Goal: Task Accomplishment & Management: Manage account settings

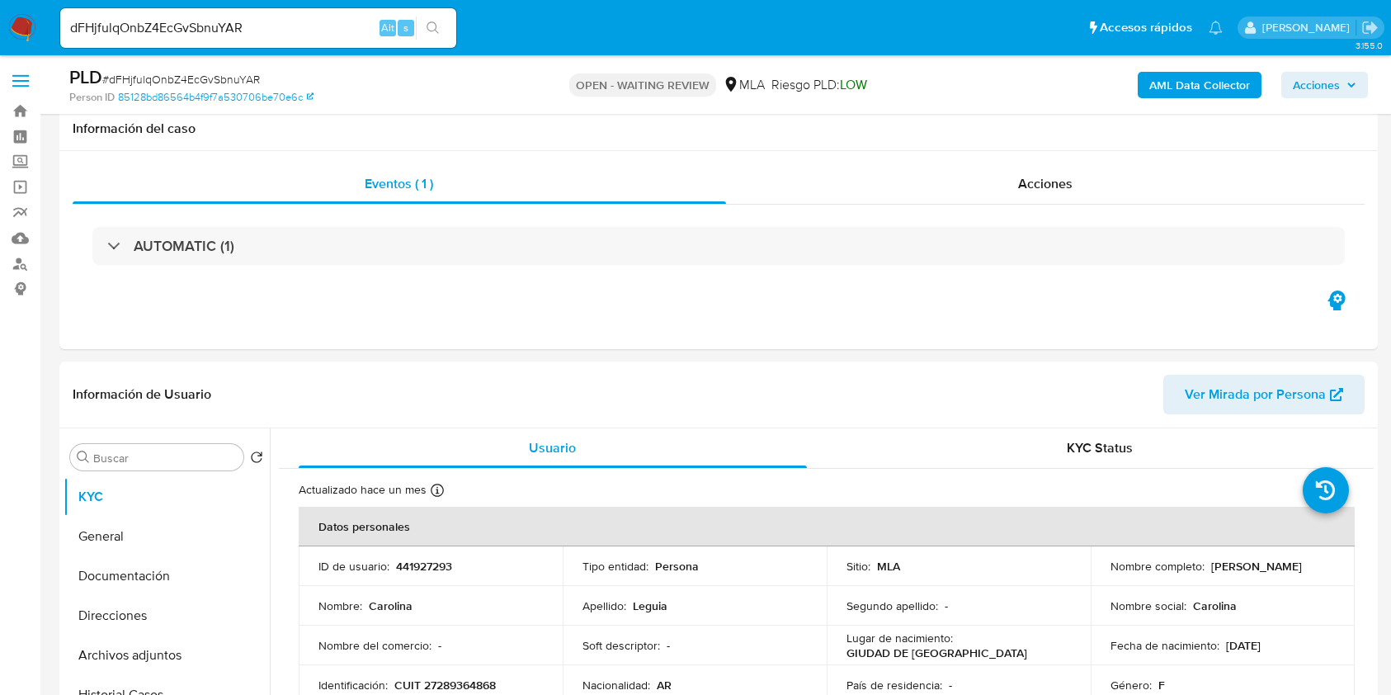
select select "10"
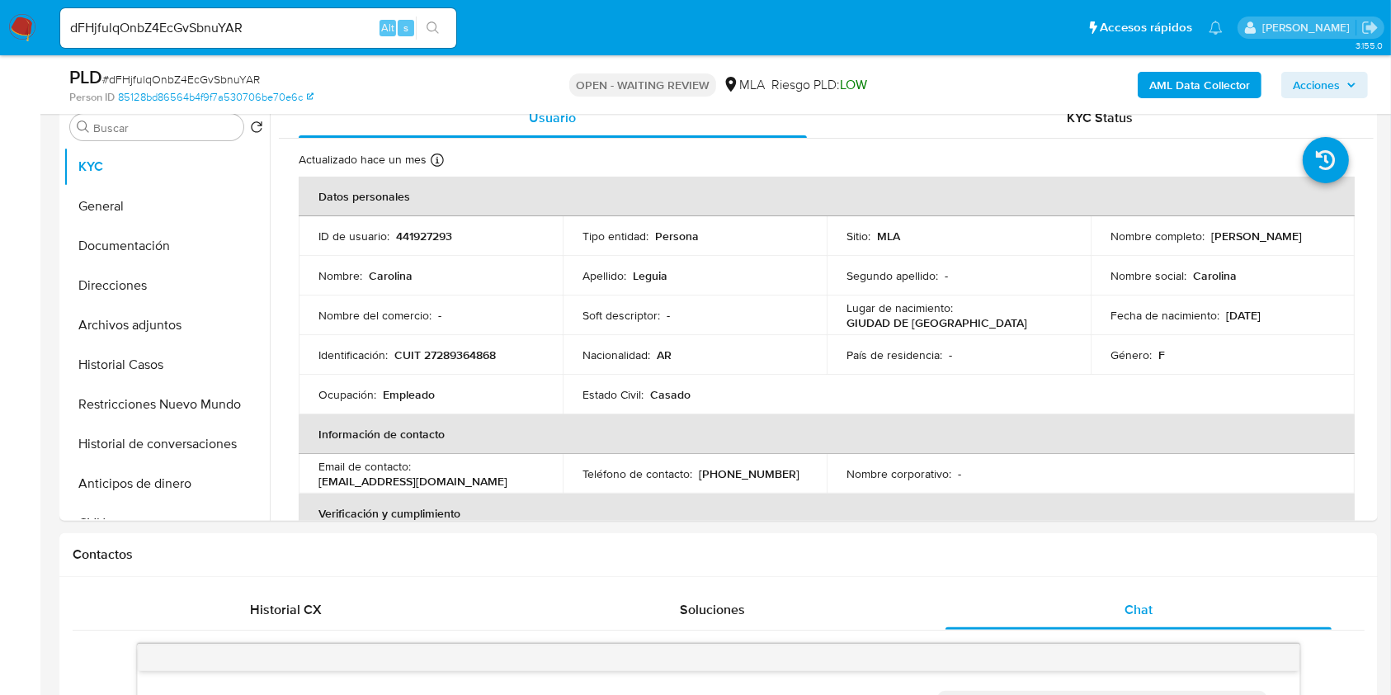
scroll to position [1647, 0]
click at [320, 36] on input "dFHjfulqOnbZ4EcGvSbnuYAR" at bounding box center [258, 27] width 396 height 21
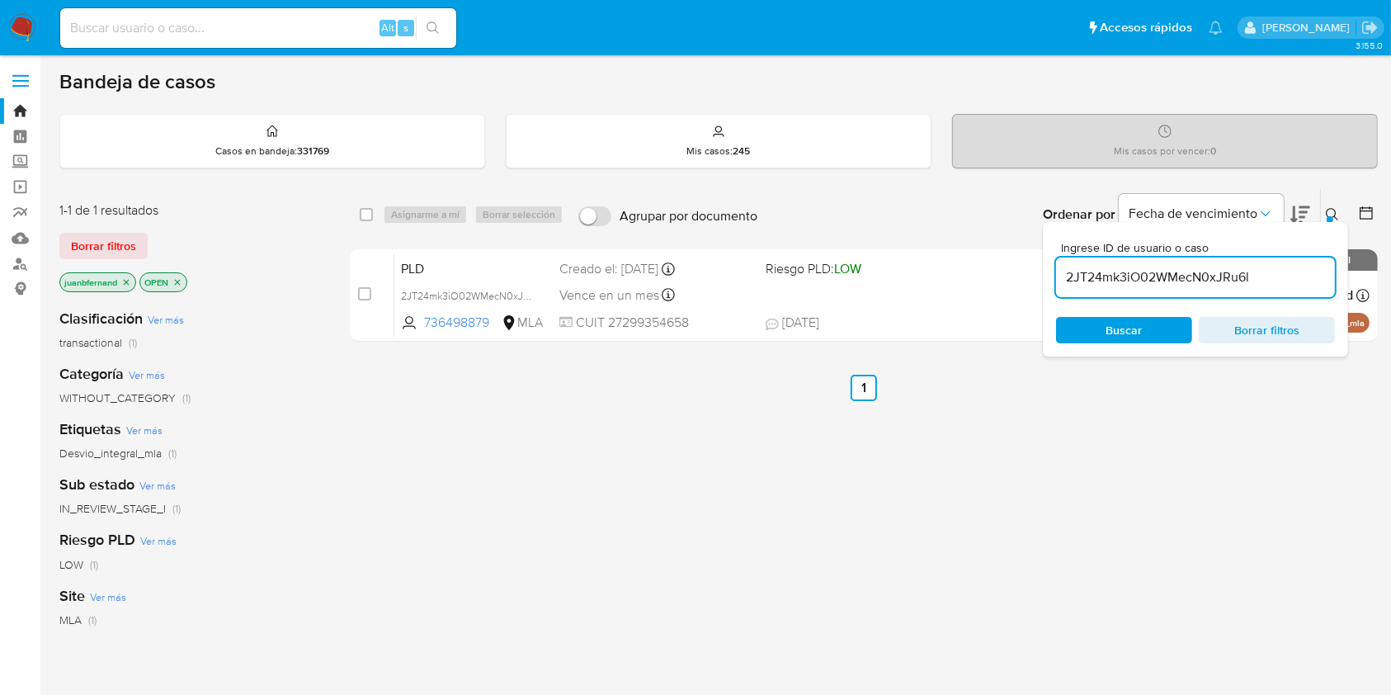
click at [1292, 275] on input "2JT24mk3iO02WMecN0xJRu6l" at bounding box center [1195, 277] width 279 height 21
paste input "dFHjfulqOnbZ4EcGvSbnuYAR"
type input "dFHjfulqOnbZ4EcGvSbnuYAR"
click at [367, 215] on input "checkbox" at bounding box center [366, 214] width 13 height 13
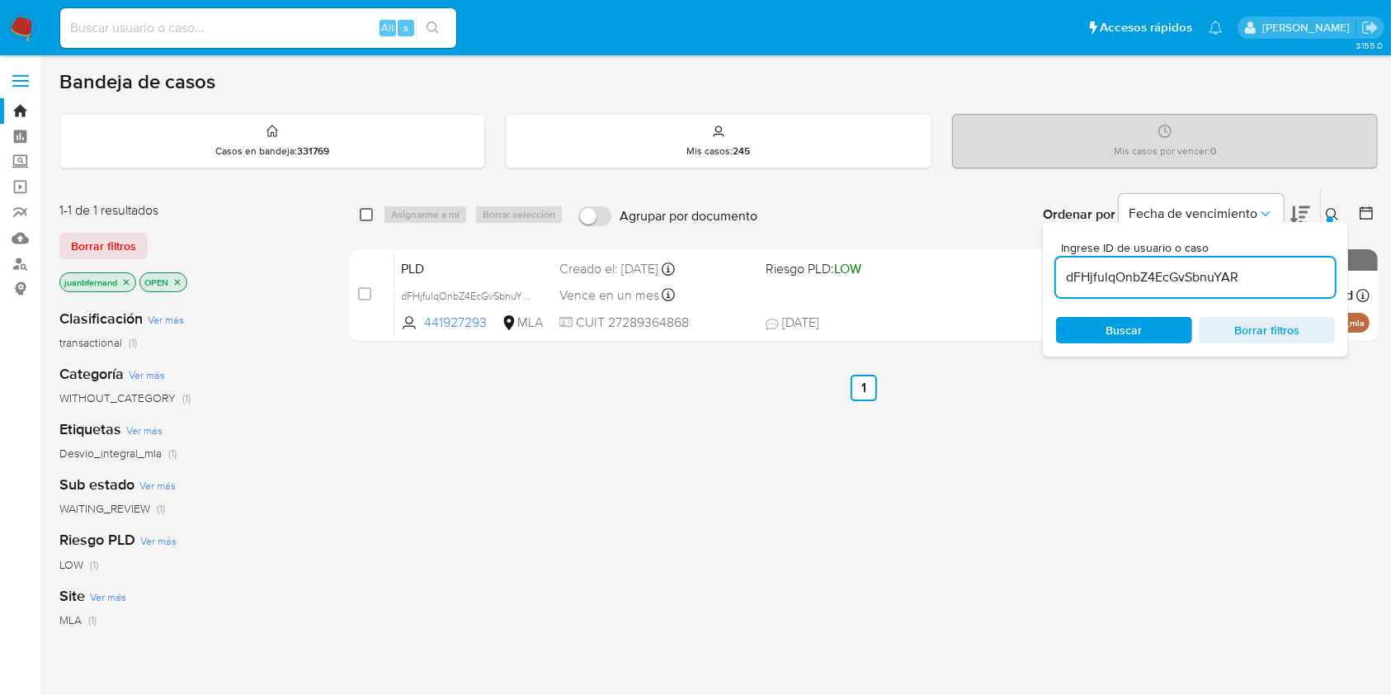
checkbox input "true"
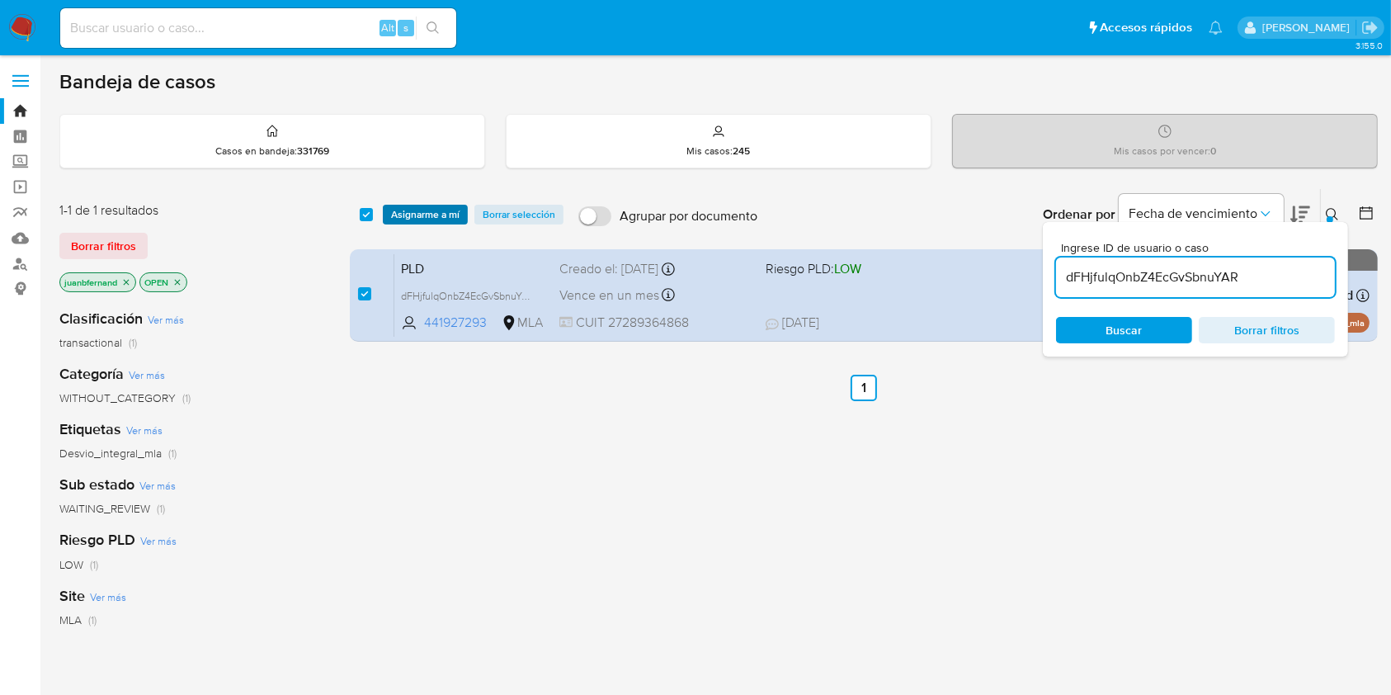
click at [425, 213] on span "Asignarme a mí" at bounding box center [425, 214] width 68 height 17
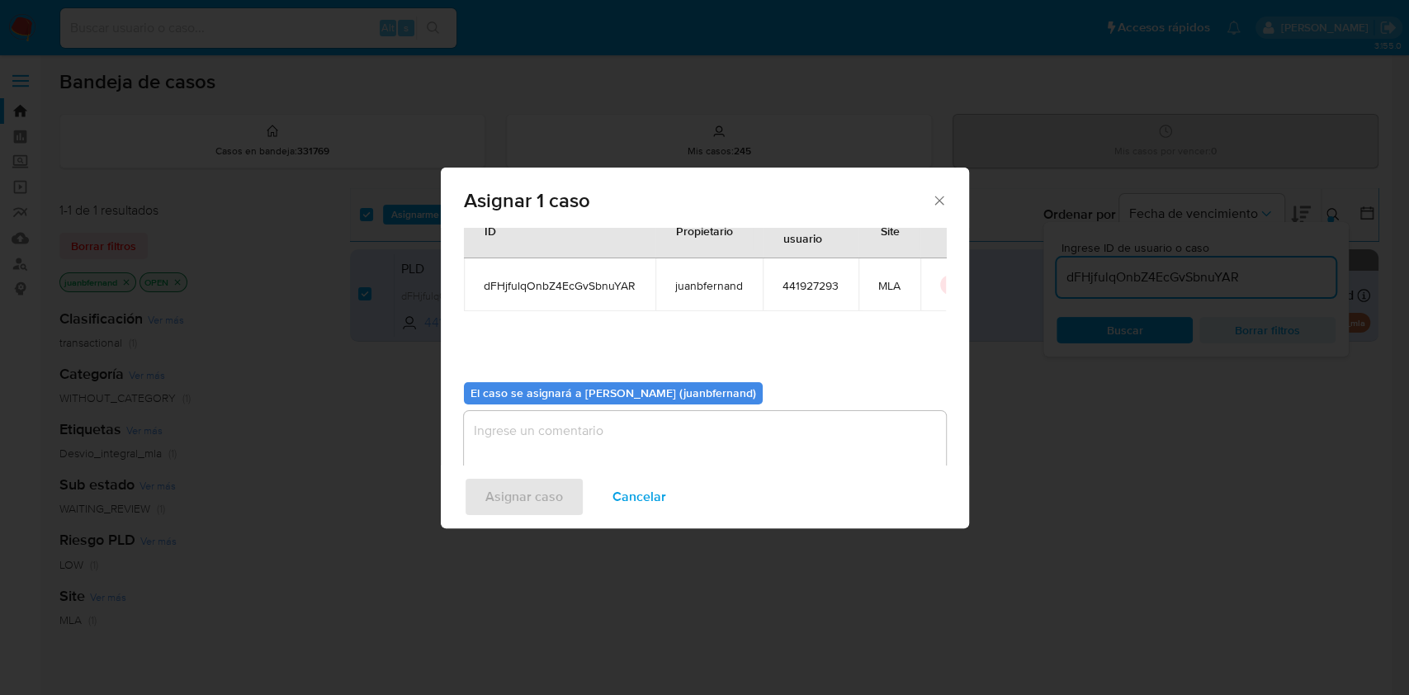
scroll to position [84, 0]
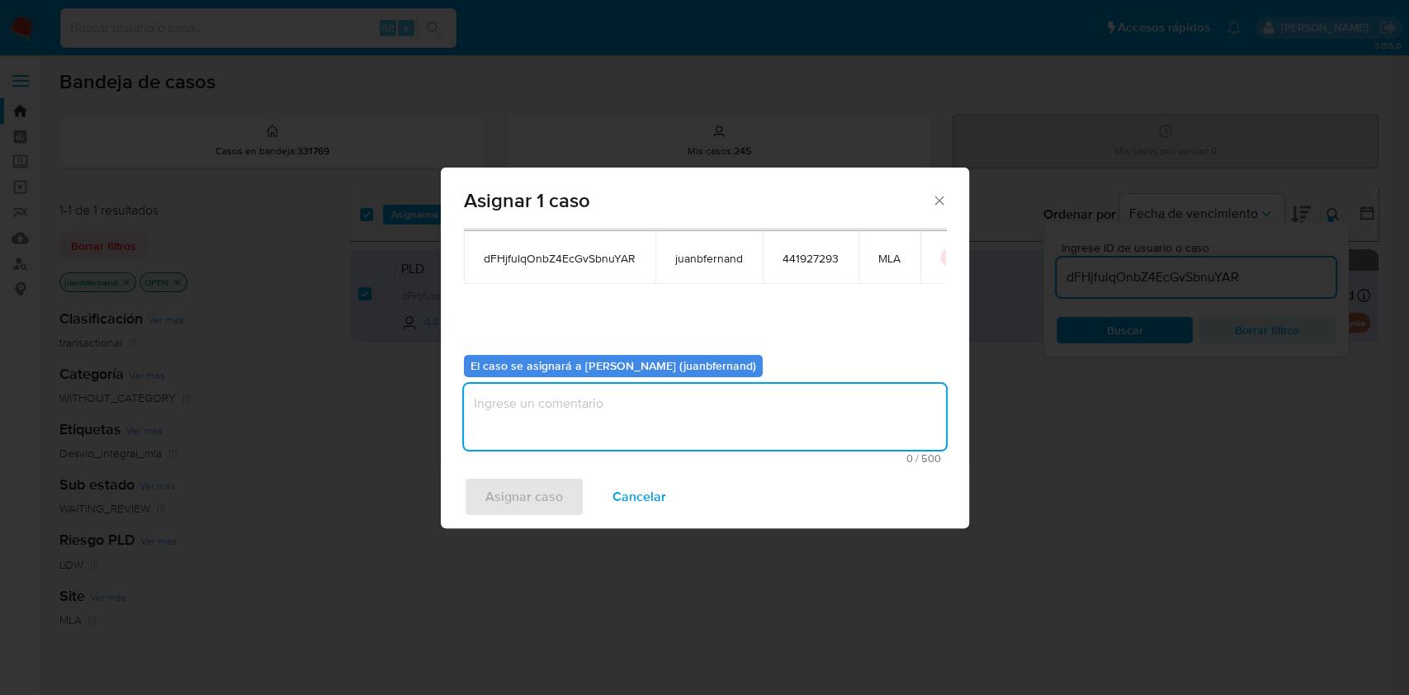
click at [658, 423] on textarea "assign-modal" at bounding box center [705, 417] width 482 height 66
click at [532, 502] on span "Asignar caso" at bounding box center [524, 497] width 78 height 36
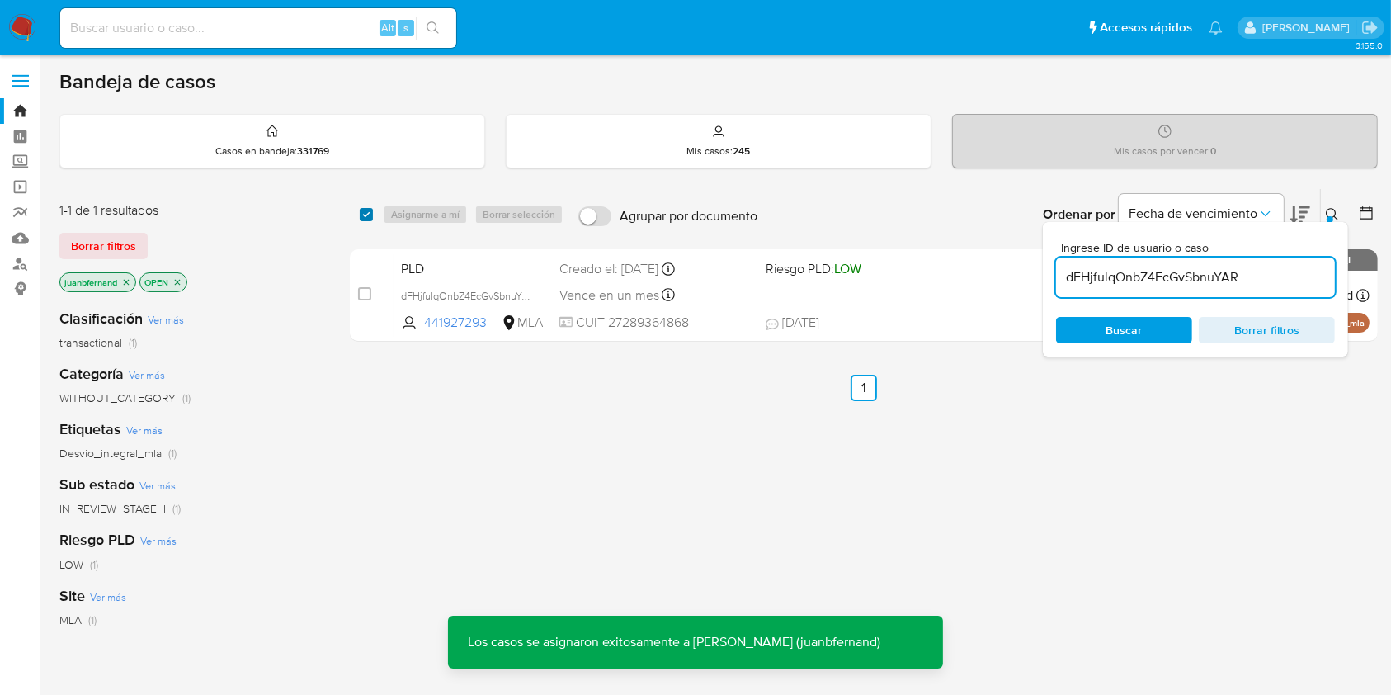
click at [366, 210] on input "checkbox" at bounding box center [366, 214] width 13 height 13
checkbox input "true"
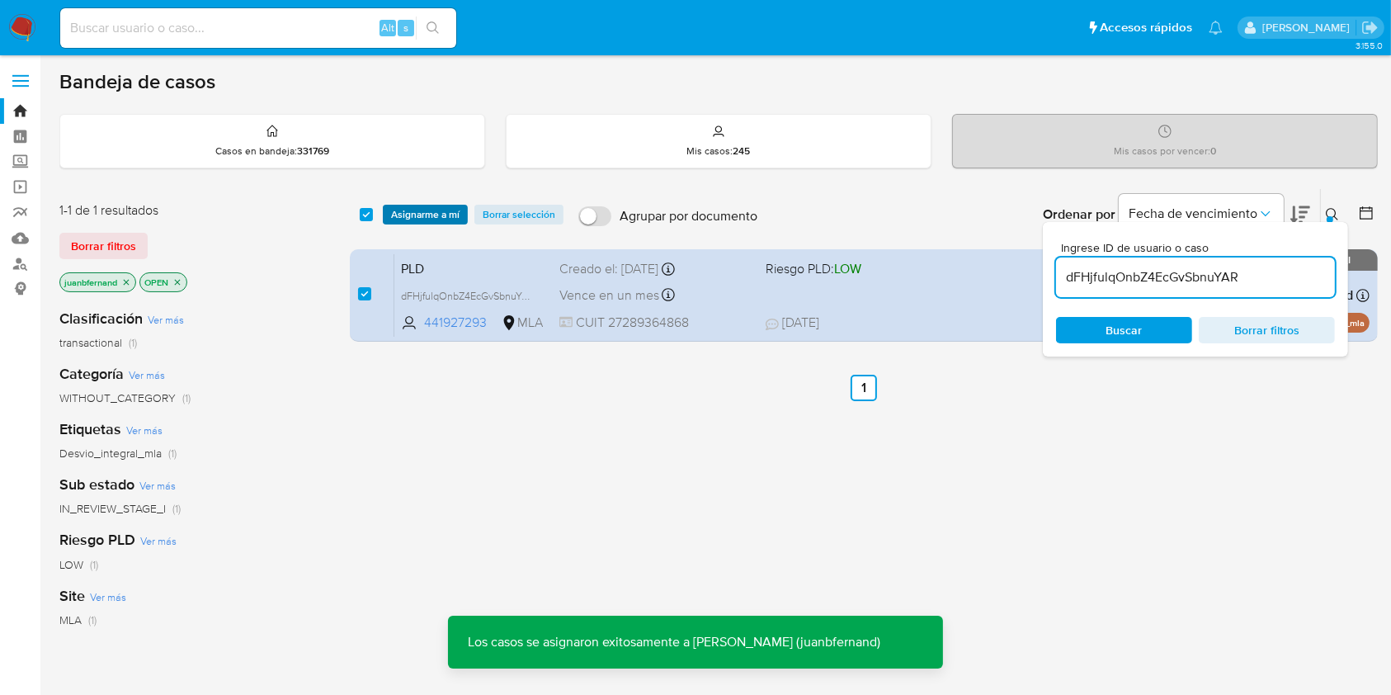
click at [409, 210] on span "Asignarme a mí" at bounding box center [425, 214] width 68 height 17
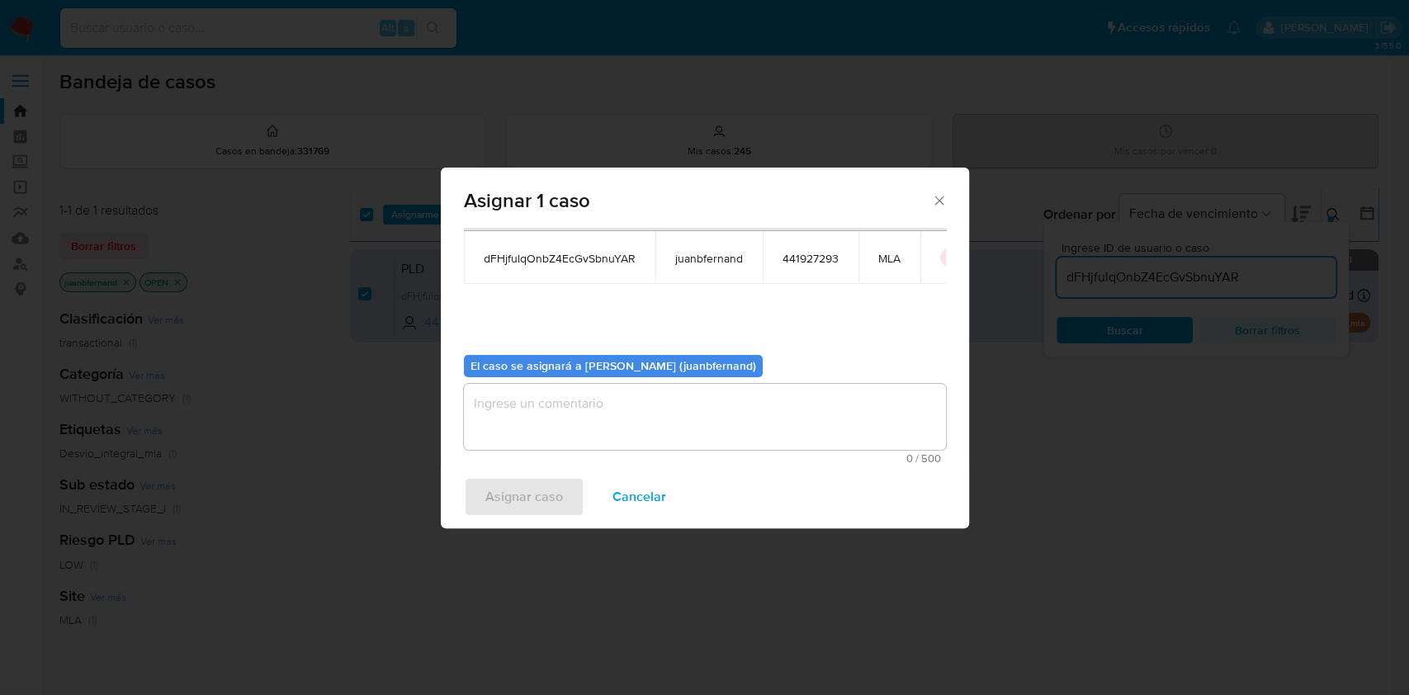
click at [640, 410] on textarea "assign-modal" at bounding box center [705, 417] width 482 height 66
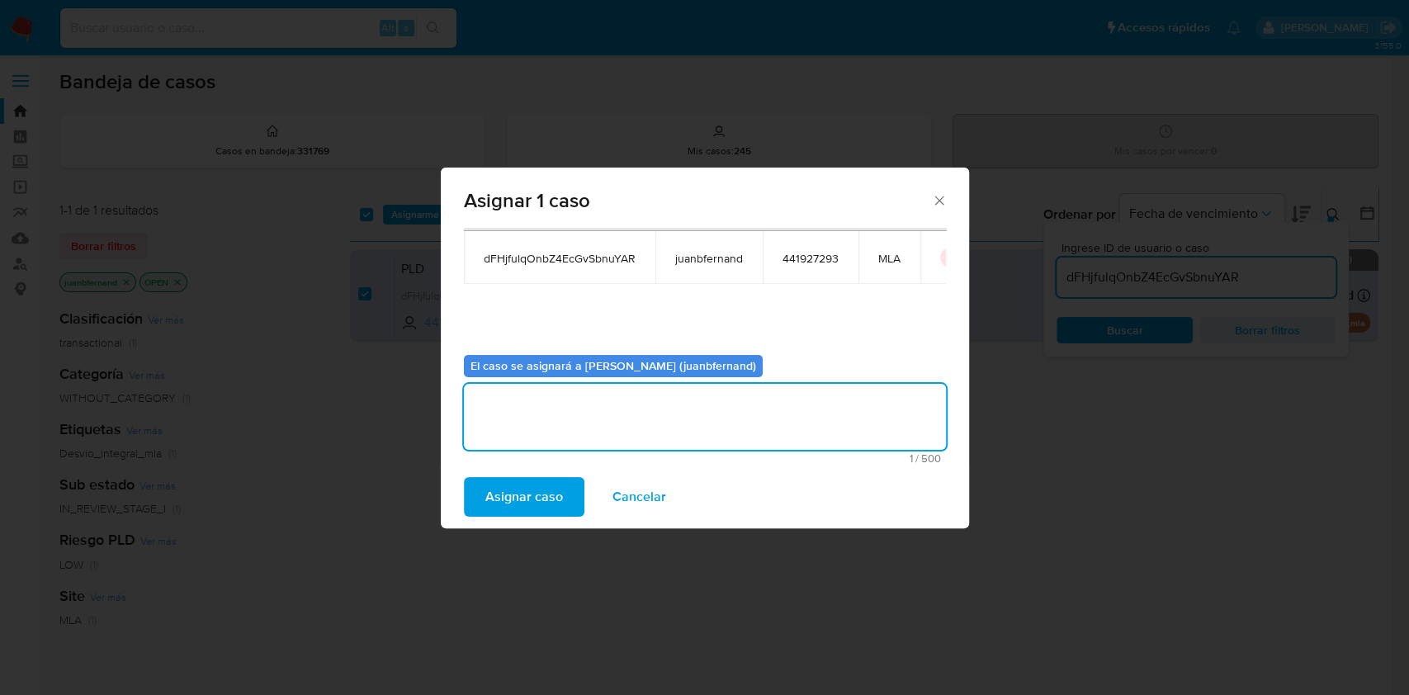
click at [535, 494] on span "Asignar caso" at bounding box center [524, 497] width 78 height 36
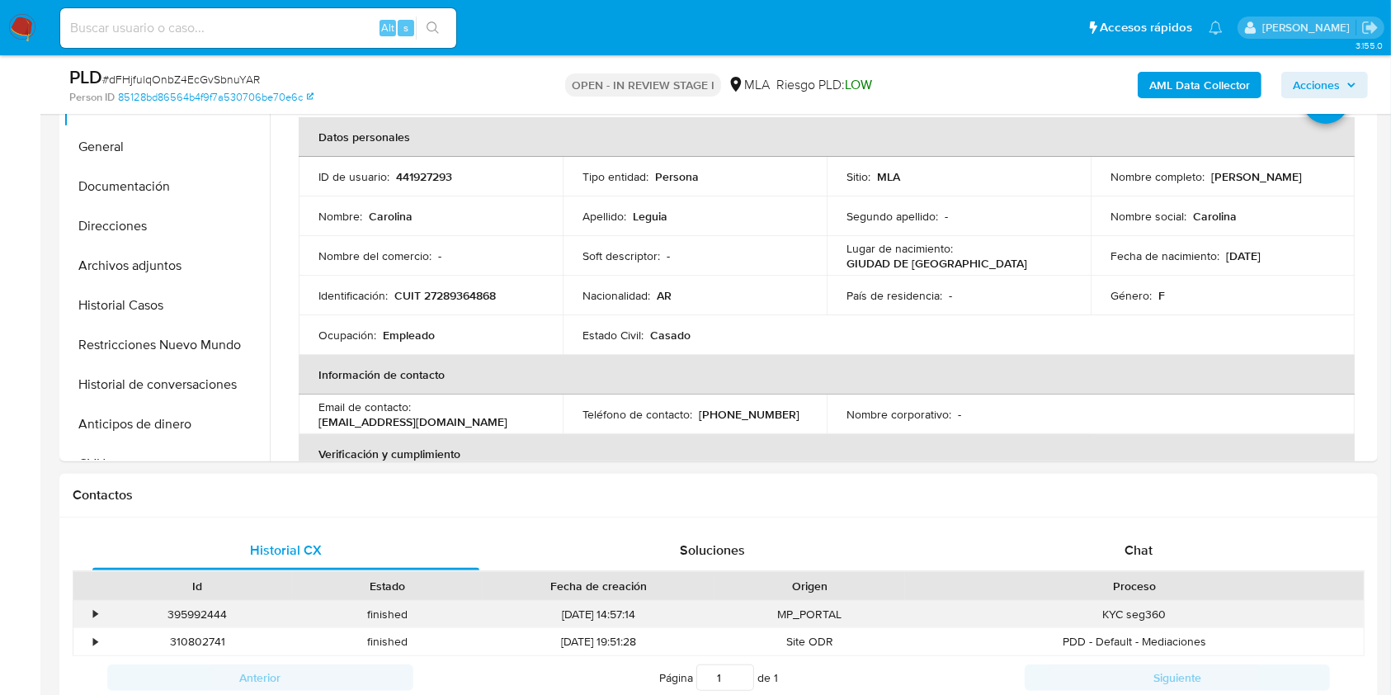
scroll to position [660, 0]
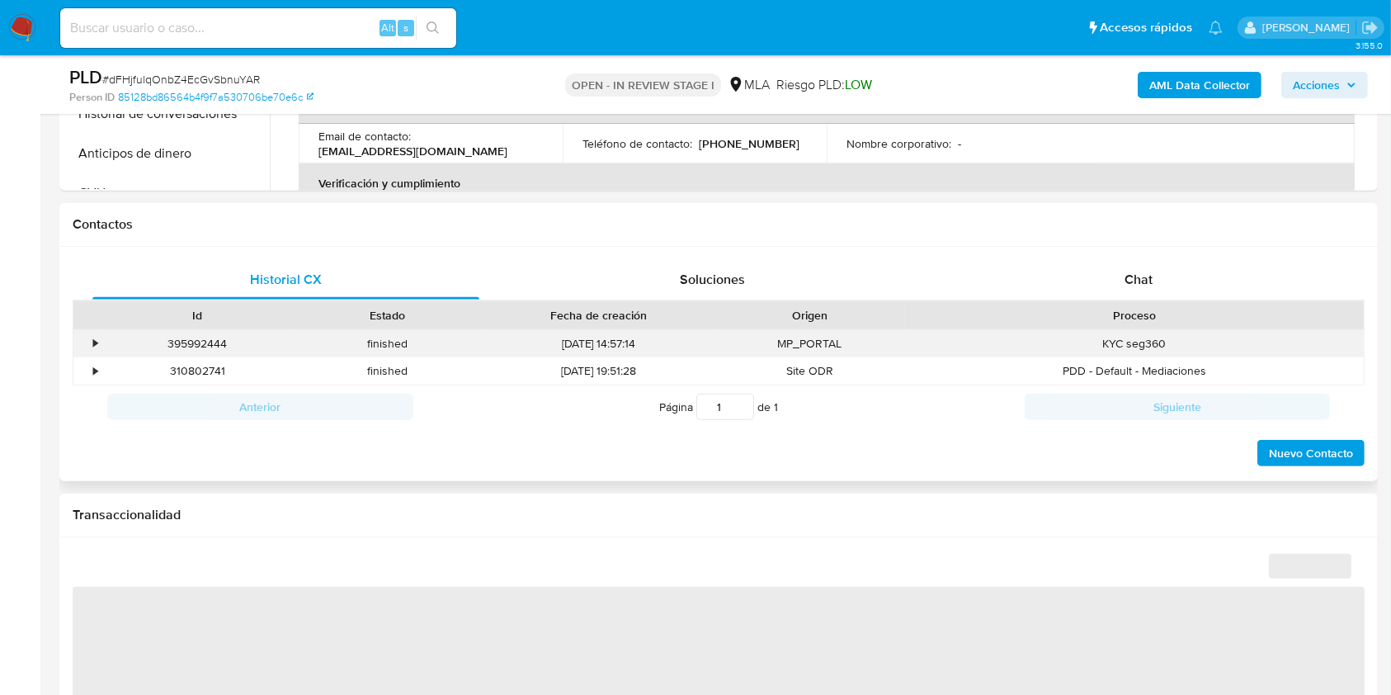
select select "10"
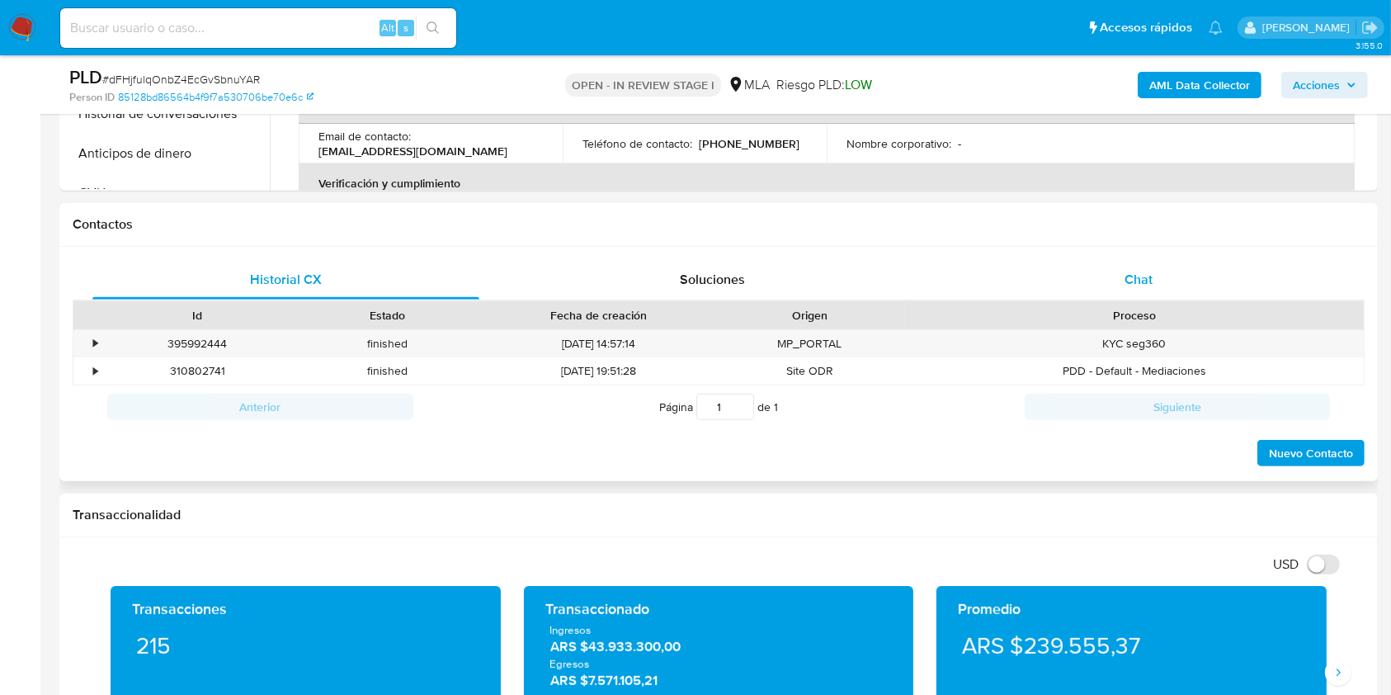
click at [1171, 267] on div "Chat" at bounding box center [1139, 280] width 387 height 40
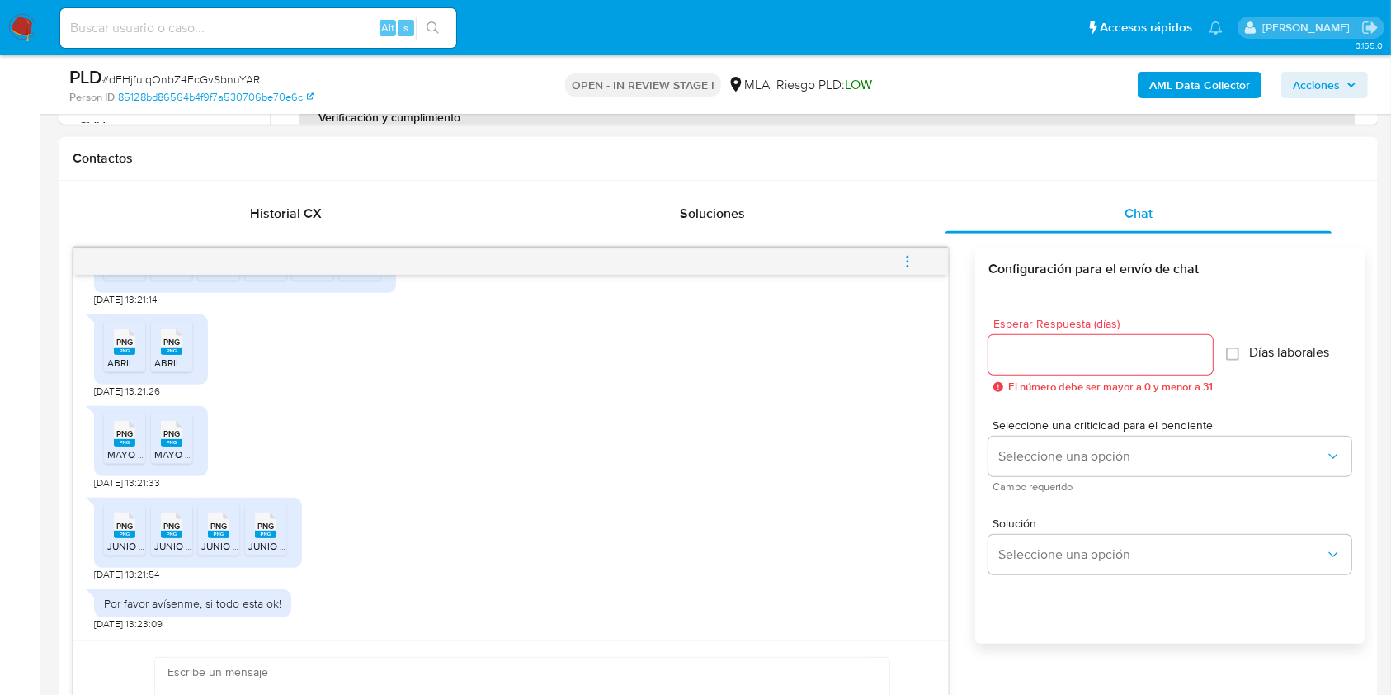
scroll to position [770, 0]
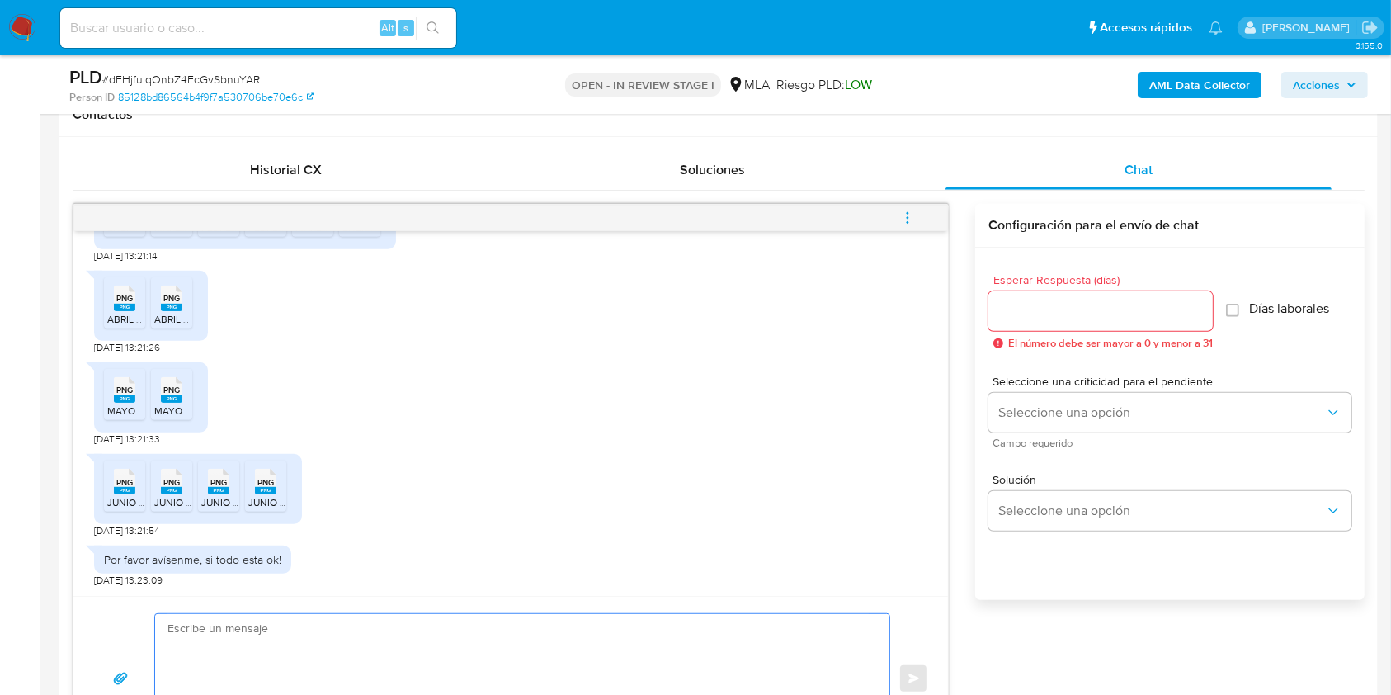
click at [290, 633] on textarea at bounding box center [518, 679] width 701 height 130
paste textarea "Hola. ¡Muchas gracias por tu respuesta! Confirmamos la recepción de la document…"
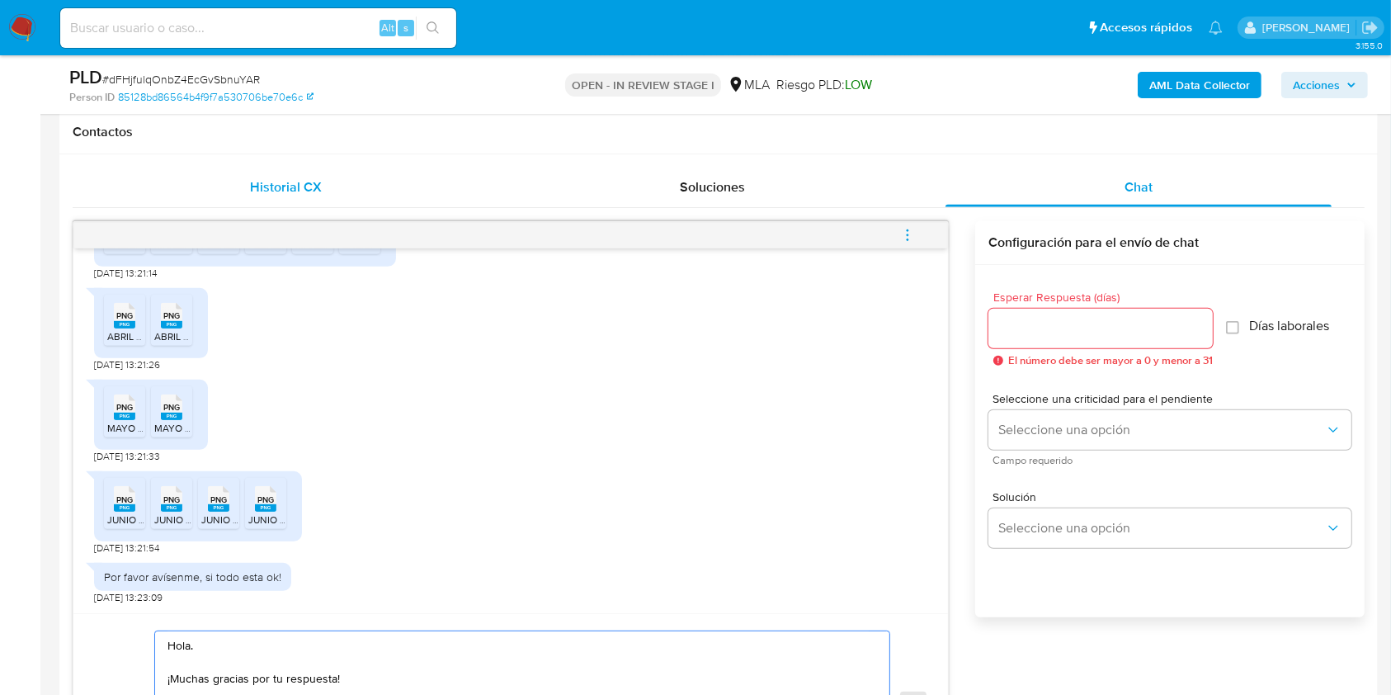
scroll to position [719, 0]
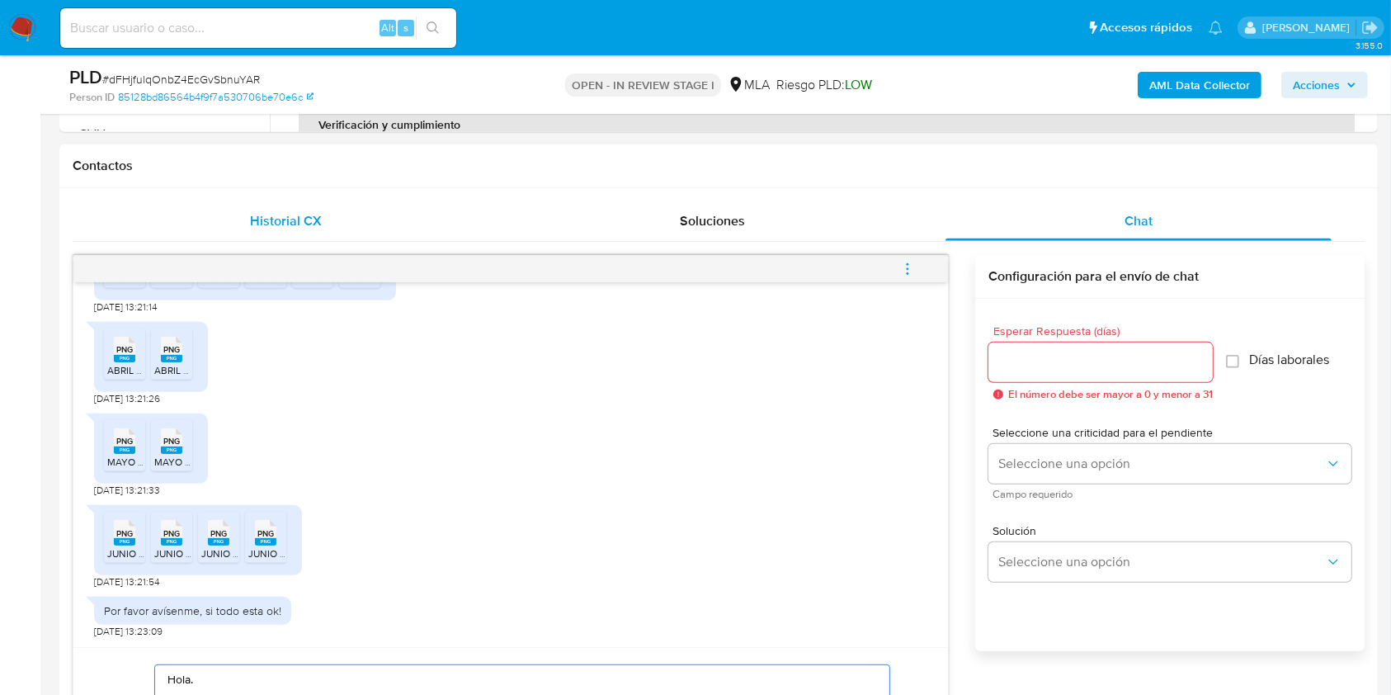
type textarea "Hola. ¡Muchas gracias por tu respuesta! Confirmamos la recepción de la document…"
click at [222, 225] on div "Historial CX" at bounding box center [285, 221] width 387 height 40
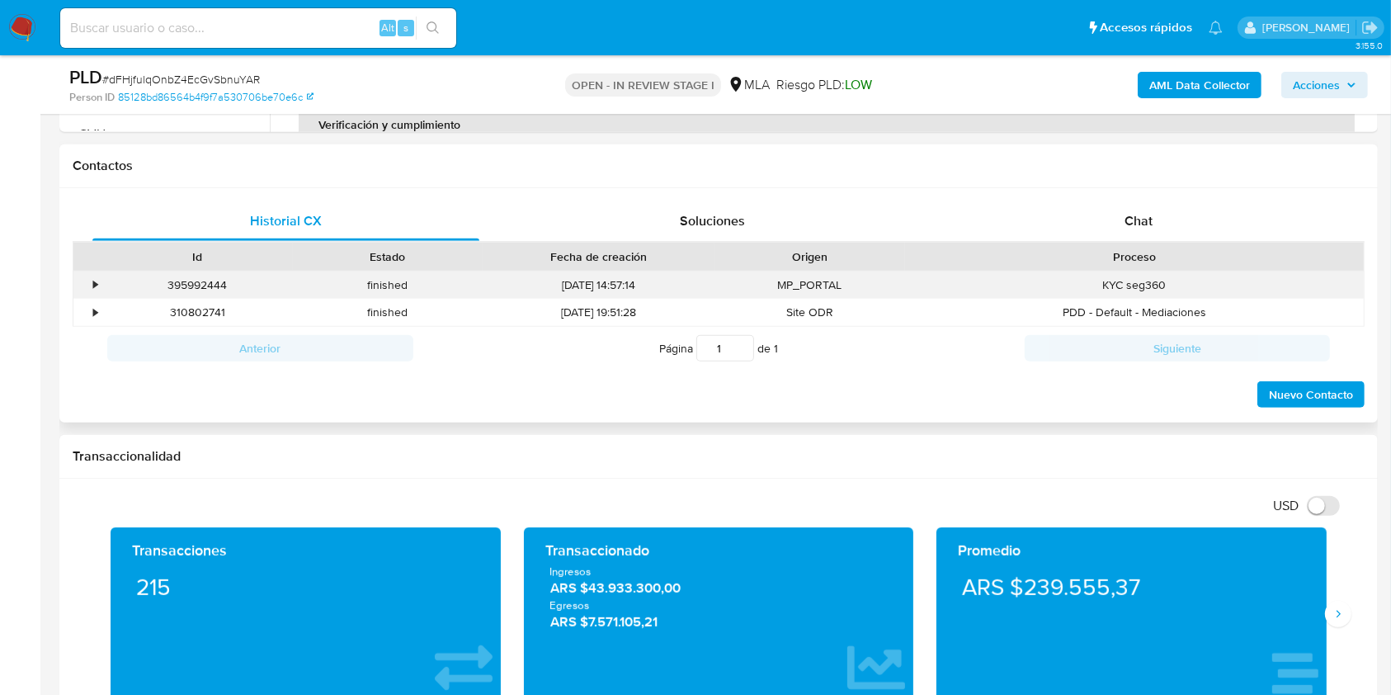
click at [211, 287] on div "395992444" at bounding box center [197, 285] width 191 height 27
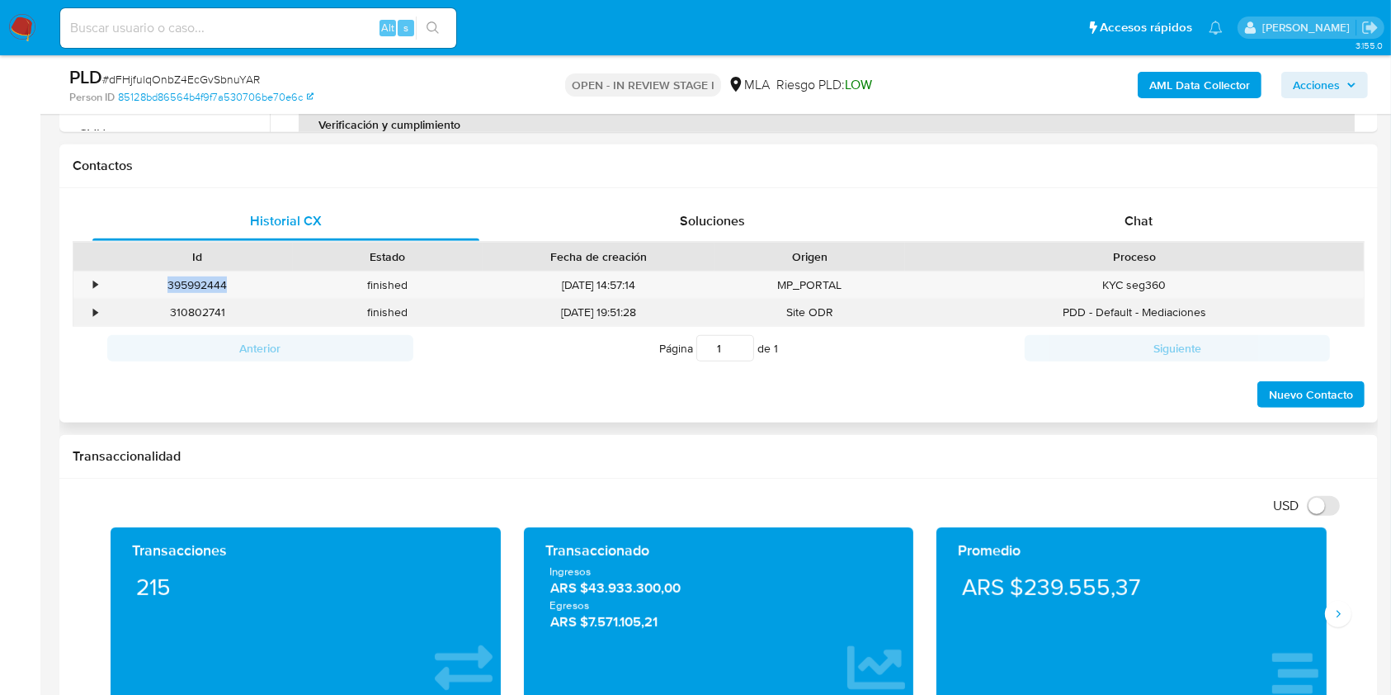
copy div "395992444"
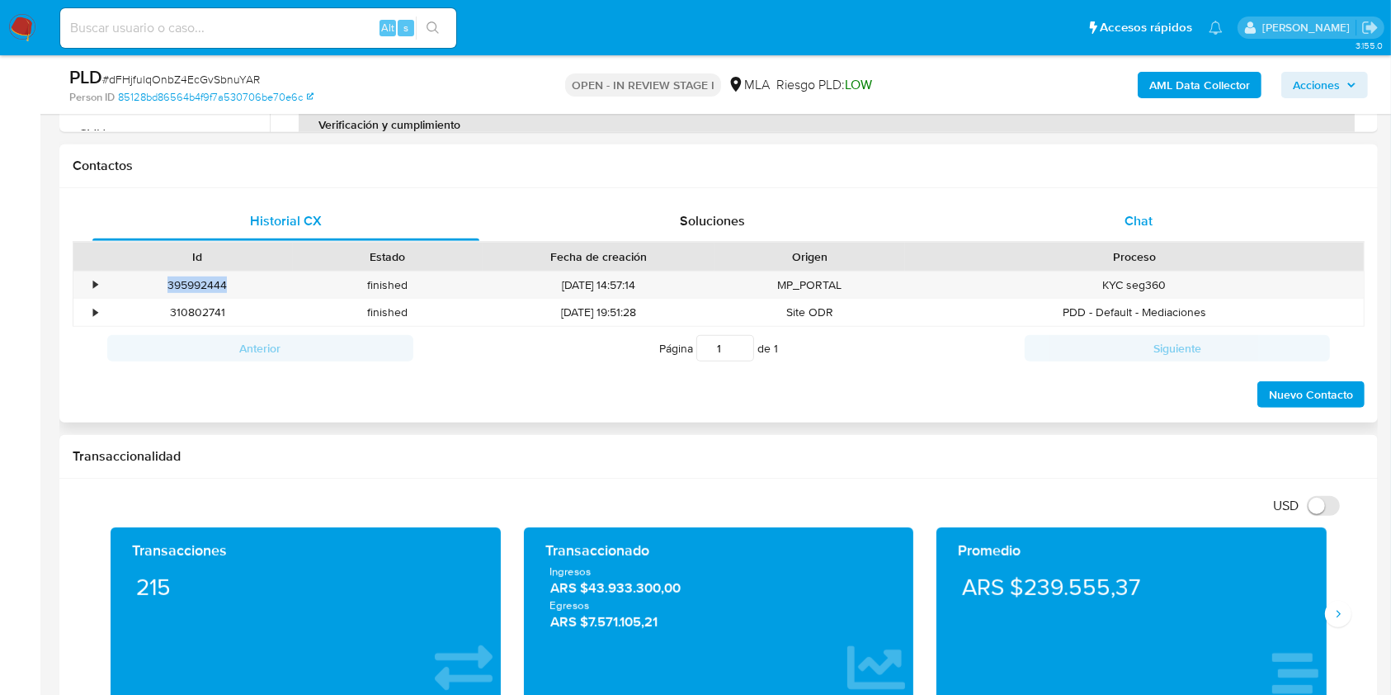
click at [1165, 215] on div "Chat" at bounding box center [1139, 221] width 387 height 40
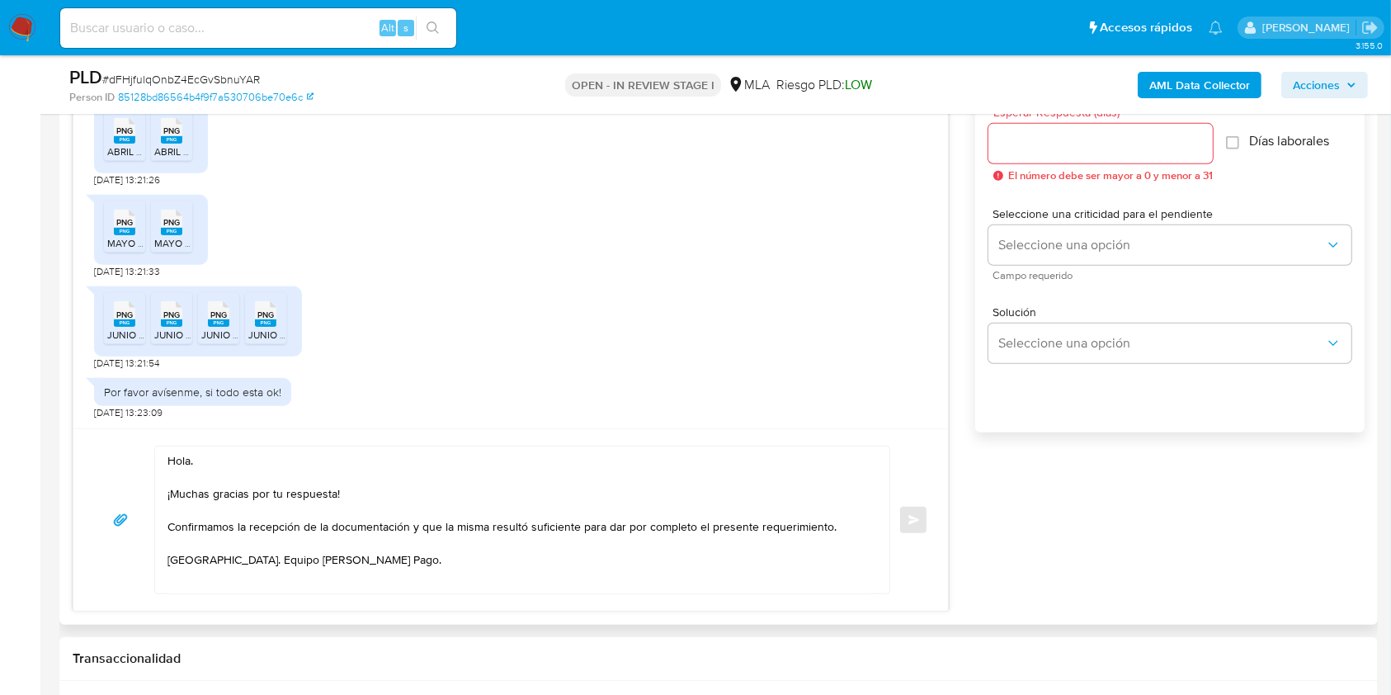
scroll to position [938, 0]
click at [1084, 155] on div at bounding box center [1101, 143] width 224 height 40
click at [1087, 149] on input "Esperar Respuesta (días)" at bounding box center [1101, 142] width 224 height 21
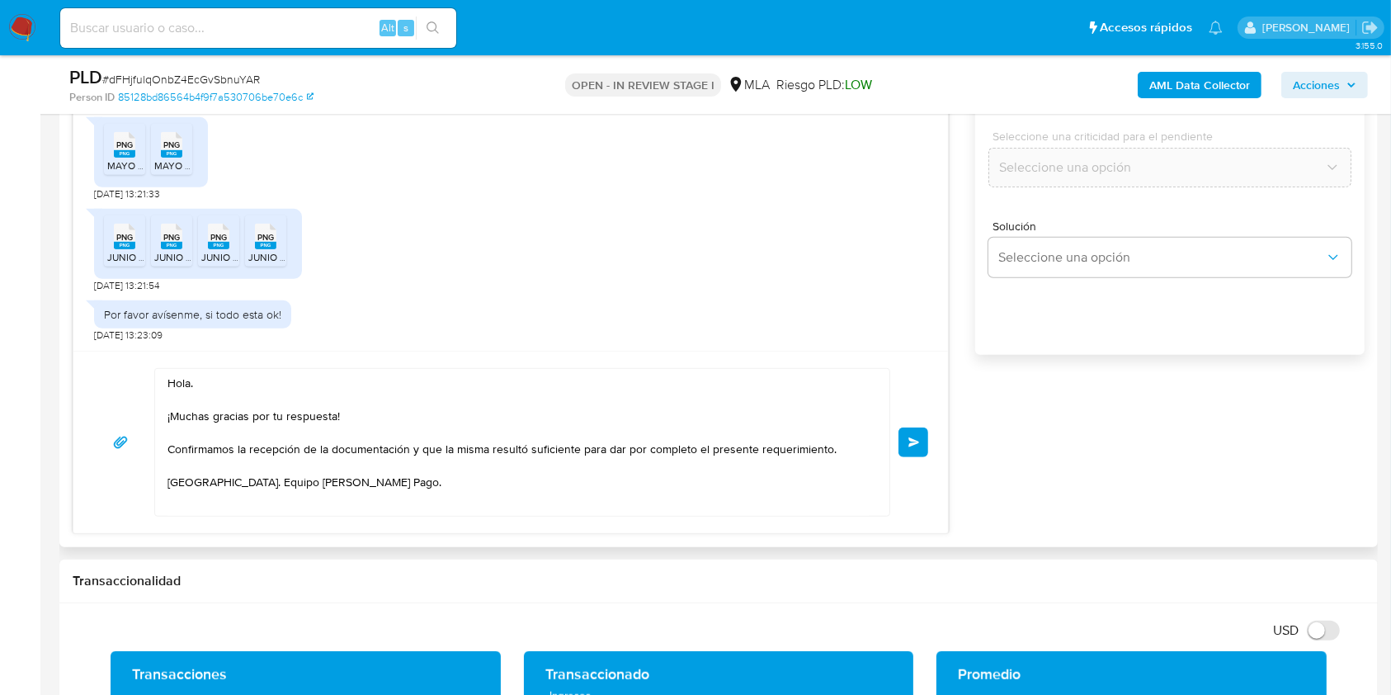
scroll to position [1049, 0]
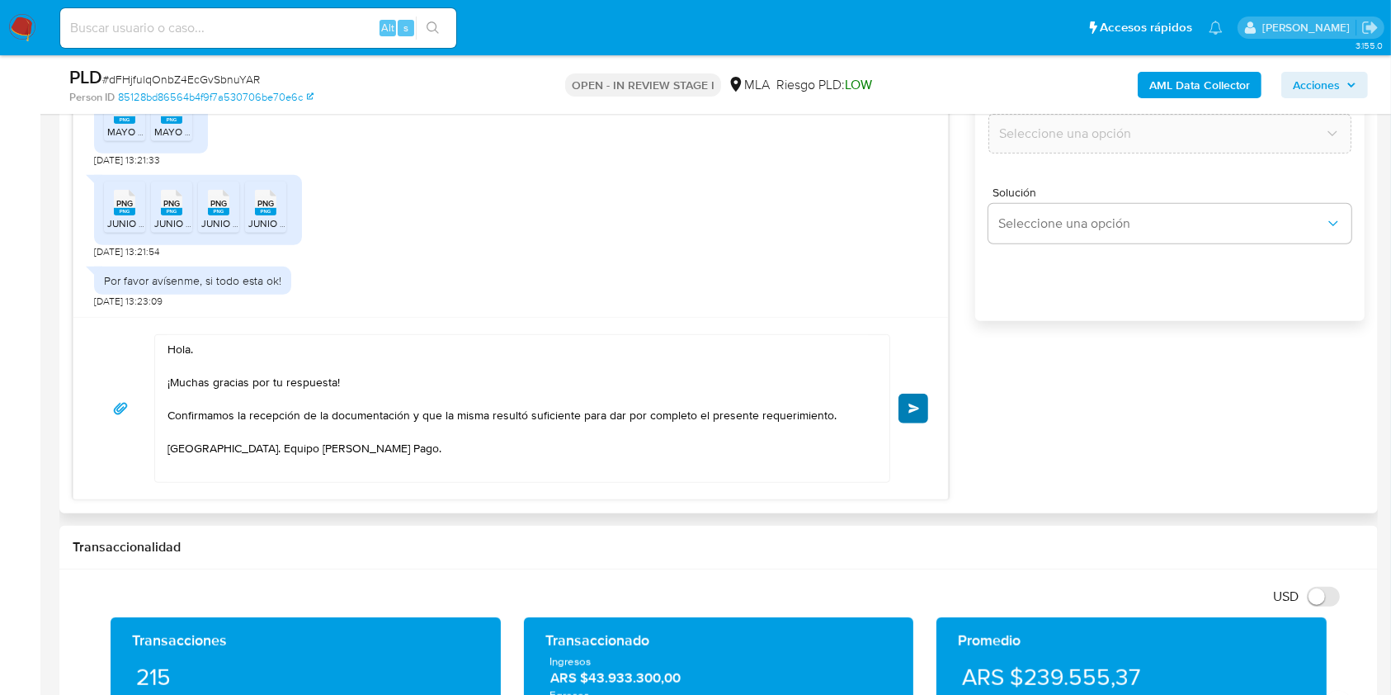
type input "0"
click at [916, 409] on span "Enviar" at bounding box center [915, 409] width 12 height 10
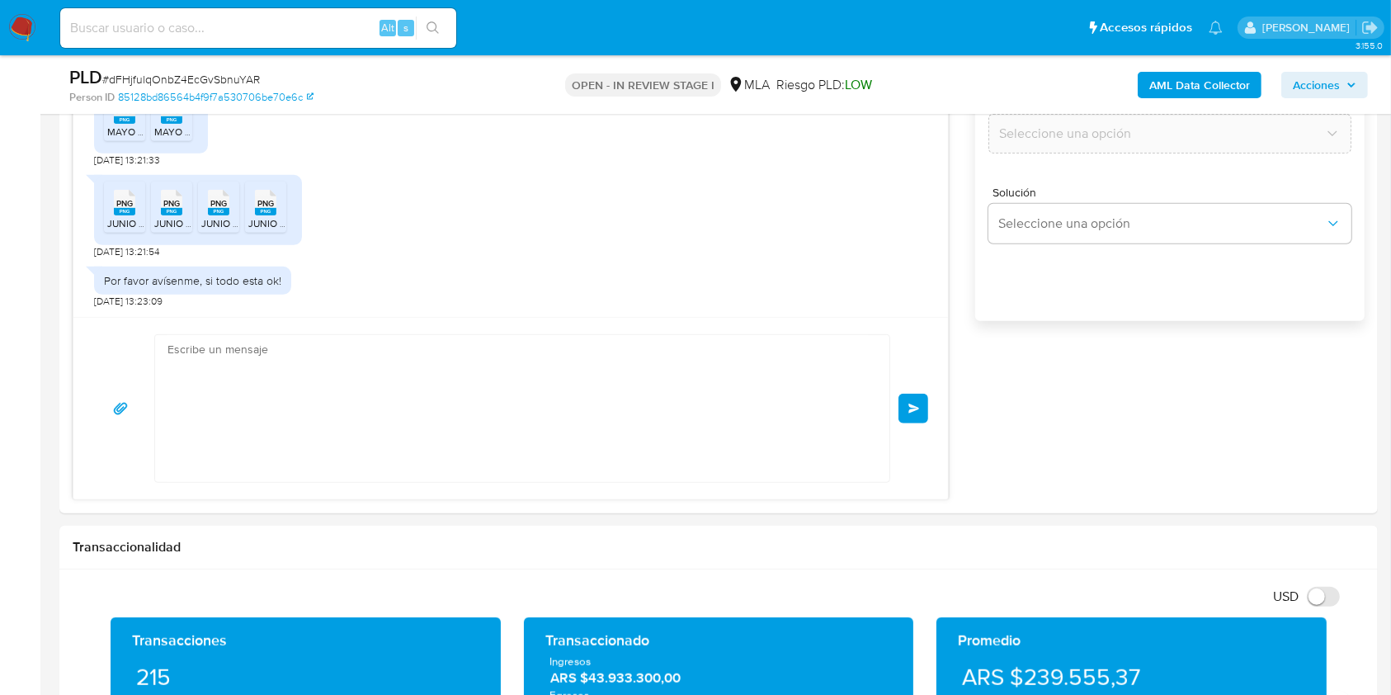
scroll to position [710, 0]
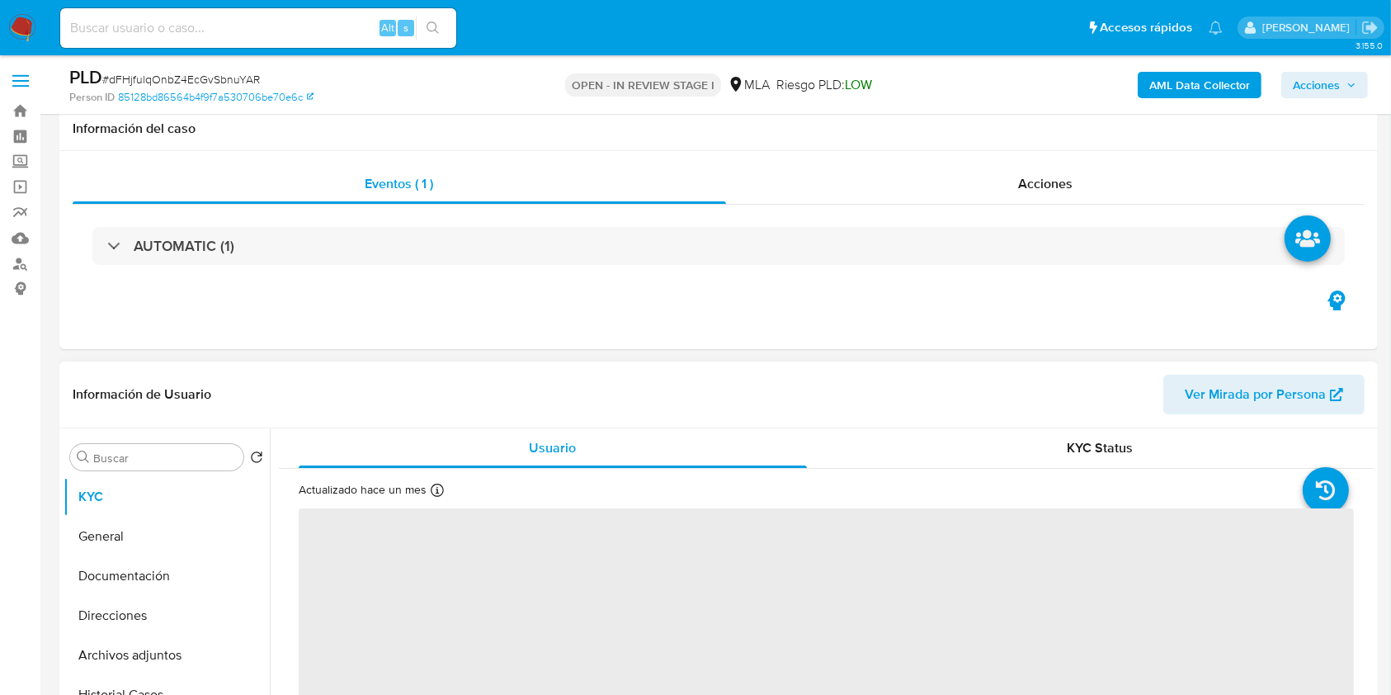
scroll to position [440, 0]
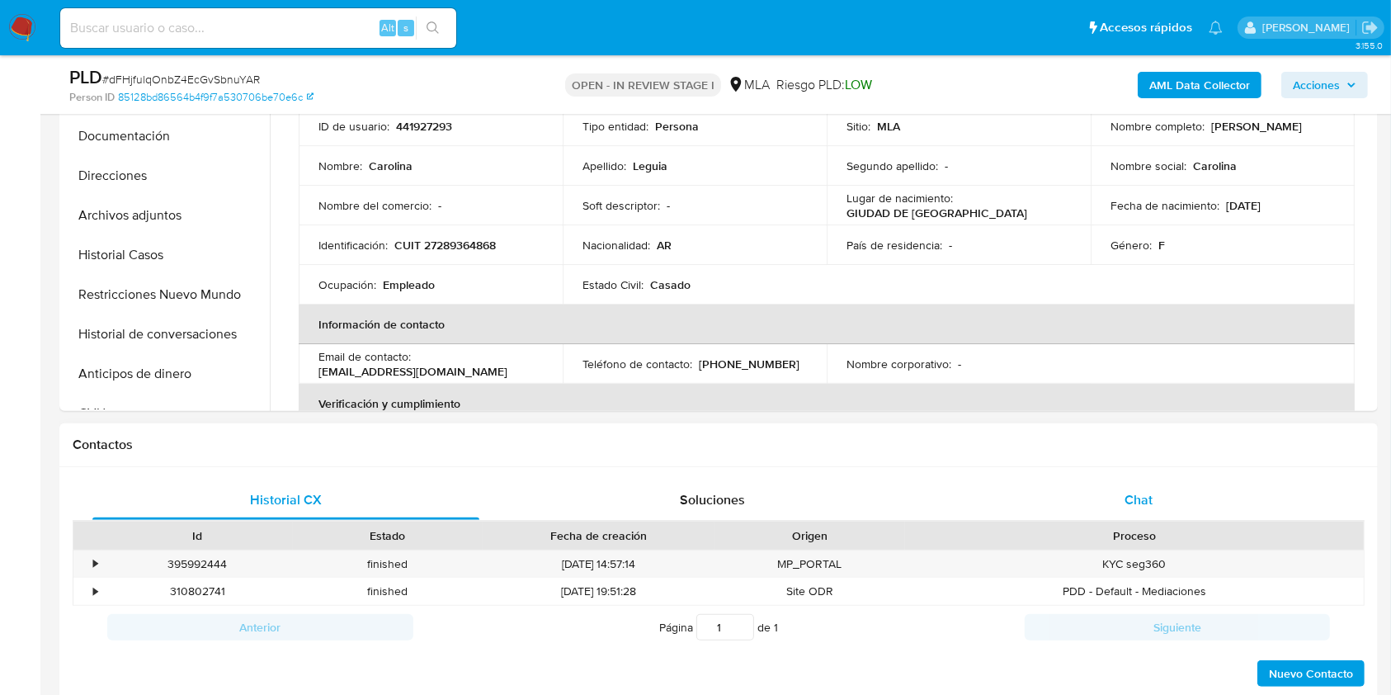
click at [1232, 486] on div "Chat" at bounding box center [1139, 500] width 387 height 40
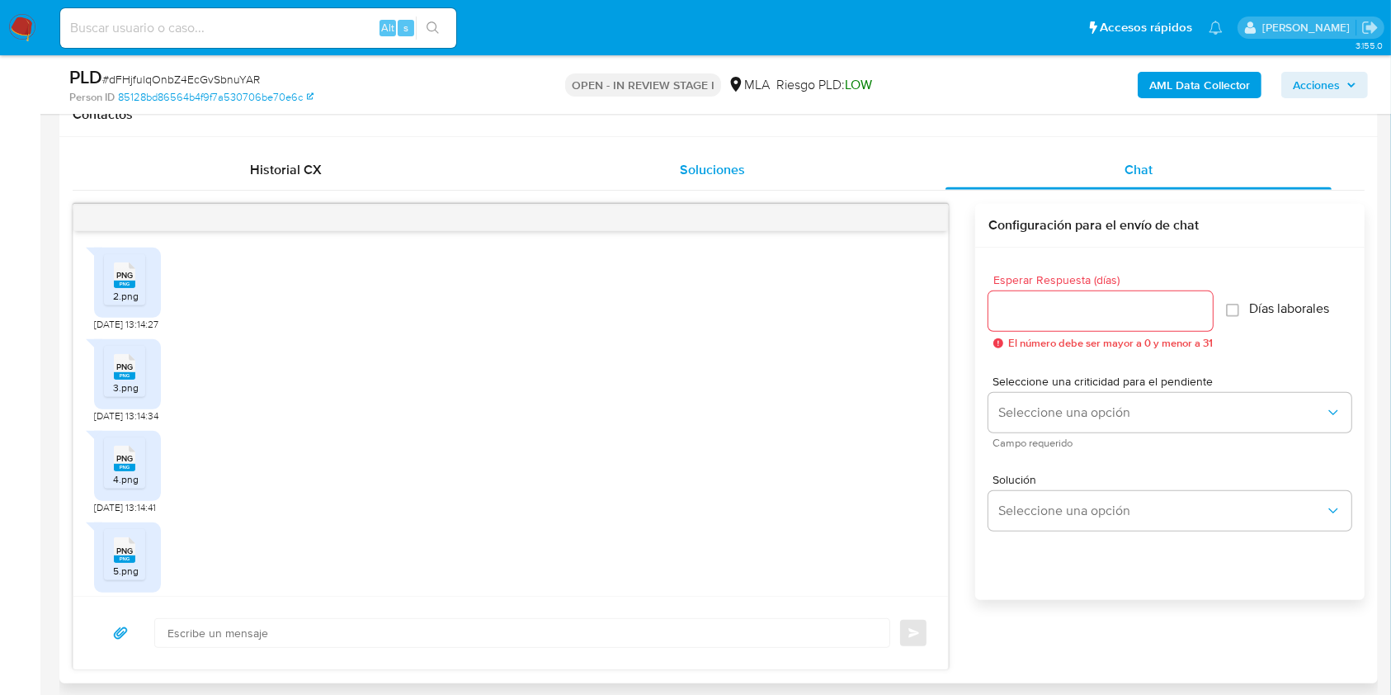
scroll to position [618, 0]
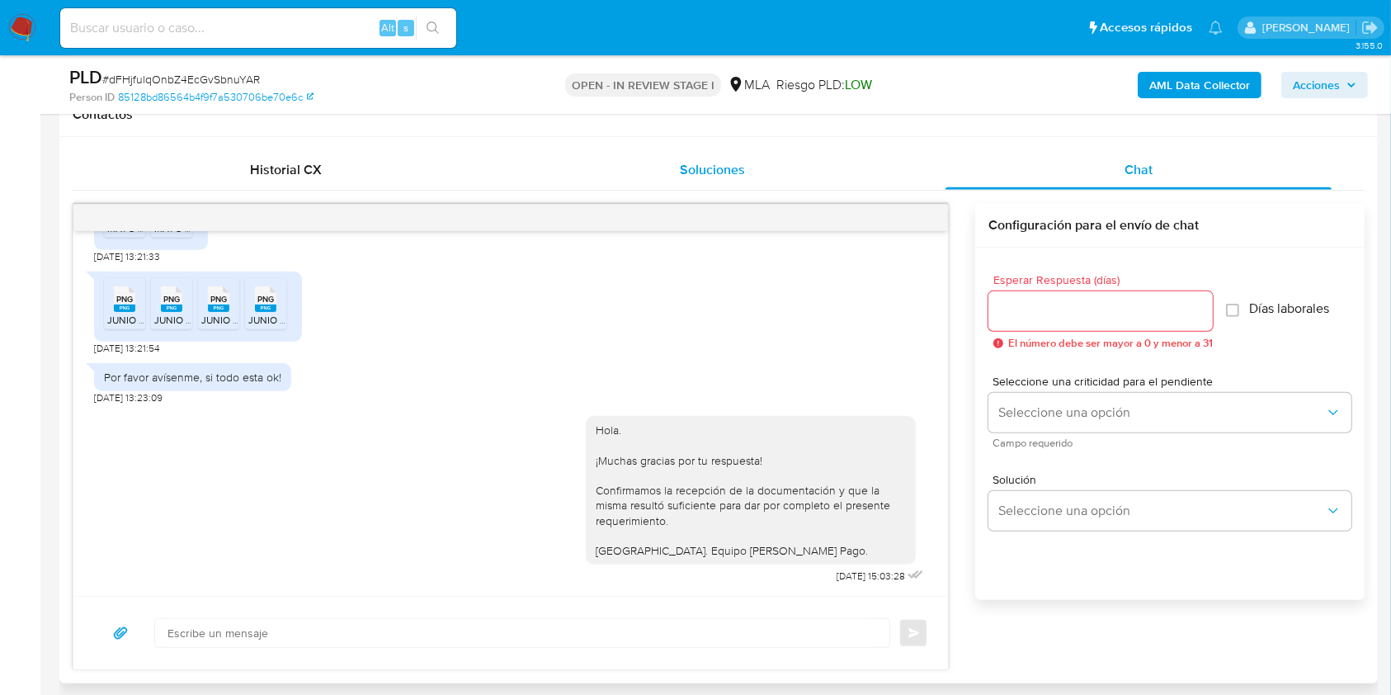
select select "10"
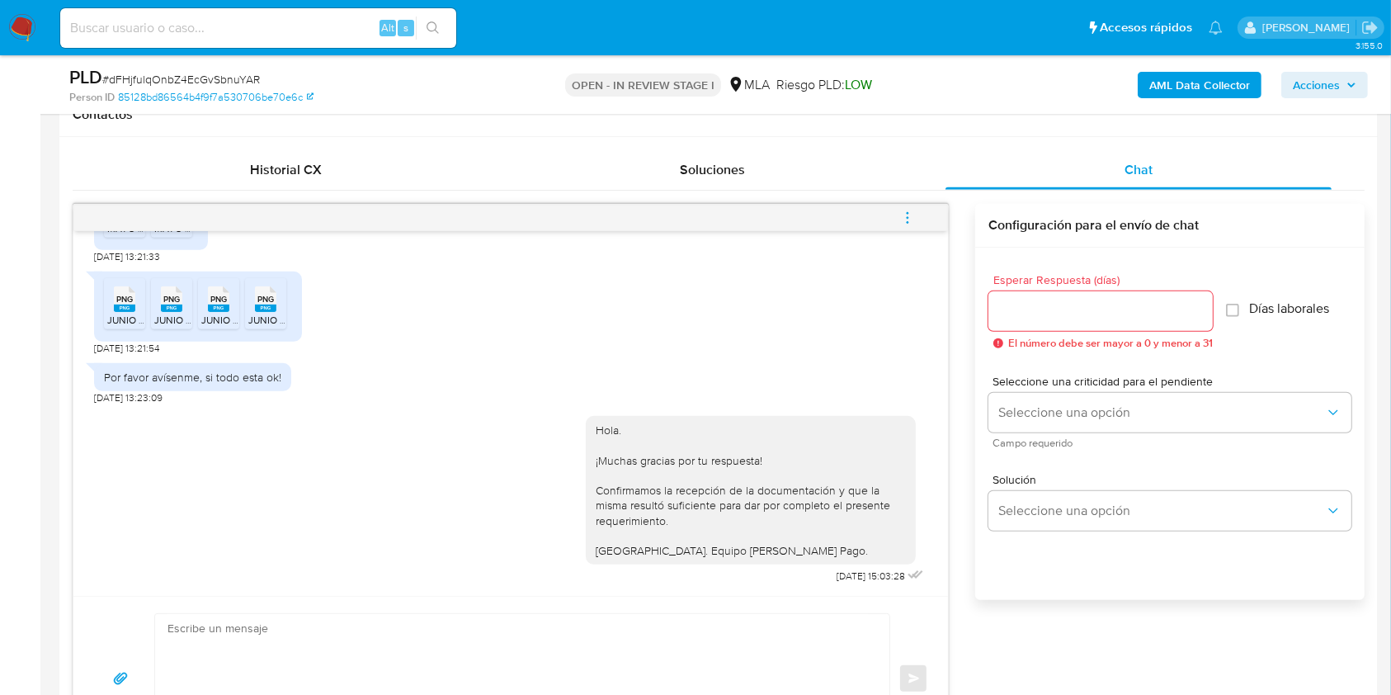
click at [911, 211] on icon "menu-action" at bounding box center [907, 217] width 15 height 15
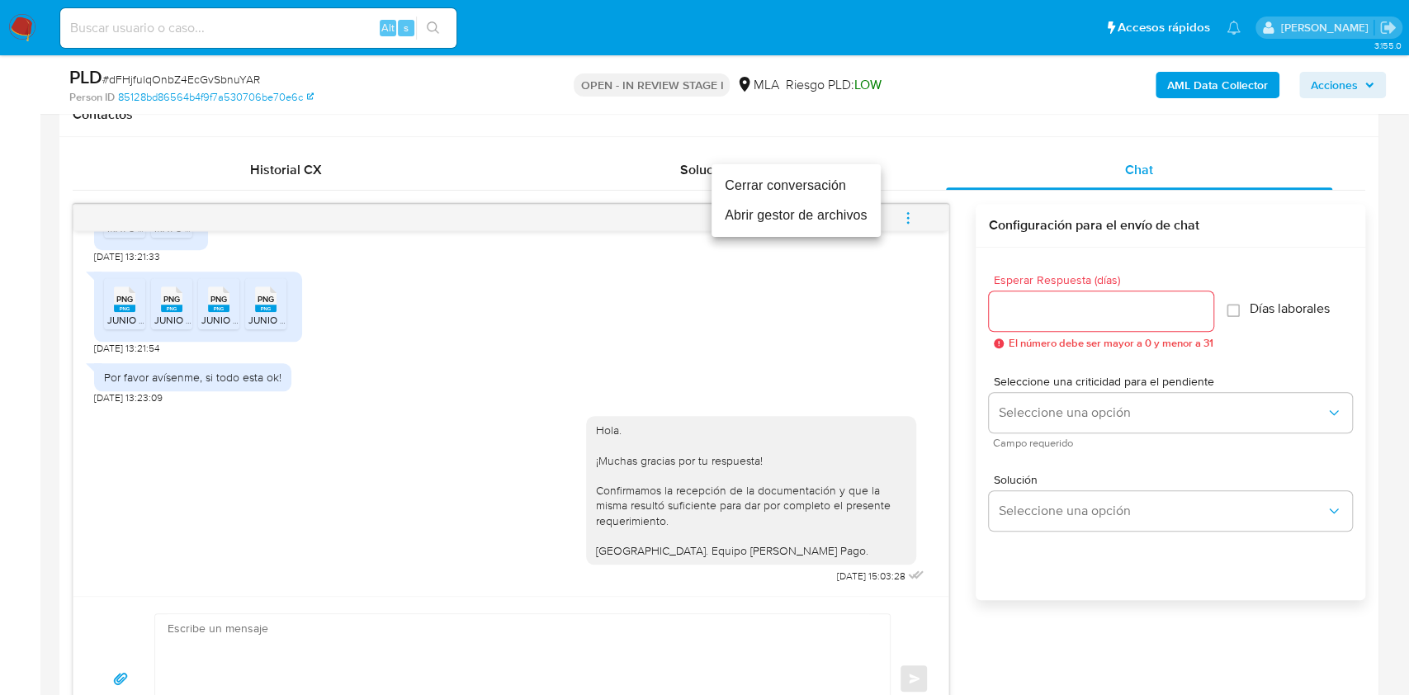
click at [772, 183] on li "Cerrar conversación" at bounding box center [795, 186] width 169 height 30
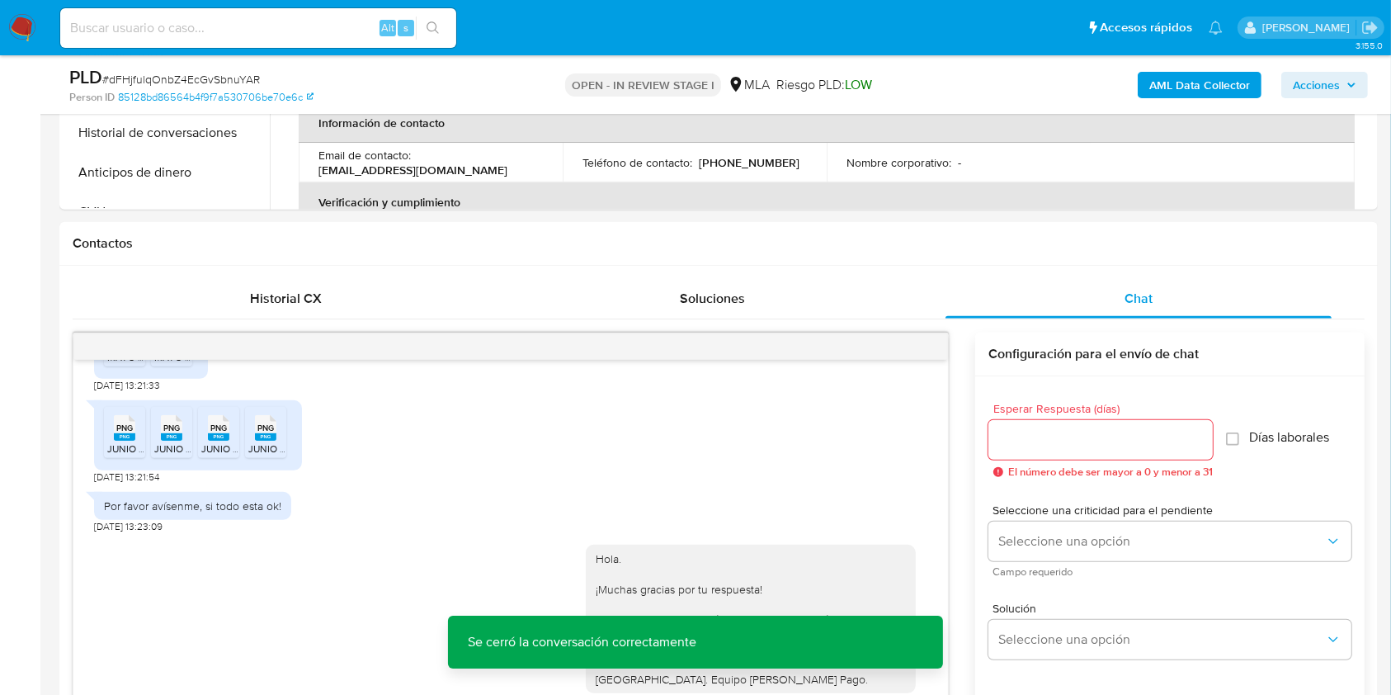
scroll to position [440, 0]
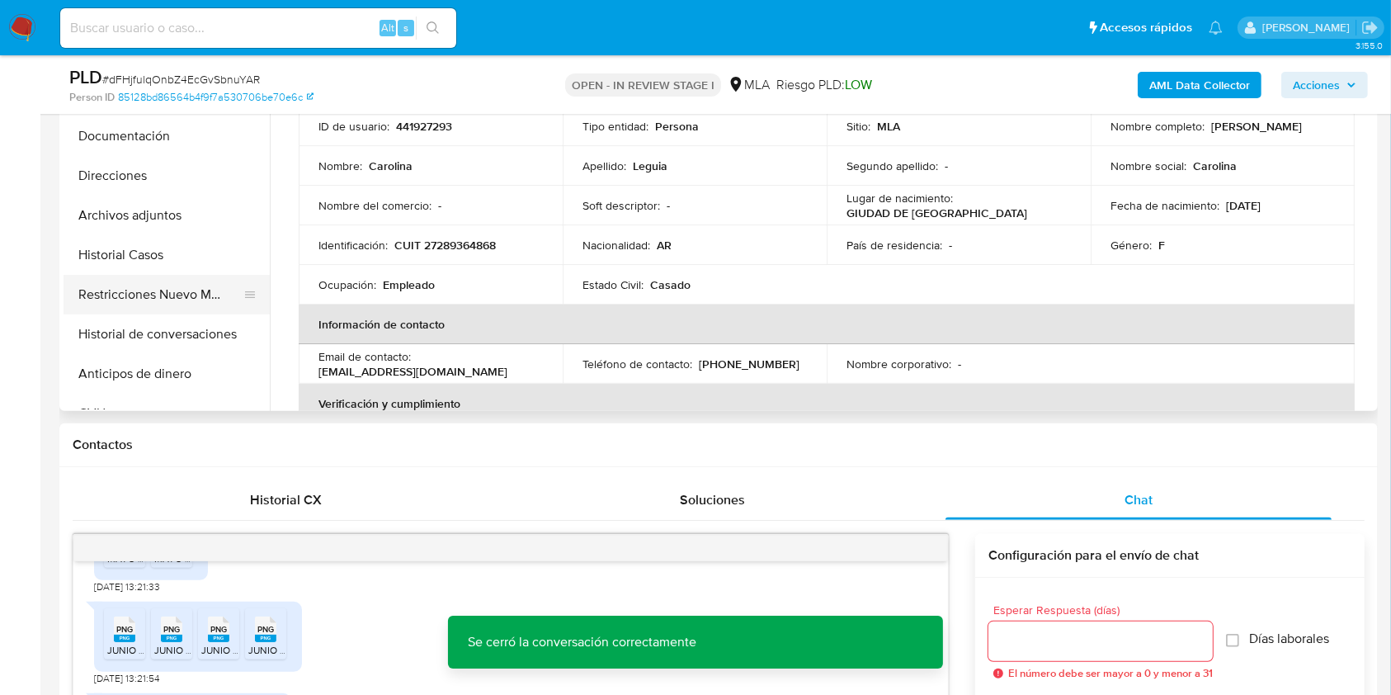
click at [129, 298] on button "Restricciones Nuevo Mundo" at bounding box center [160, 295] width 193 height 40
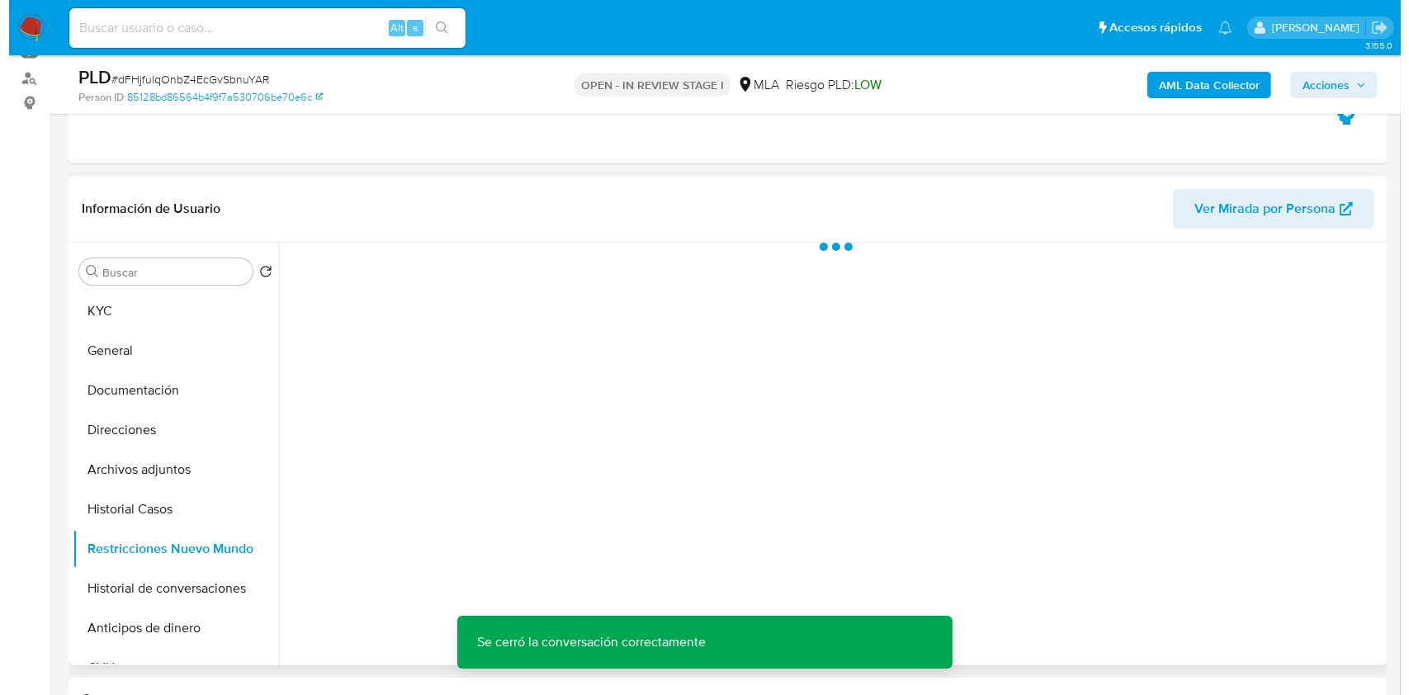
scroll to position [220, 0]
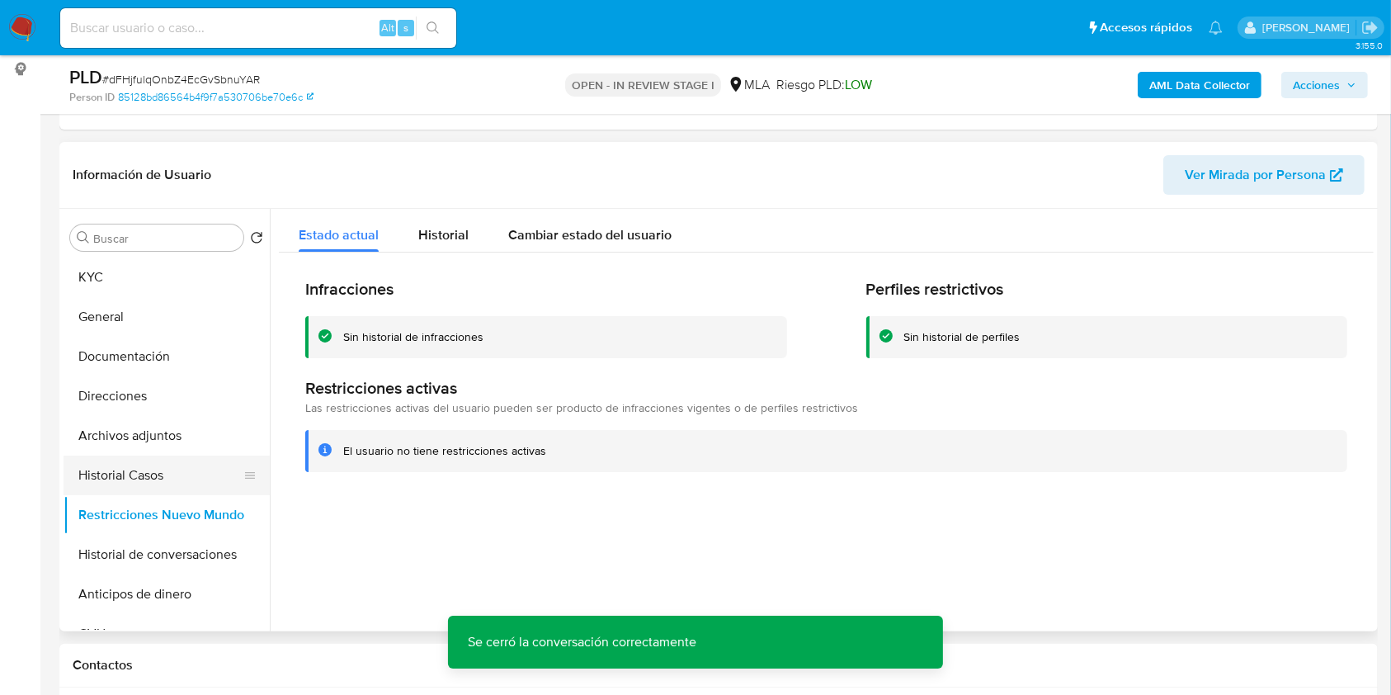
click at [104, 478] on button "Historial Casos" at bounding box center [160, 476] width 193 height 40
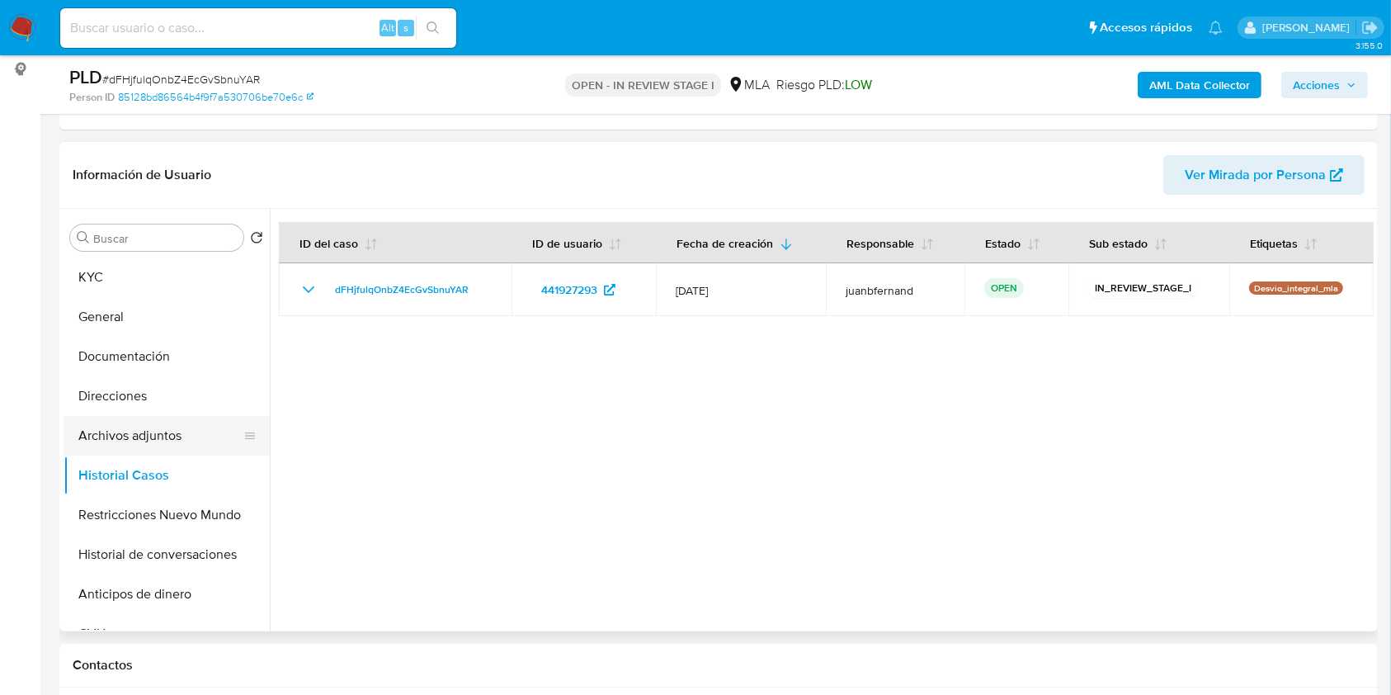
click at [178, 427] on button "Archivos adjuntos" at bounding box center [160, 436] width 193 height 40
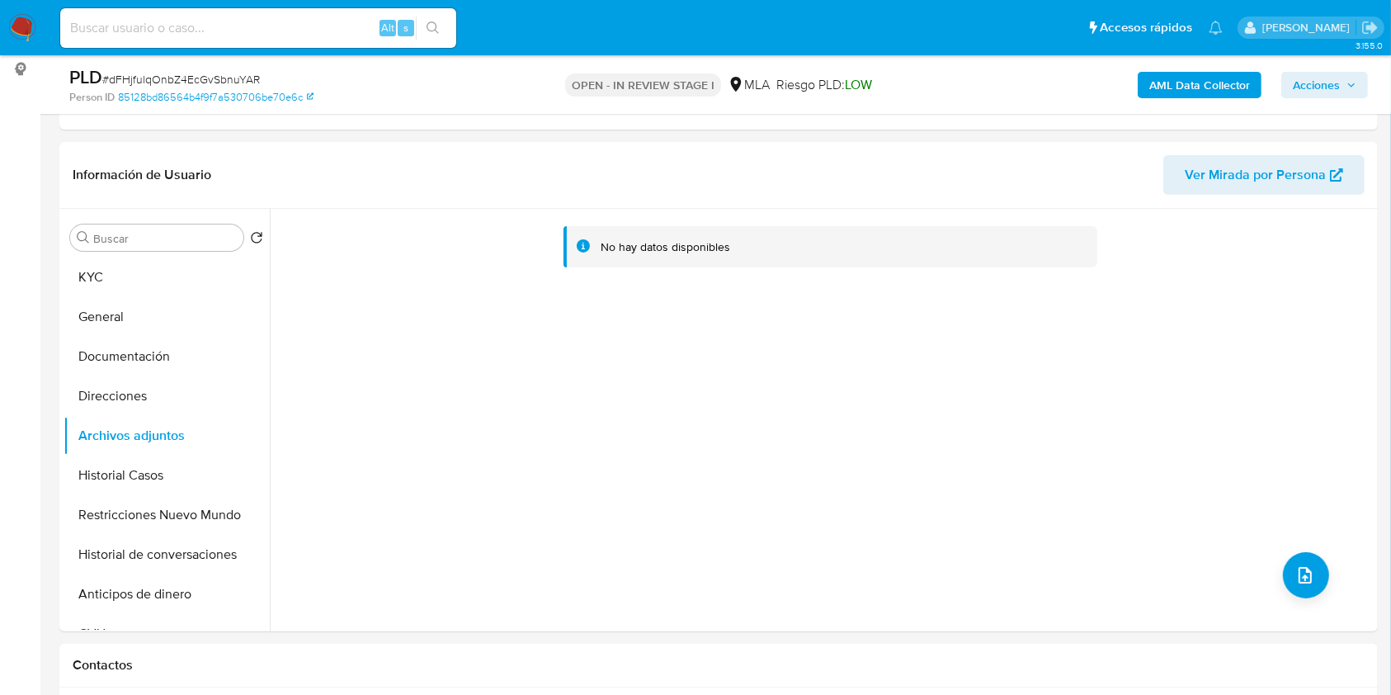
click at [1224, 83] on b "AML Data Collector" at bounding box center [1200, 85] width 101 height 26
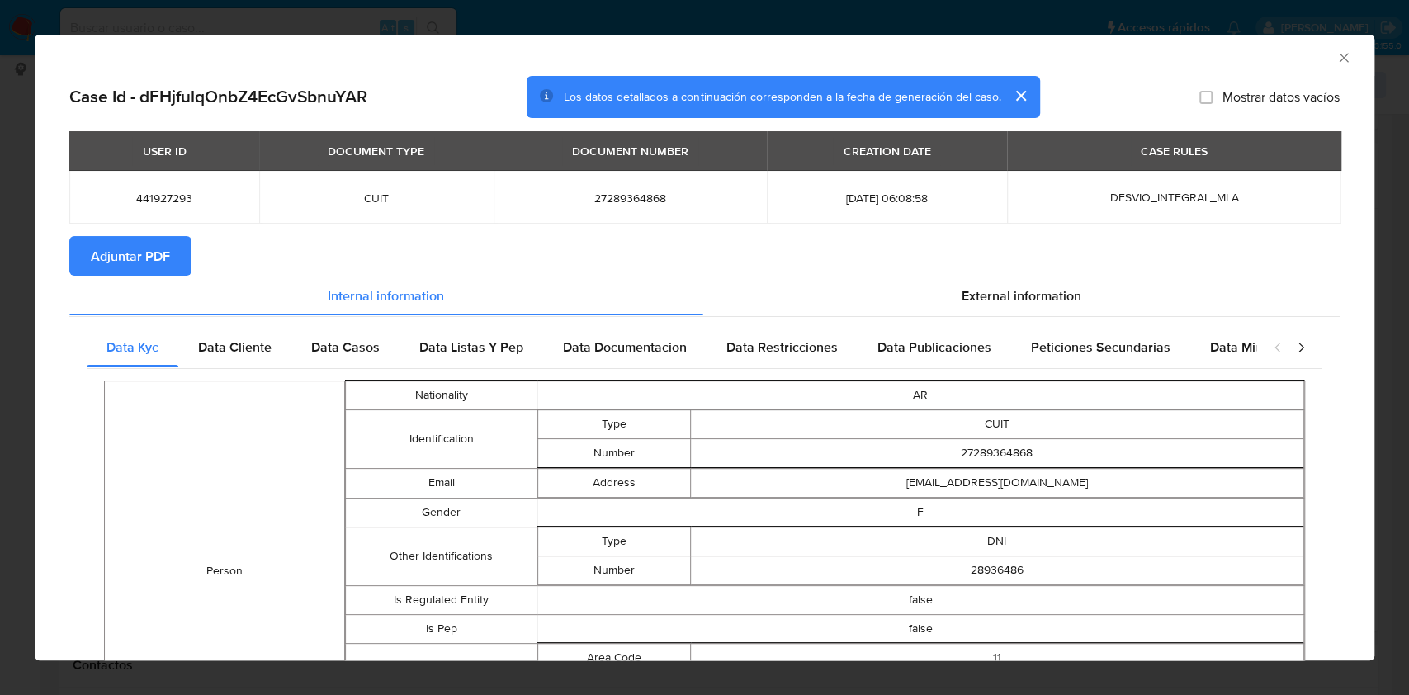
click at [165, 265] on span "Adjuntar PDF" at bounding box center [130, 256] width 79 height 36
click at [1335, 57] on icon "Cerrar ventana" at bounding box center [1343, 58] width 17 height 17
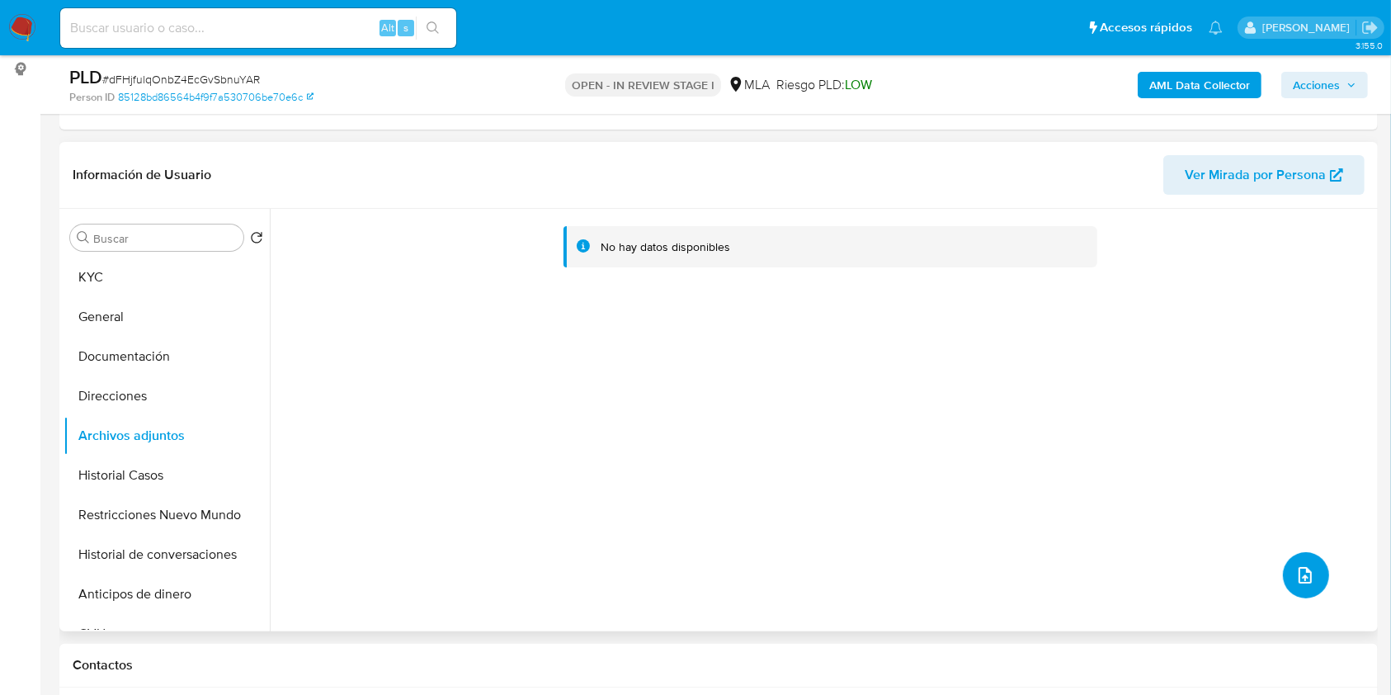
click at [1287, 562] on button "upload-file" at bounding box center [1306, 575] width 46 height 46
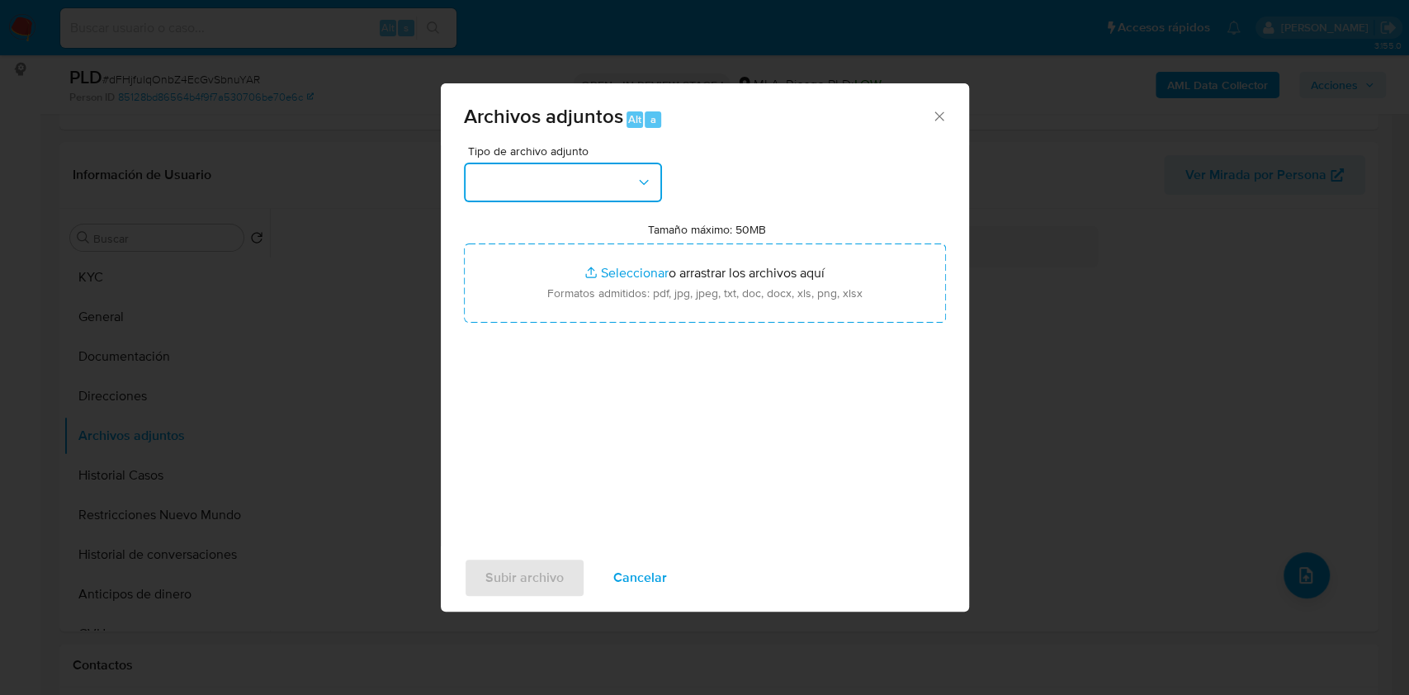
click at [616, 186] on button "button" at bounding box center [563, 183] width 198 height 40
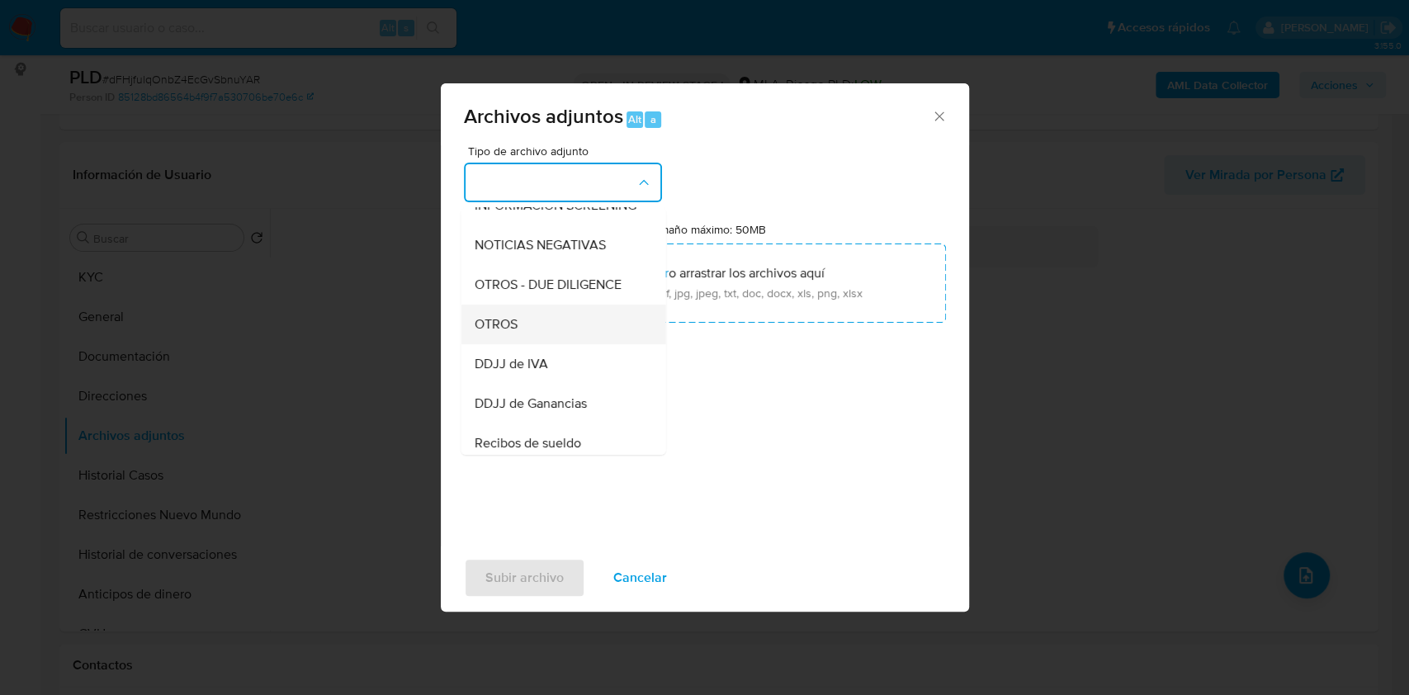
click at [544, 321] on div "OTROS" at bounding box center [558, 325] width 168 height 40
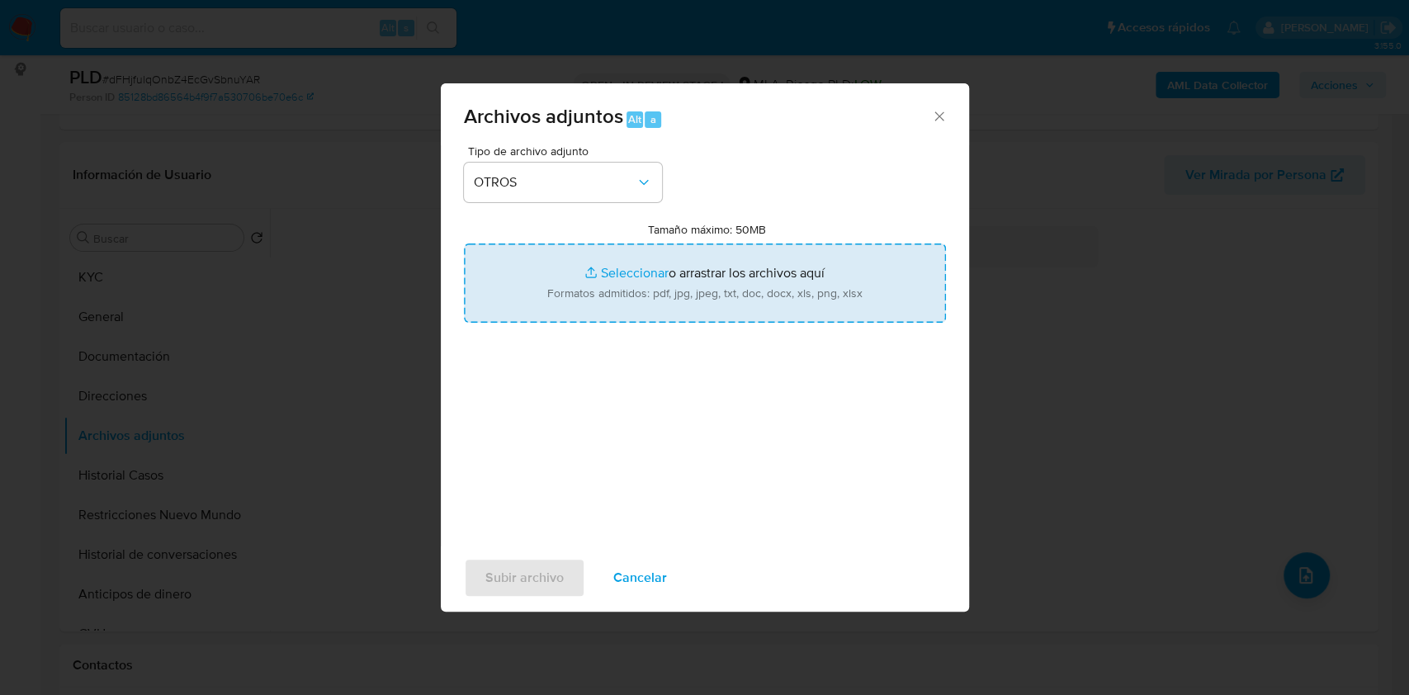
type input "C:\fakepath\Calculador de ingresos.xlsx"
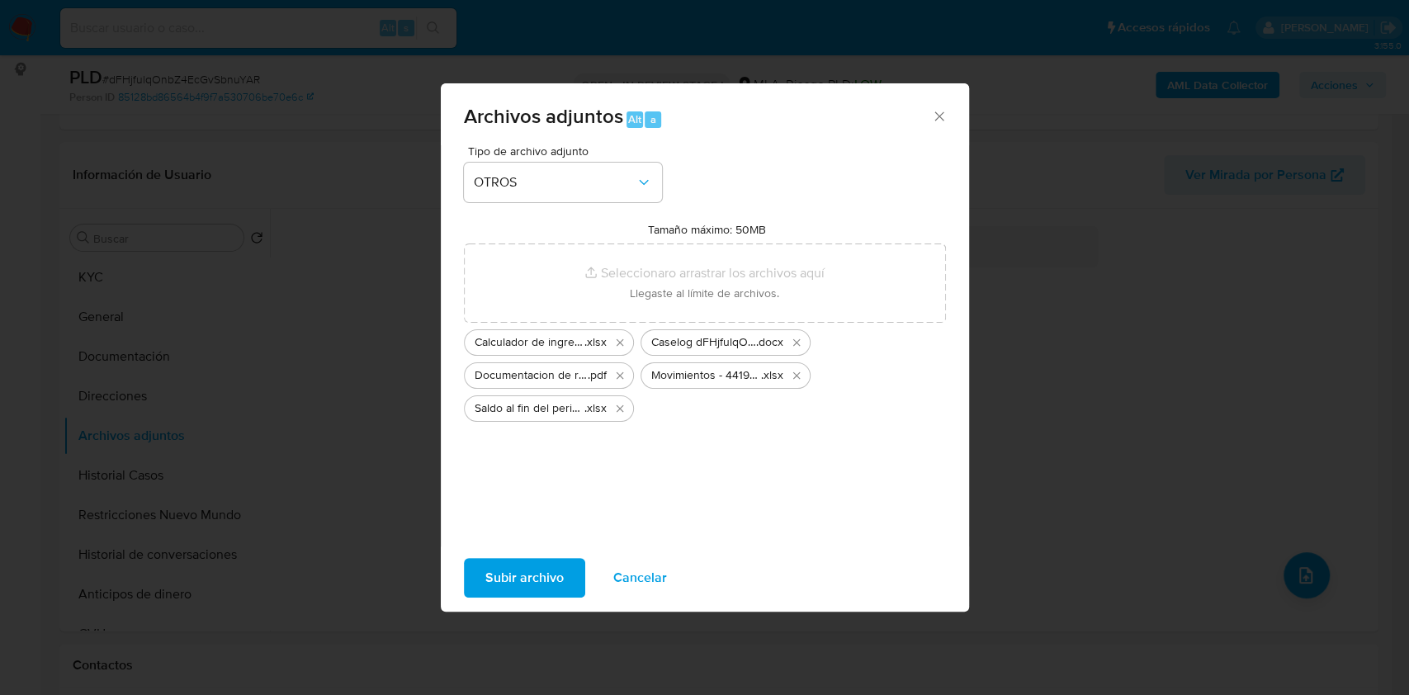
click at [520, 564] on span "Subir archivo" at bounding box center [524, 578] width 78 height 36
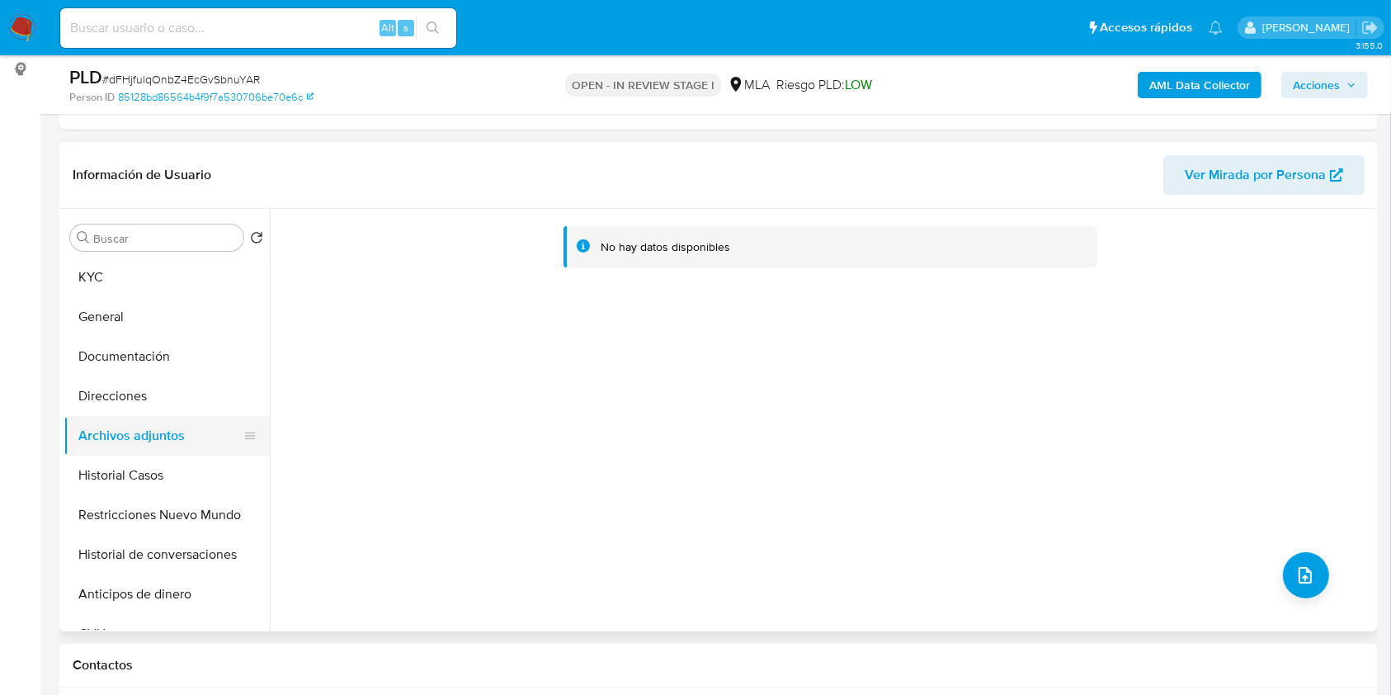
click at [135, 451] on button "Archivos adjuntos" at bounding box center [160, 436] width 193 height 40
click at [135, 464] on button "Historial Casos" at bounding box center [167, 476] width 206 height 40
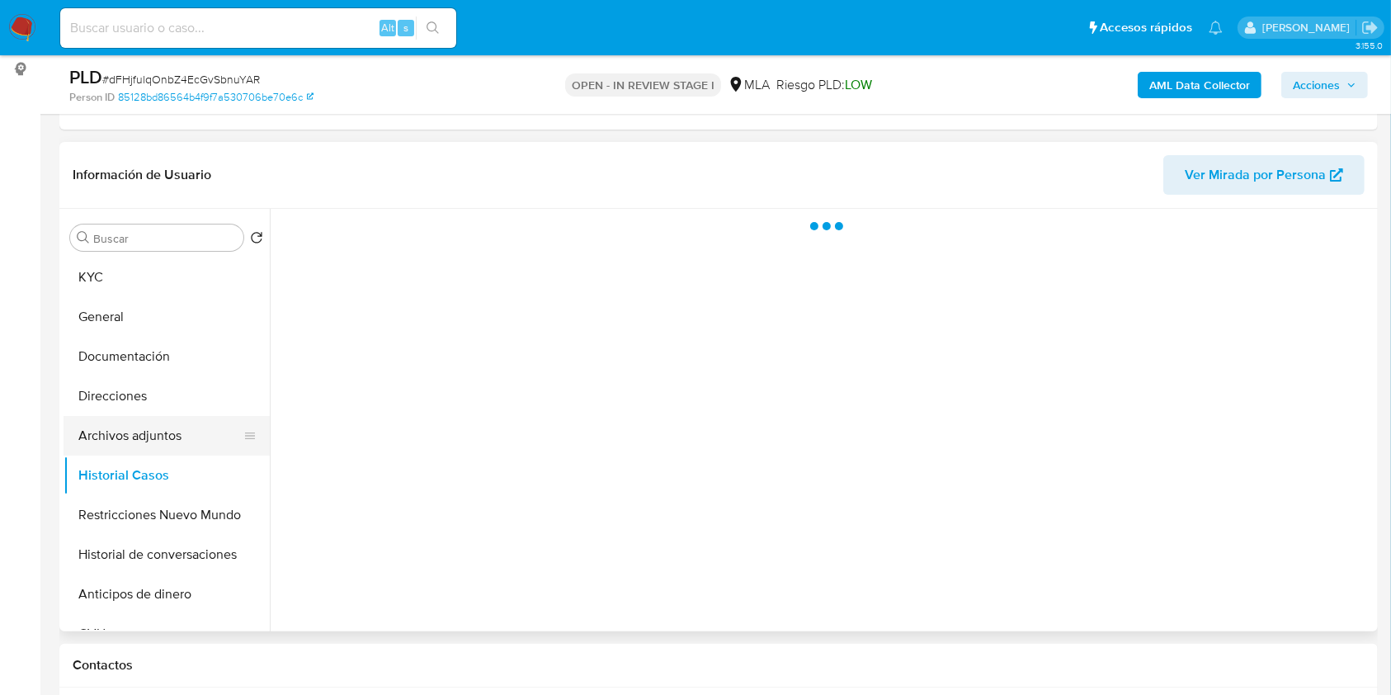
click at [144, 442] on button "Archivos adjuntos" at bounding box center [160, 436] width 193 height 40
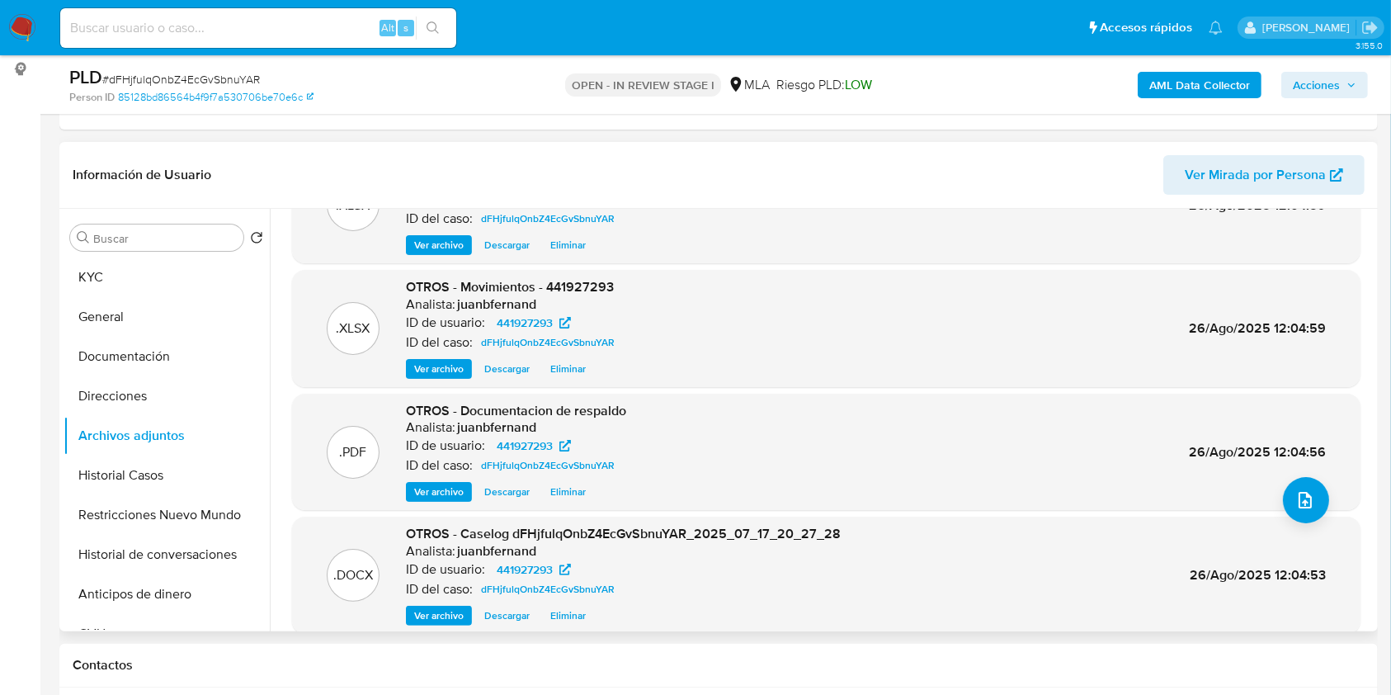
scroll to position [139, 0]
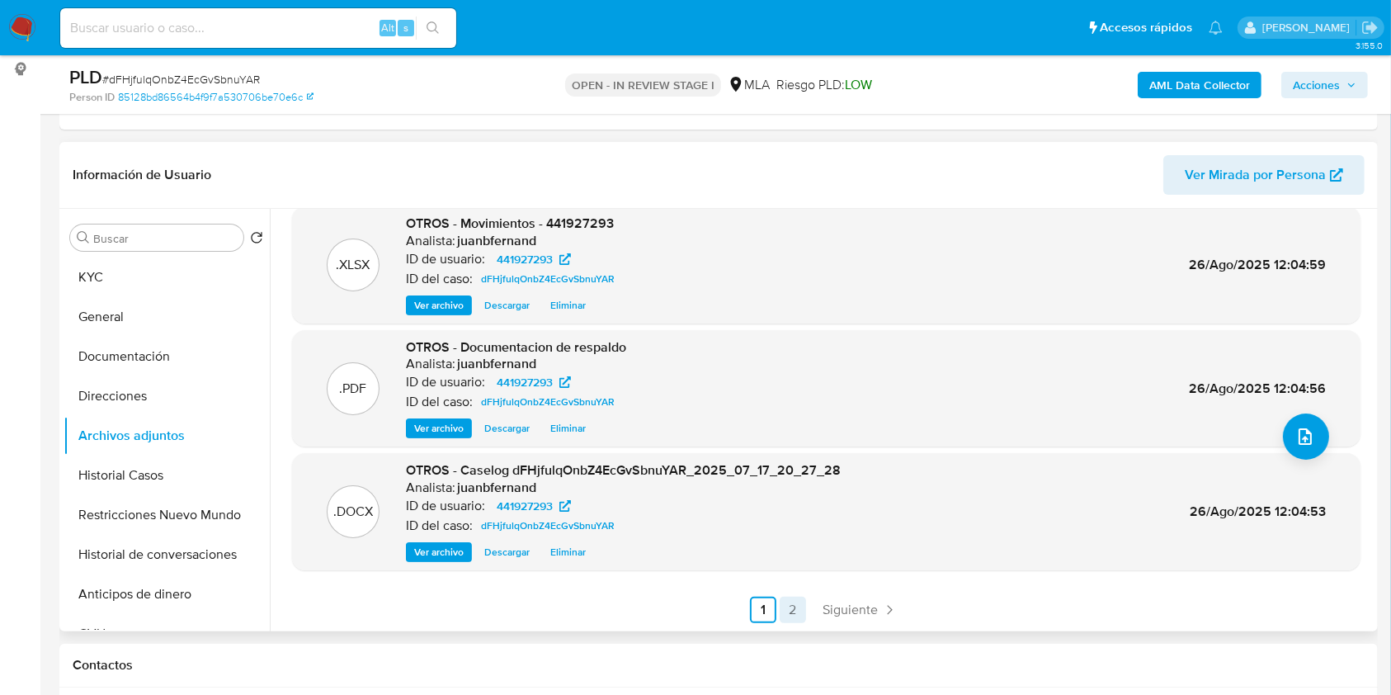
click at [794, 604] on link "2" at bounding box center [793, 610] width 26 height 26
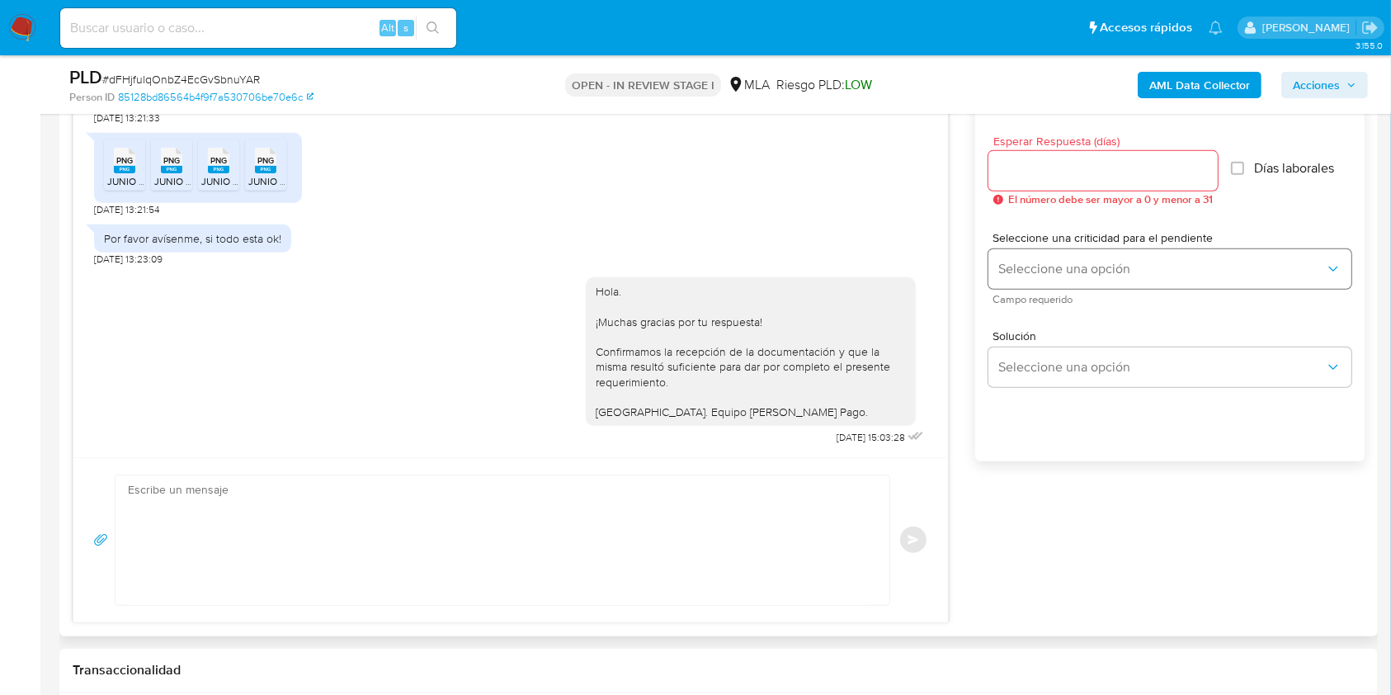
scroll to position [880, 0]
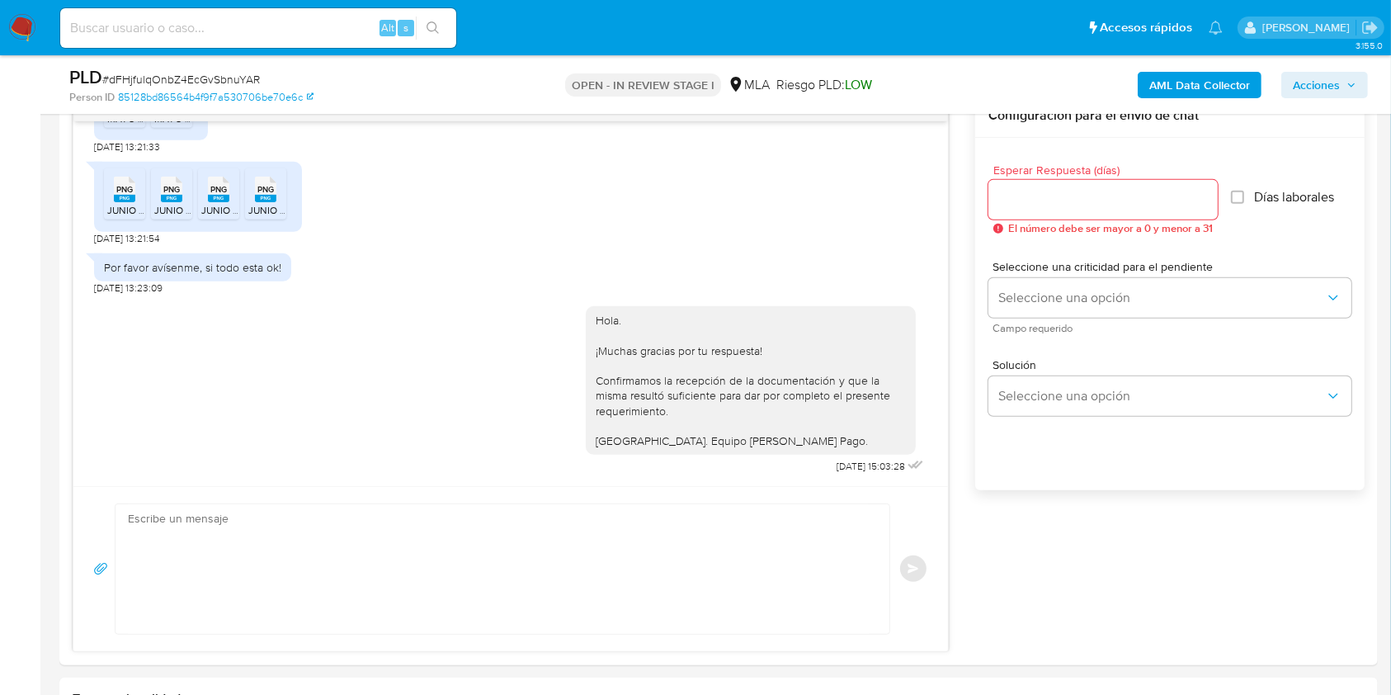
click at [1307, 84] on span "Acciones" at bounding box center [1316, 85] width 47 height 26
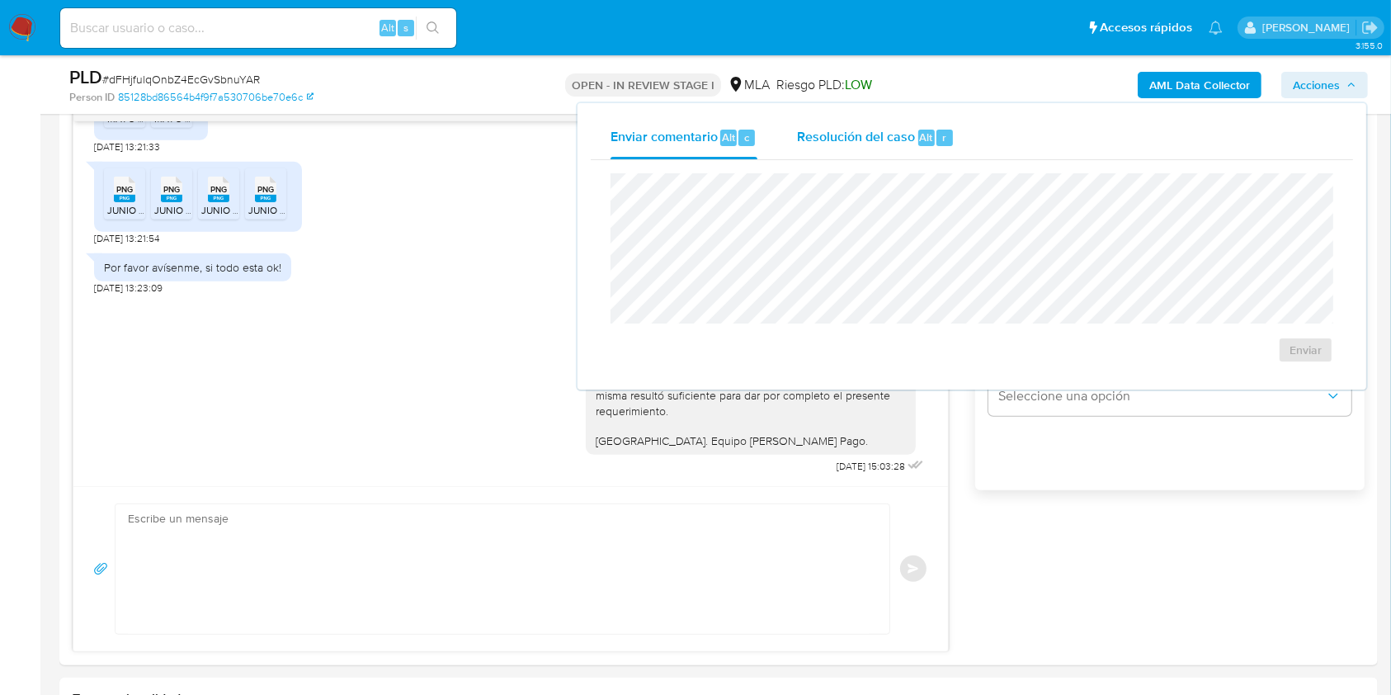
click at [881, 135] on span "Resolución del caso" at bounding box center [856, 136] width 118 height 19
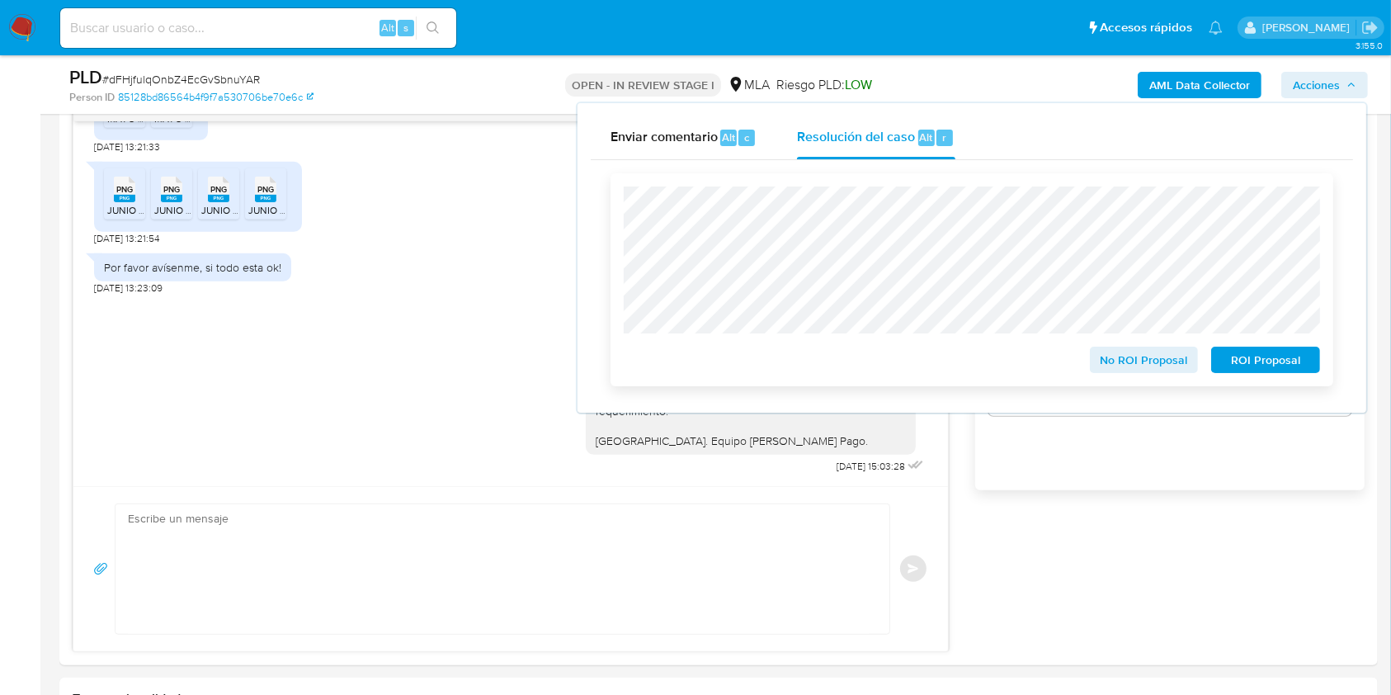
click at [1155, 355] on span "No ROI Proposal" at bounding box center [1145, 359] width 86 height 23
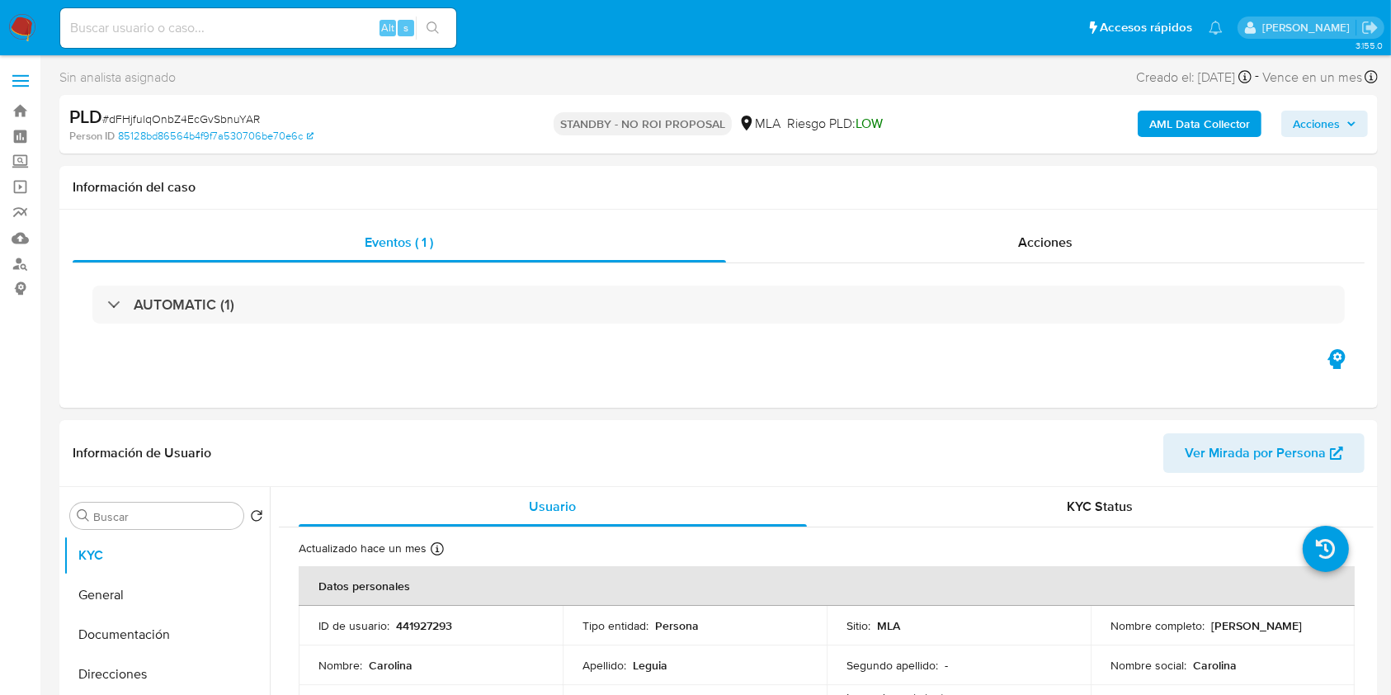
select select "10"
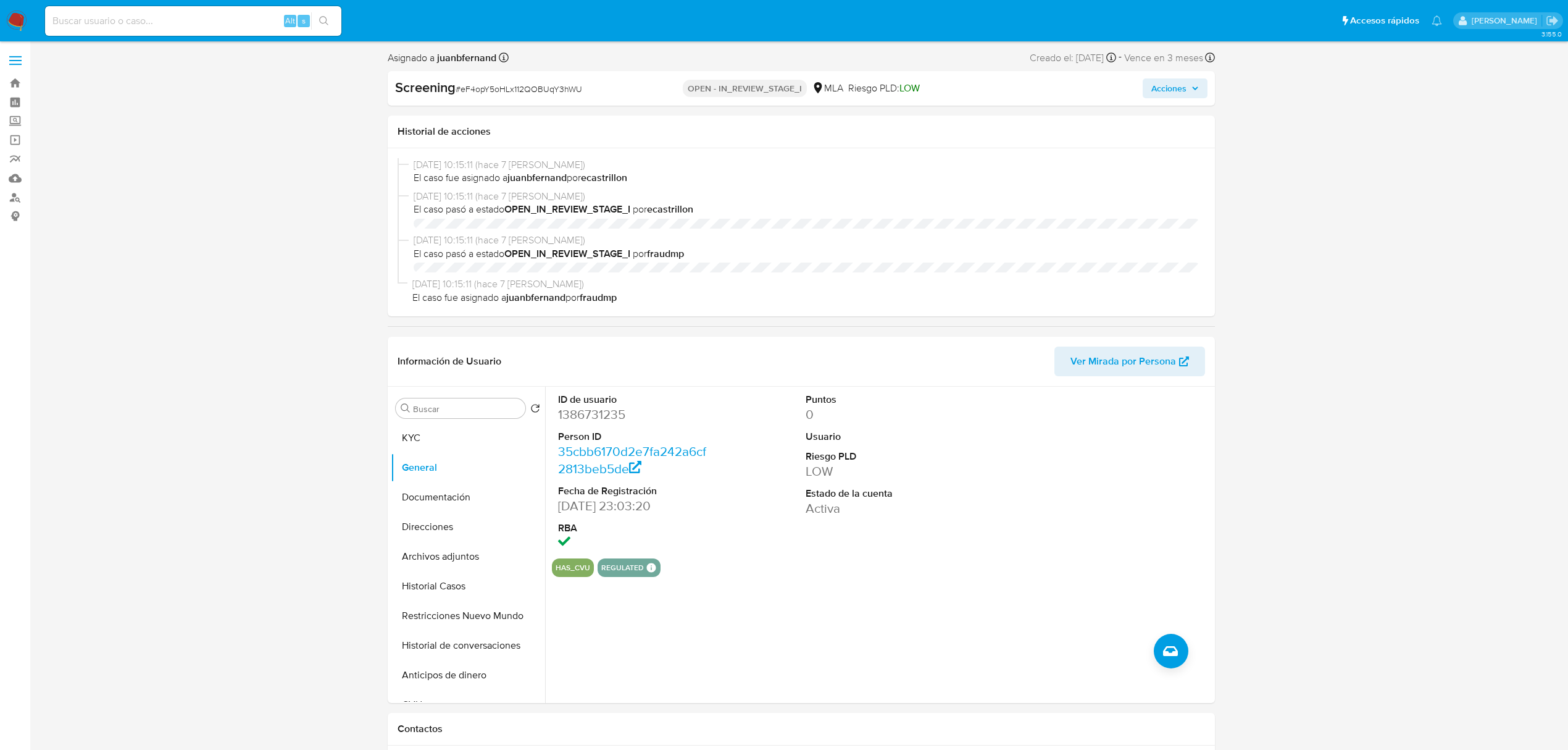
select select "10"
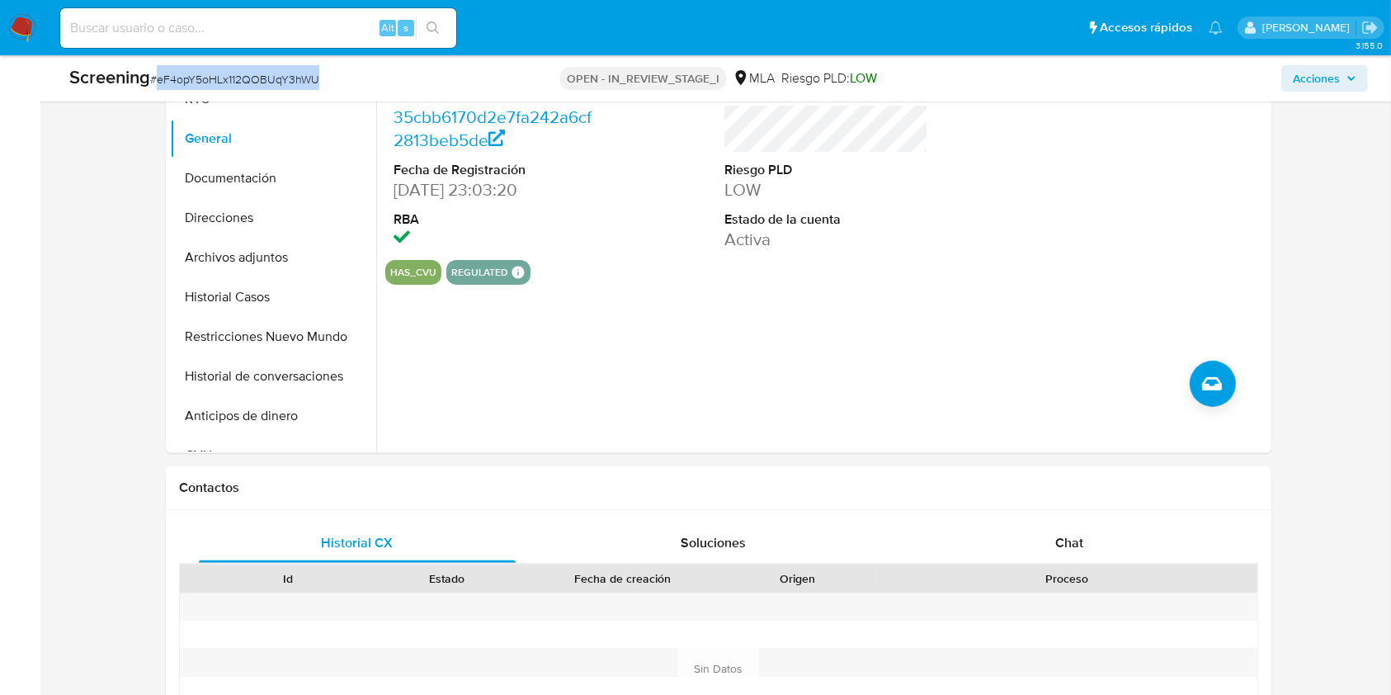
scroll to position [330, 0]
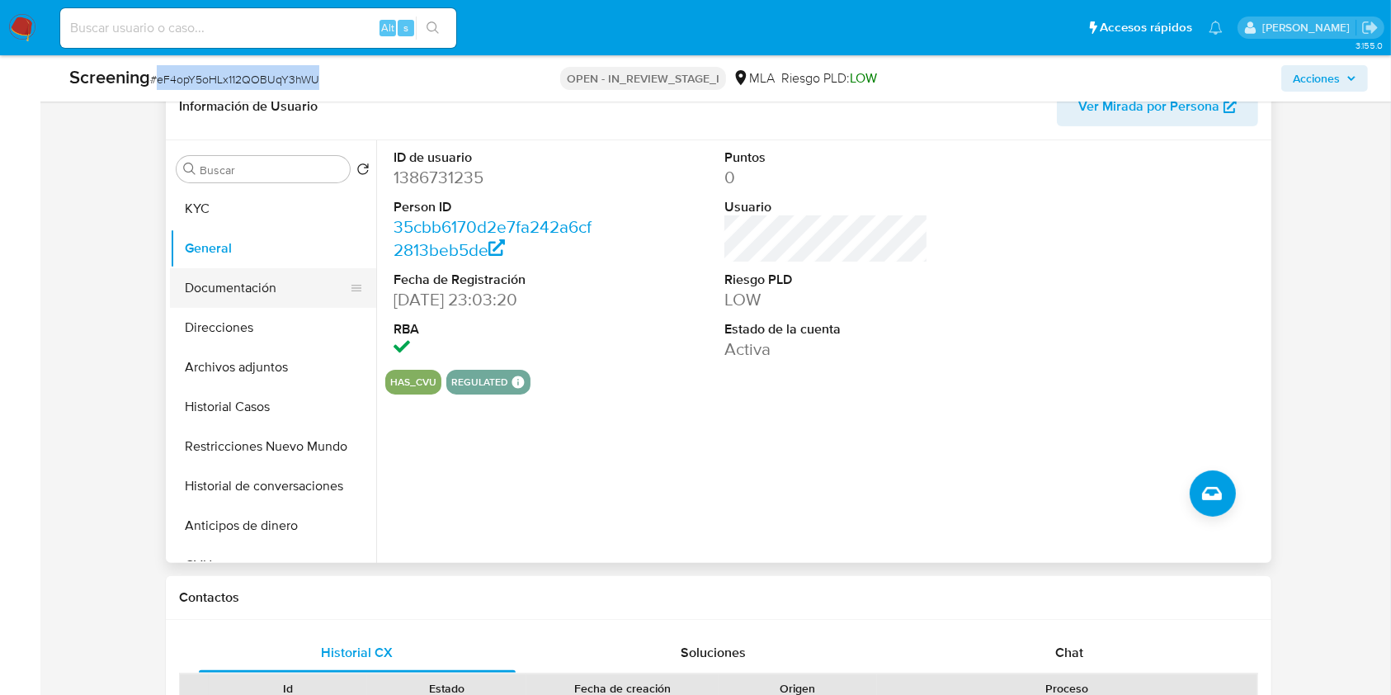
click at [215, 273] on button "Documentación" at bounding box center [266, 288] width 193 height 40
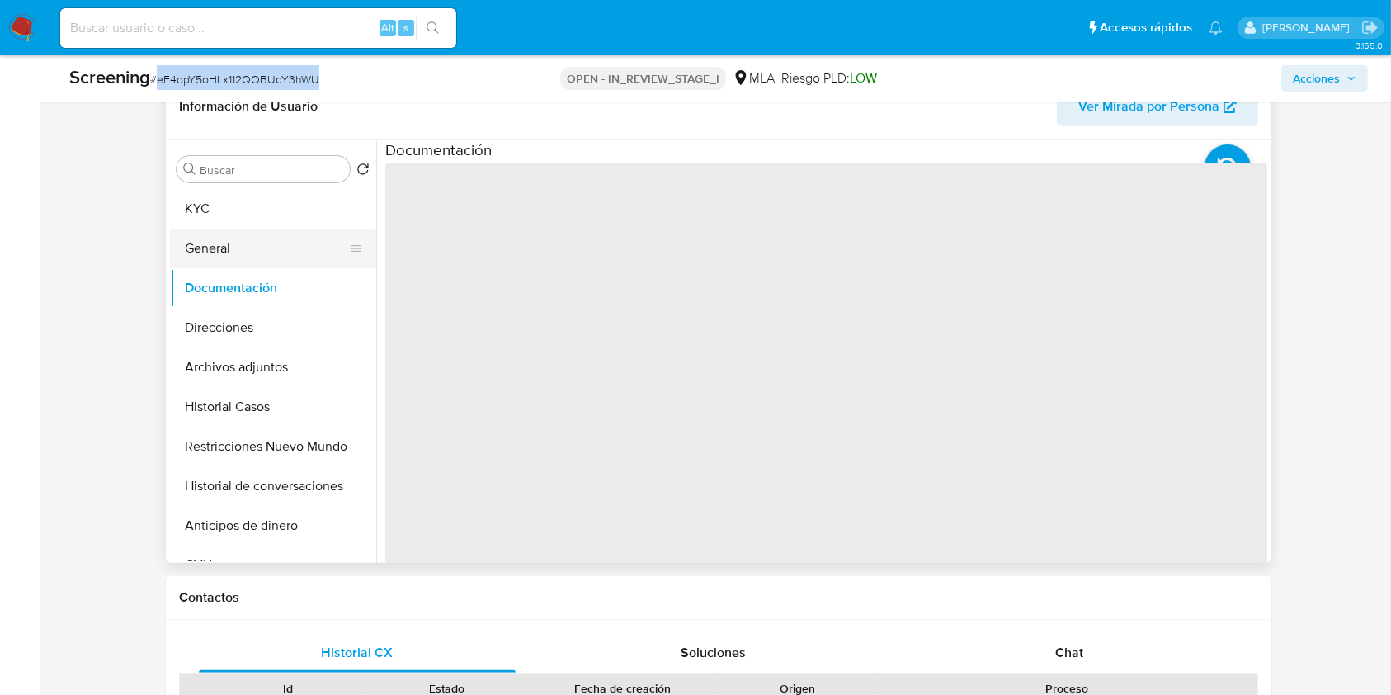
click at [224, 243] on button "General" at bounding box center [266, 249] width 193 height 40
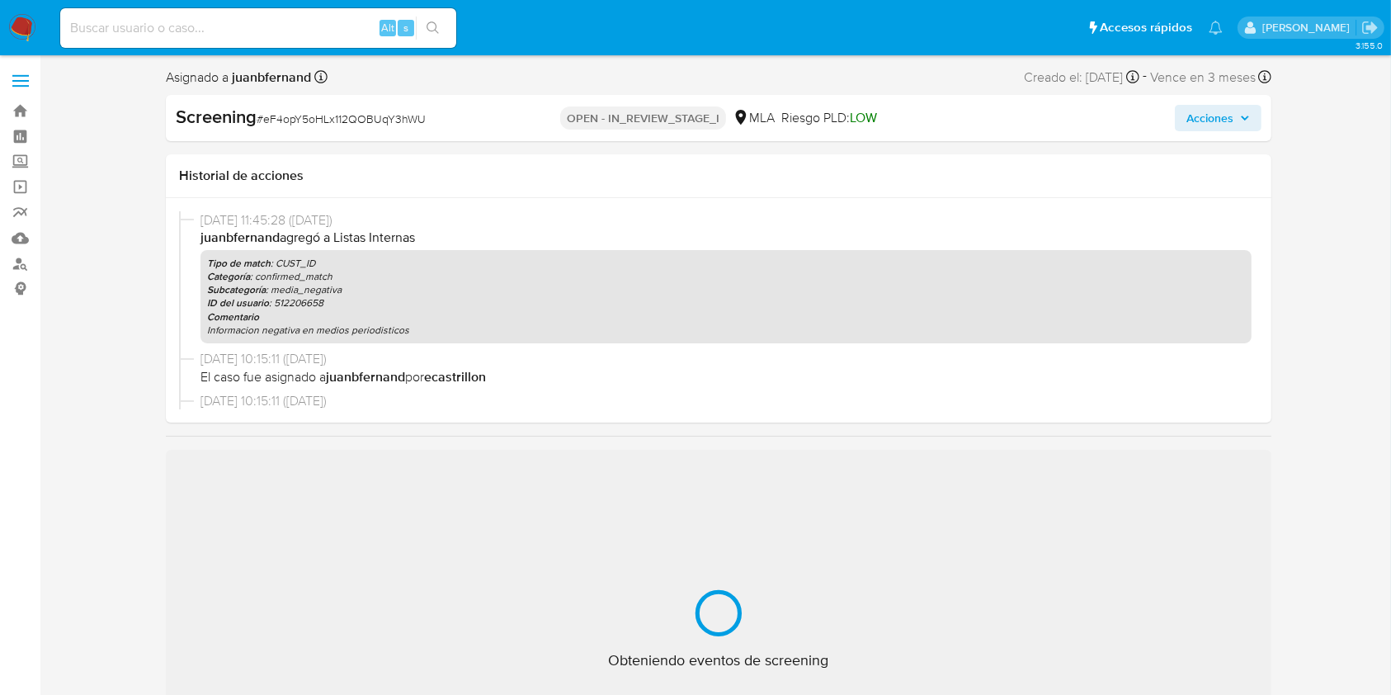
select select "10"
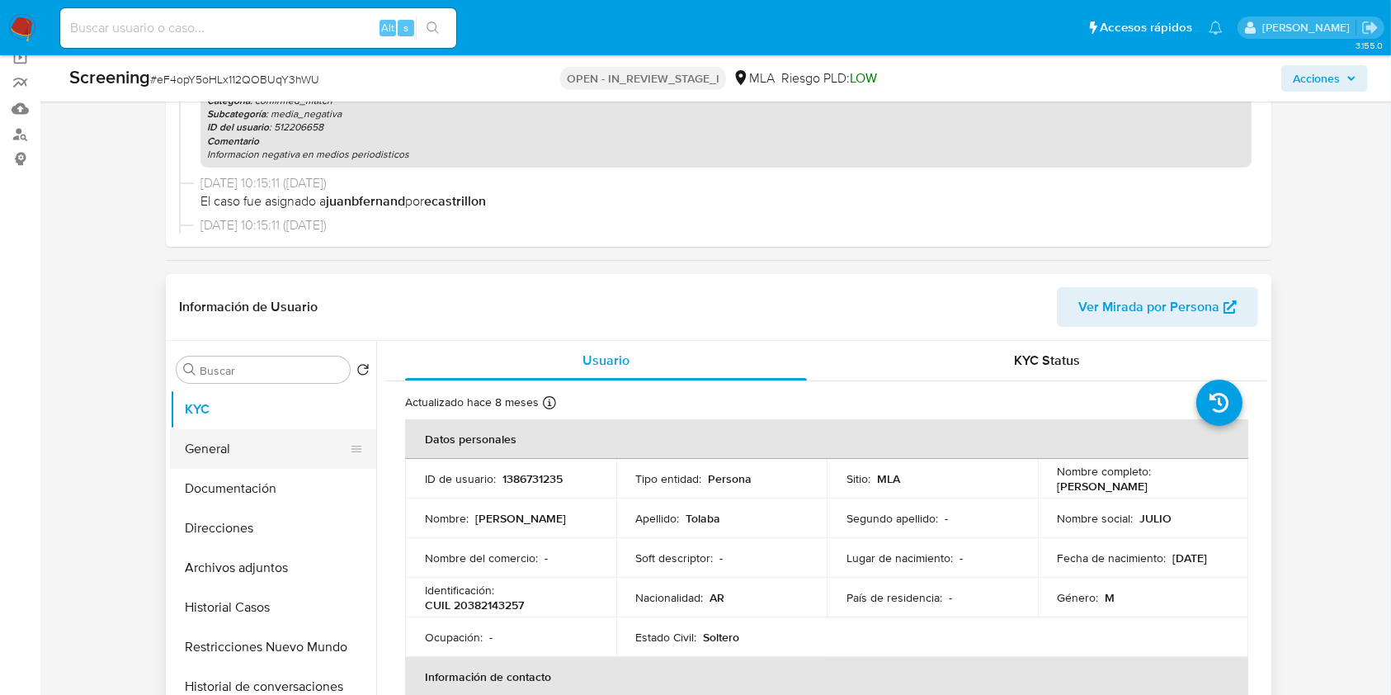
scroll to position [220, 0]
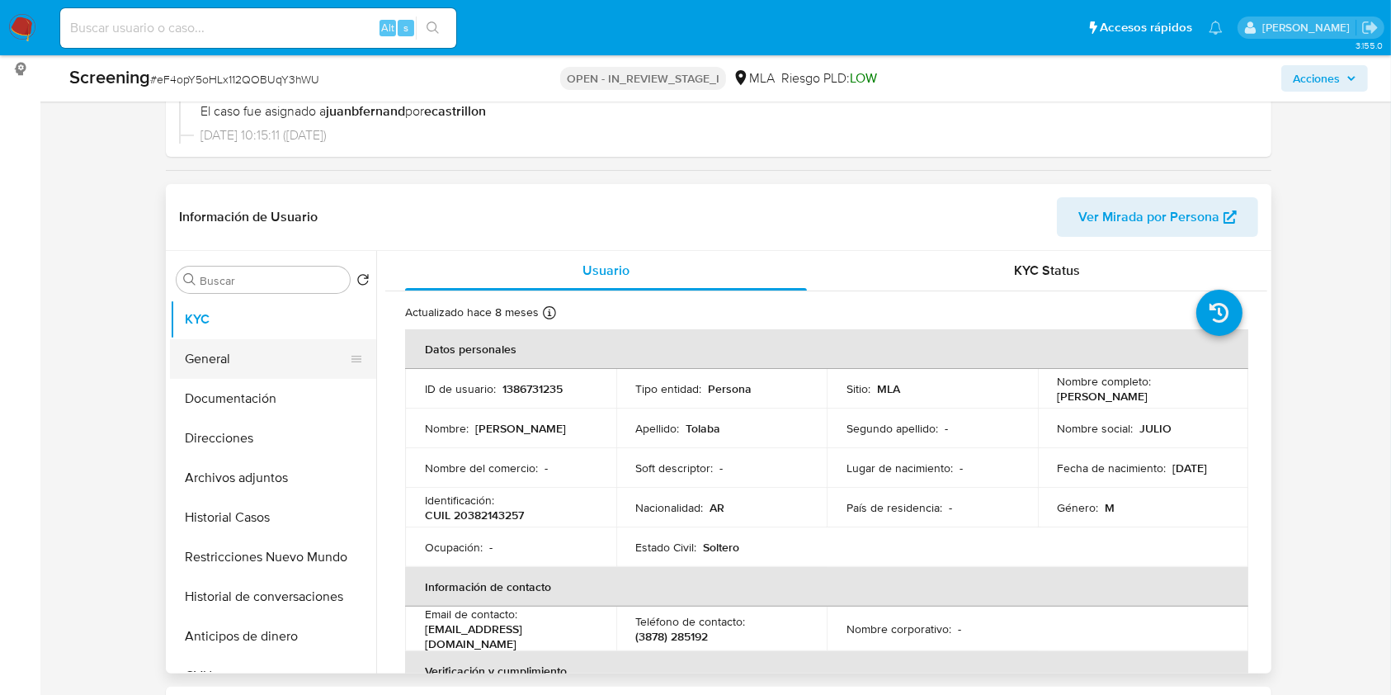
click at [228, 361] on button "General" at bounding box center [266, 359] width 193 height 40
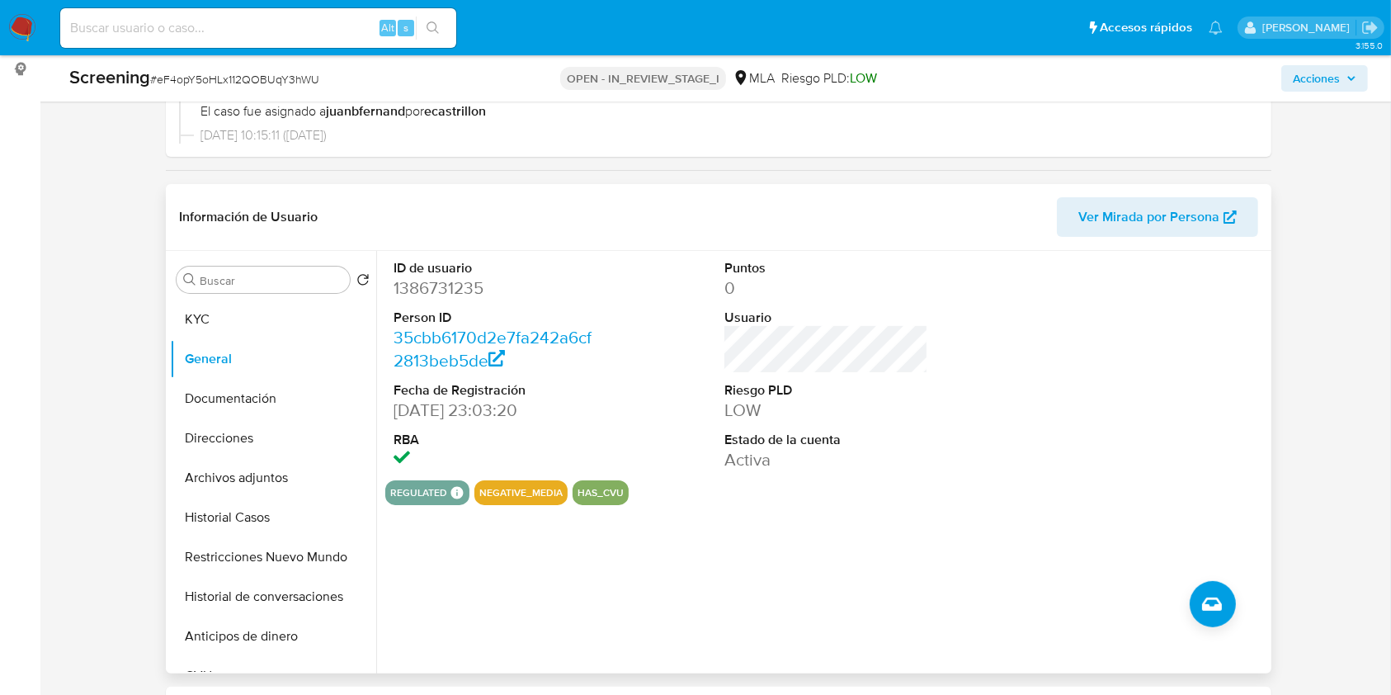
click at [347, 194] on div "Información de Usuario Ver Mirada por Persona" at bounding box center [719, 217] width 1106 height 67
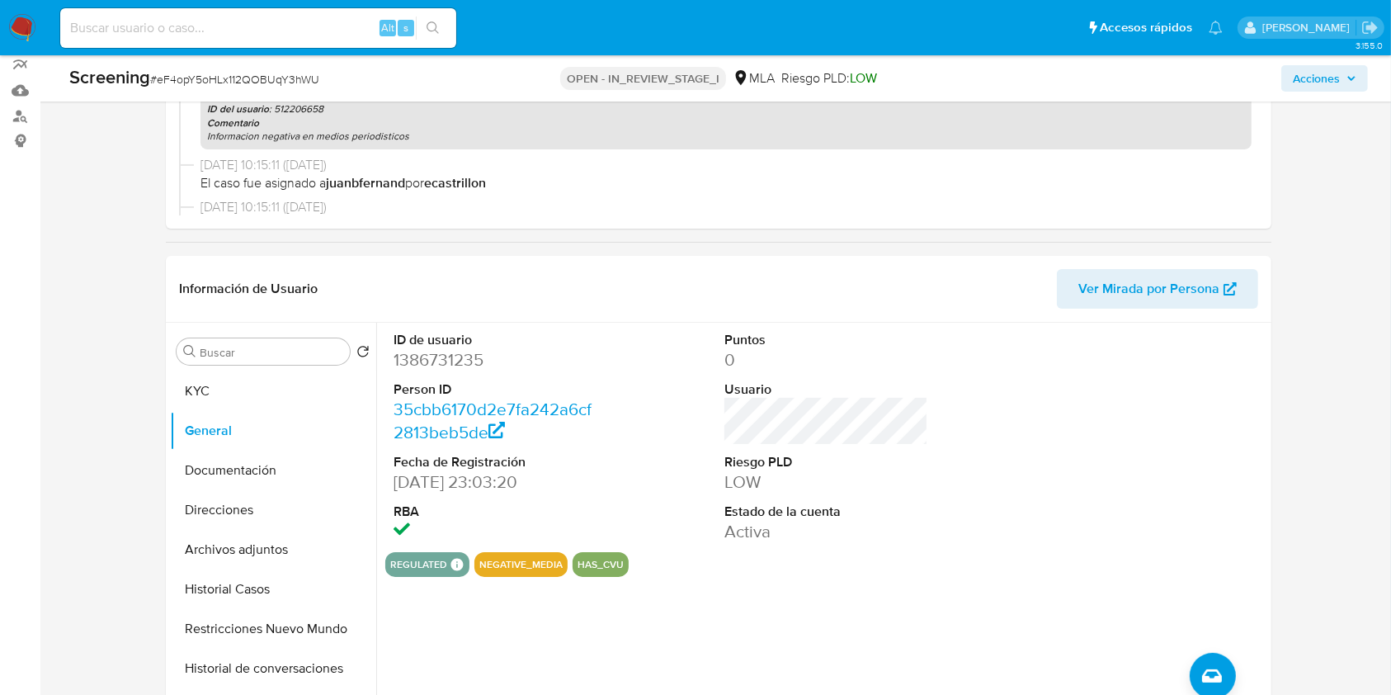
scroll to position [0, 0]
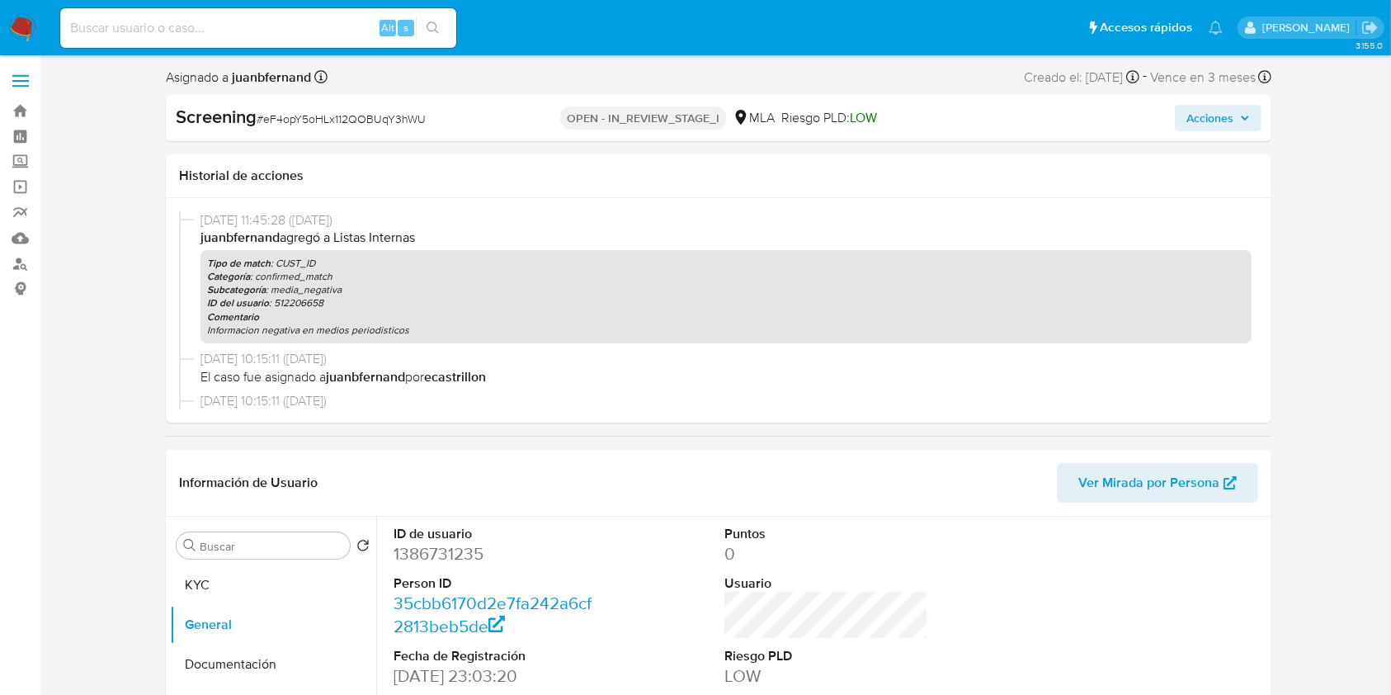
click at [1241, 122] on span "Acciones" at bounding box center [1219, 117] width 64 height 23
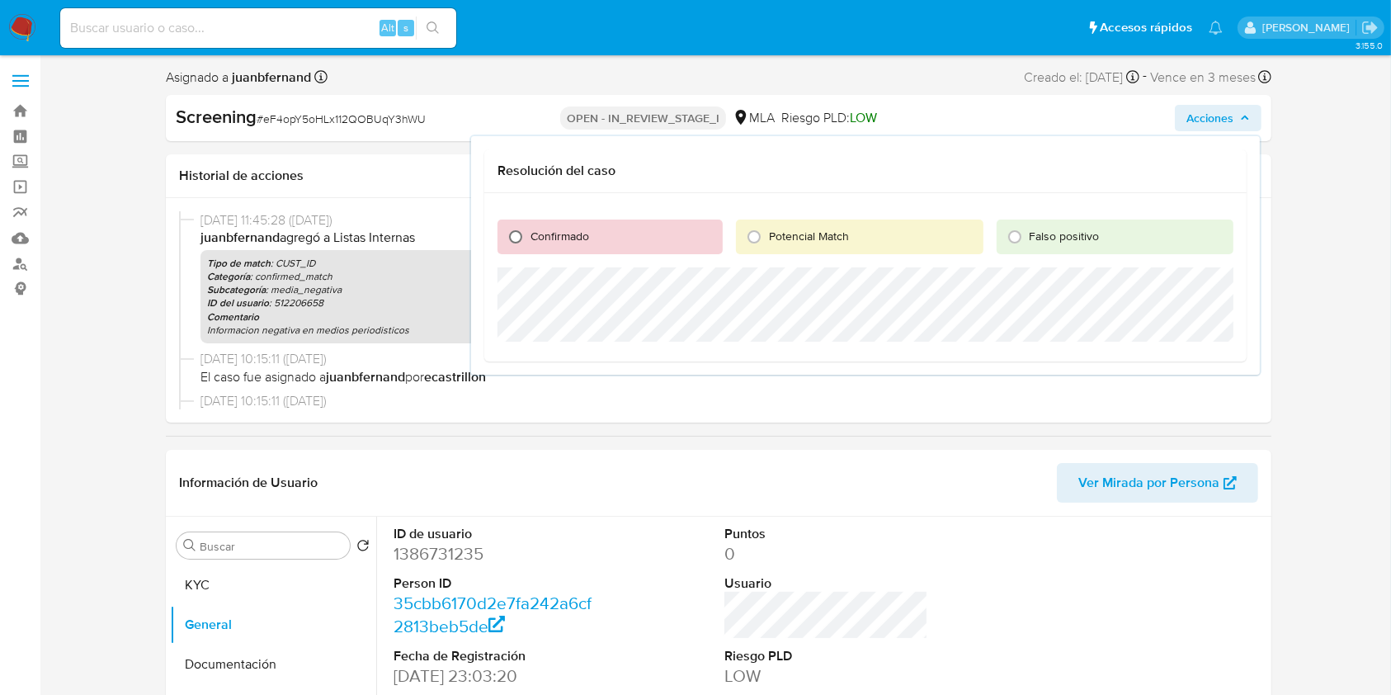
click at [517, 238] on input "Confirmado" at bounding box center [516, 237] width 26 height 26
radio input "true"
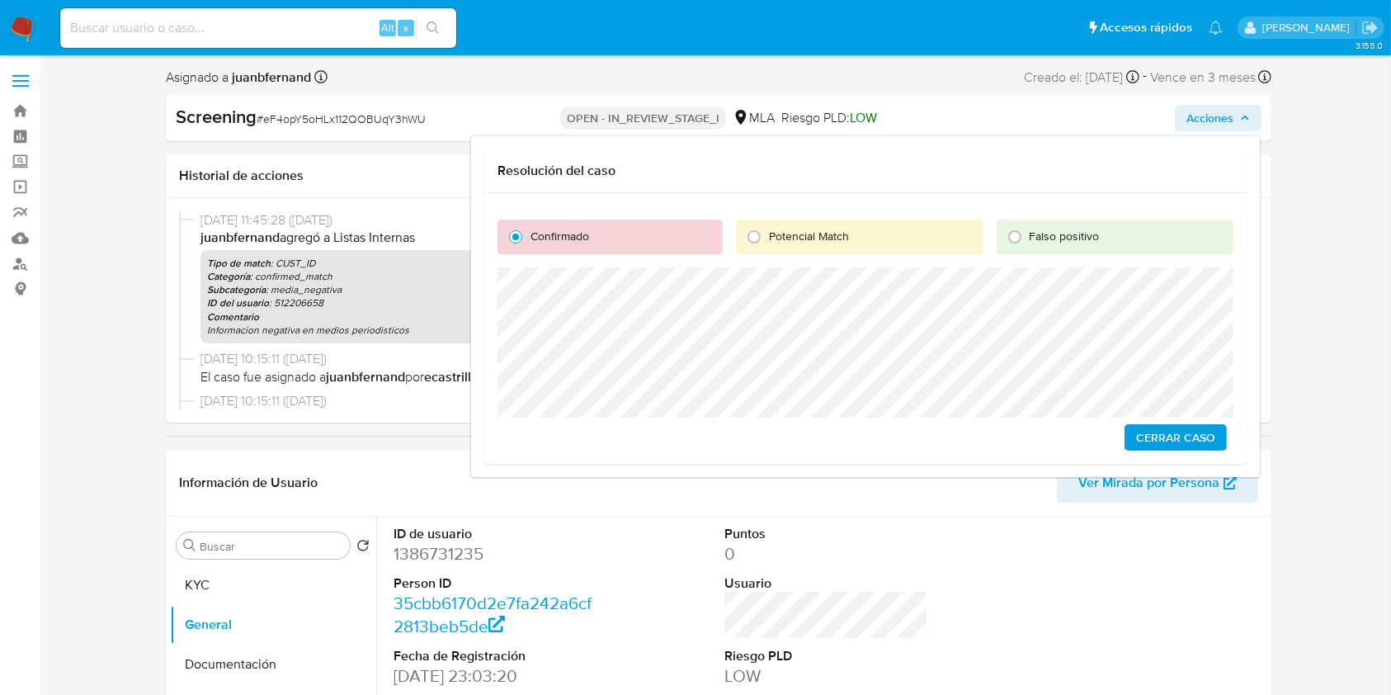
click at [1162, 431] on span "Cerrar Caso" at bounding box center [1175, 437] width 79 height 23
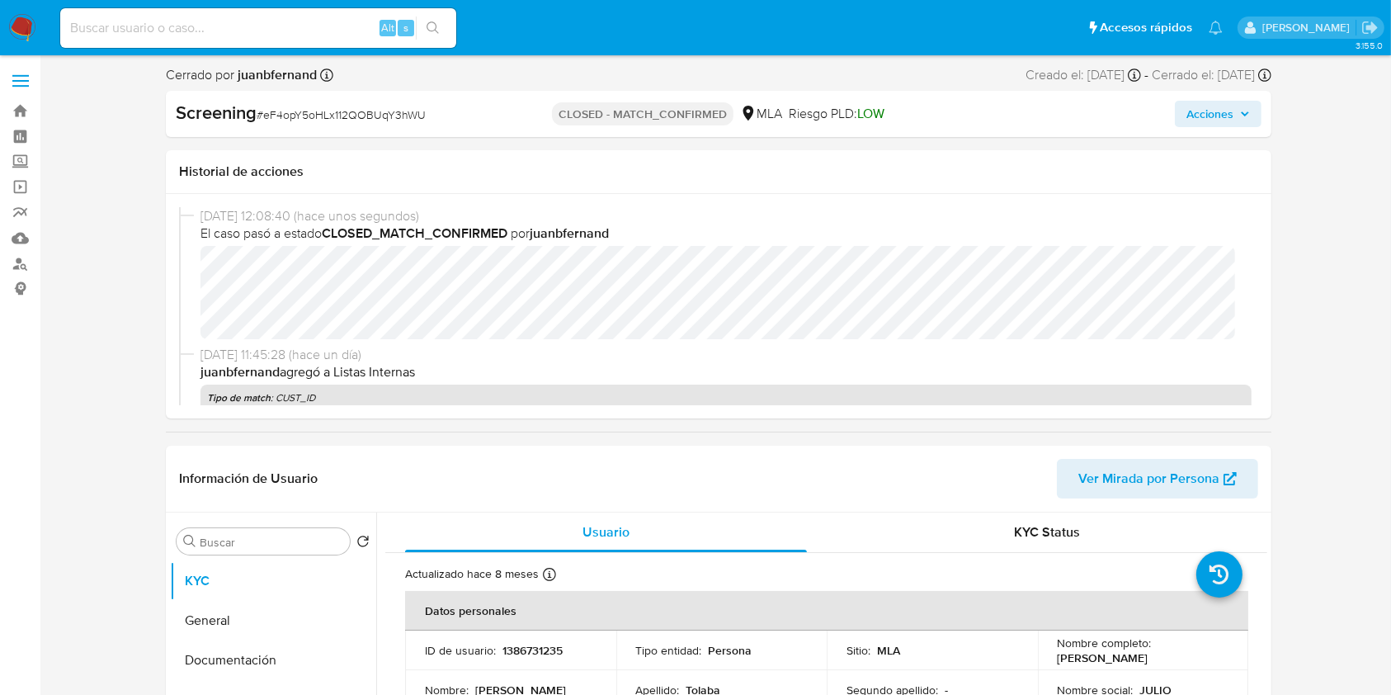
select select "10"
click at [290, 23] on input at bounding box center [258, 27] width 396 height 21
paste input "jGAL0kVQqEKH0uoBq3HEBbRt"
type input "jGAL0kVQqEKH0uoBq3HEBbRt"
click at [433, 30] on icon "search-icon" at bounding box center [433, 27] width 13 height 13
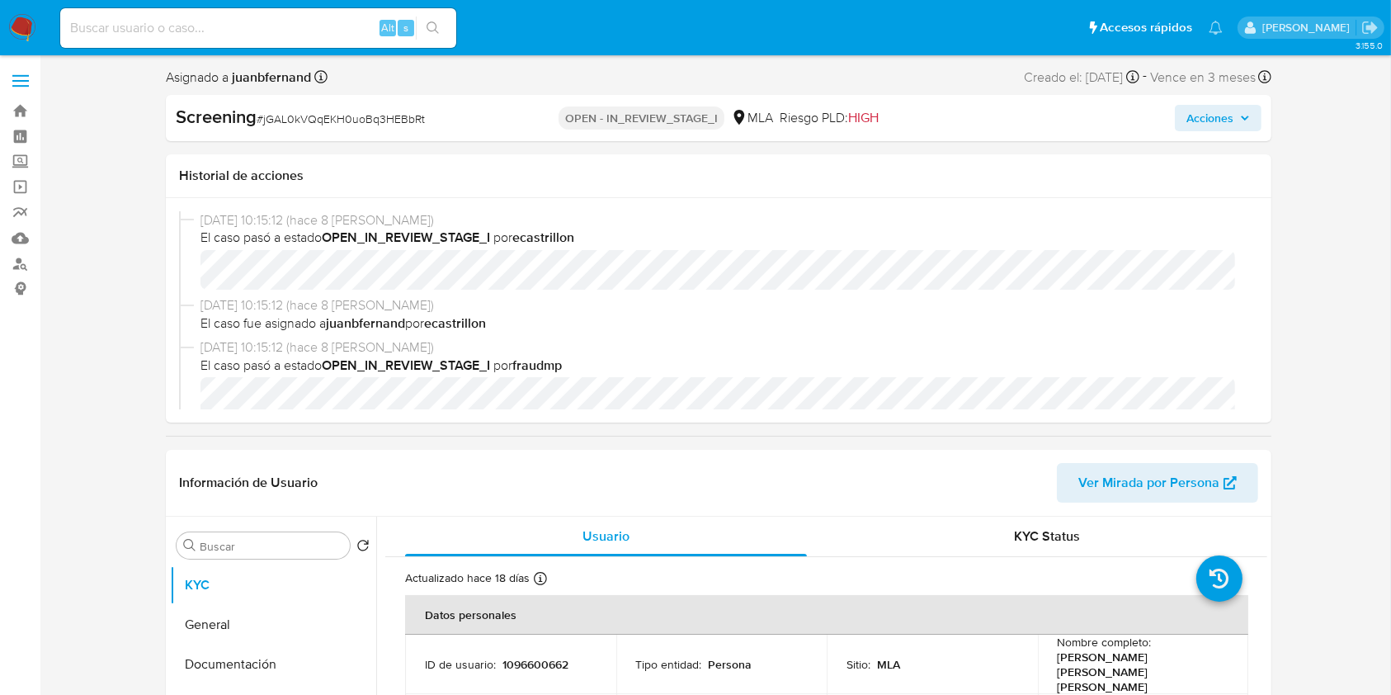
select select "10"
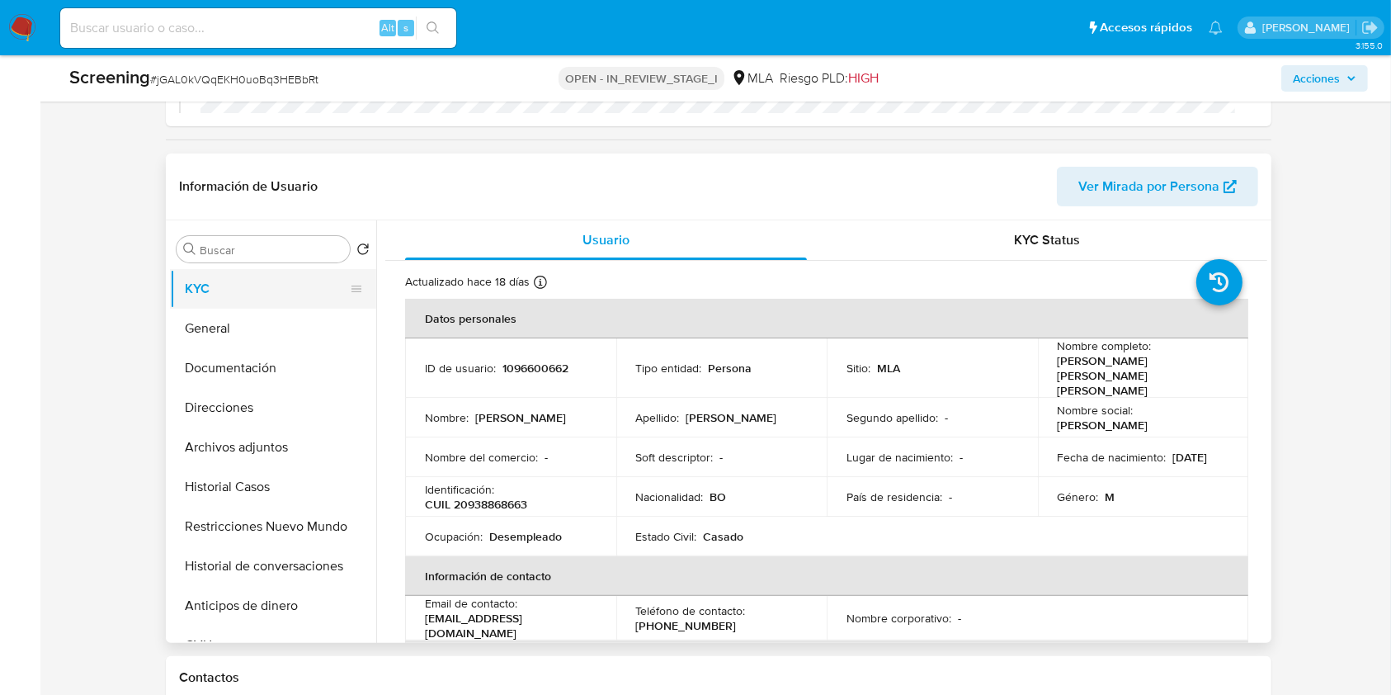
scroll to position [220, 0]
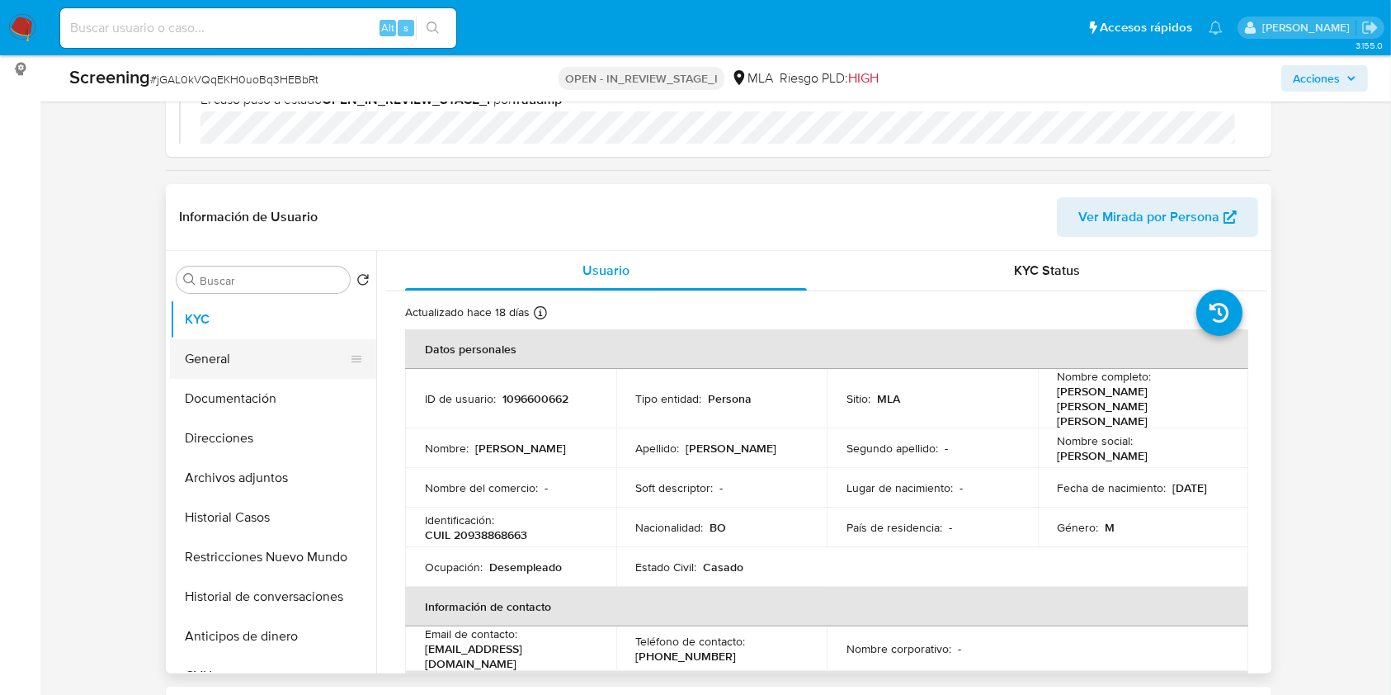
click at [203, 342] on button "General" at bounding box center [266, 359] width 193 height 40
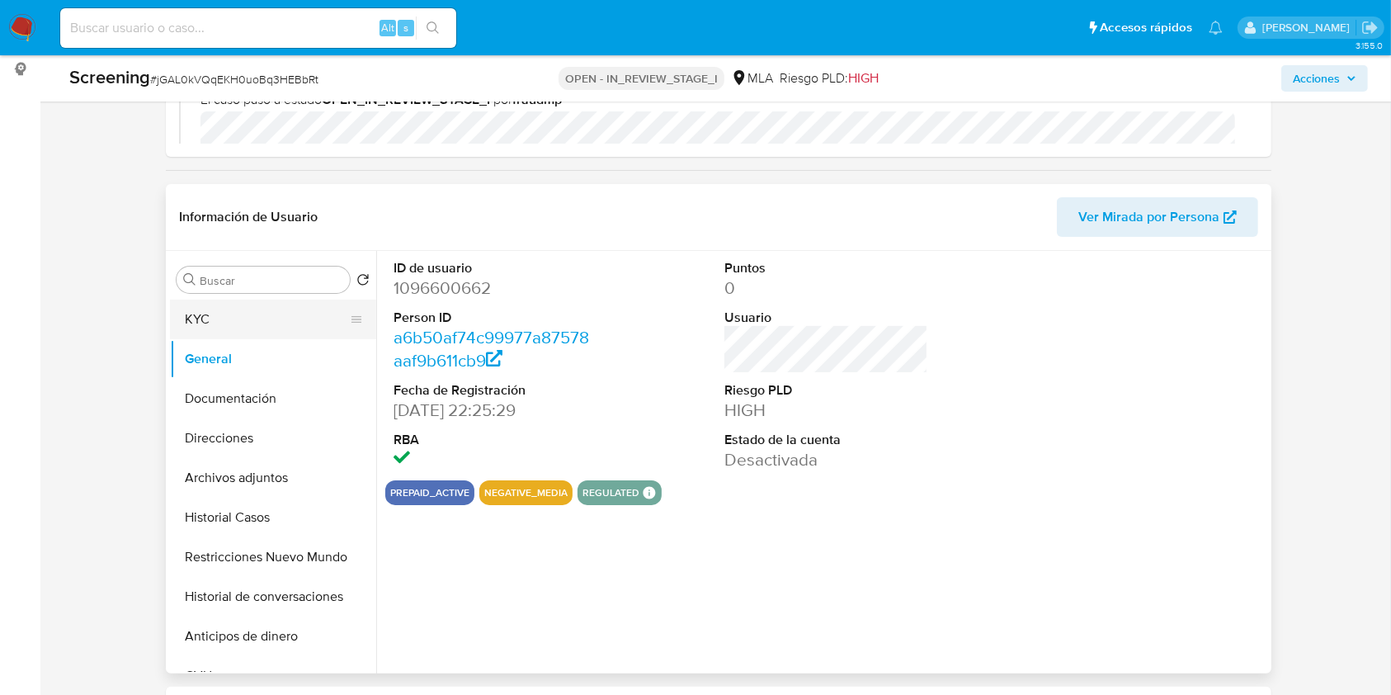
click at [218, 320] on button "KYC" at bounding box center [266, 320] width 193 height 40
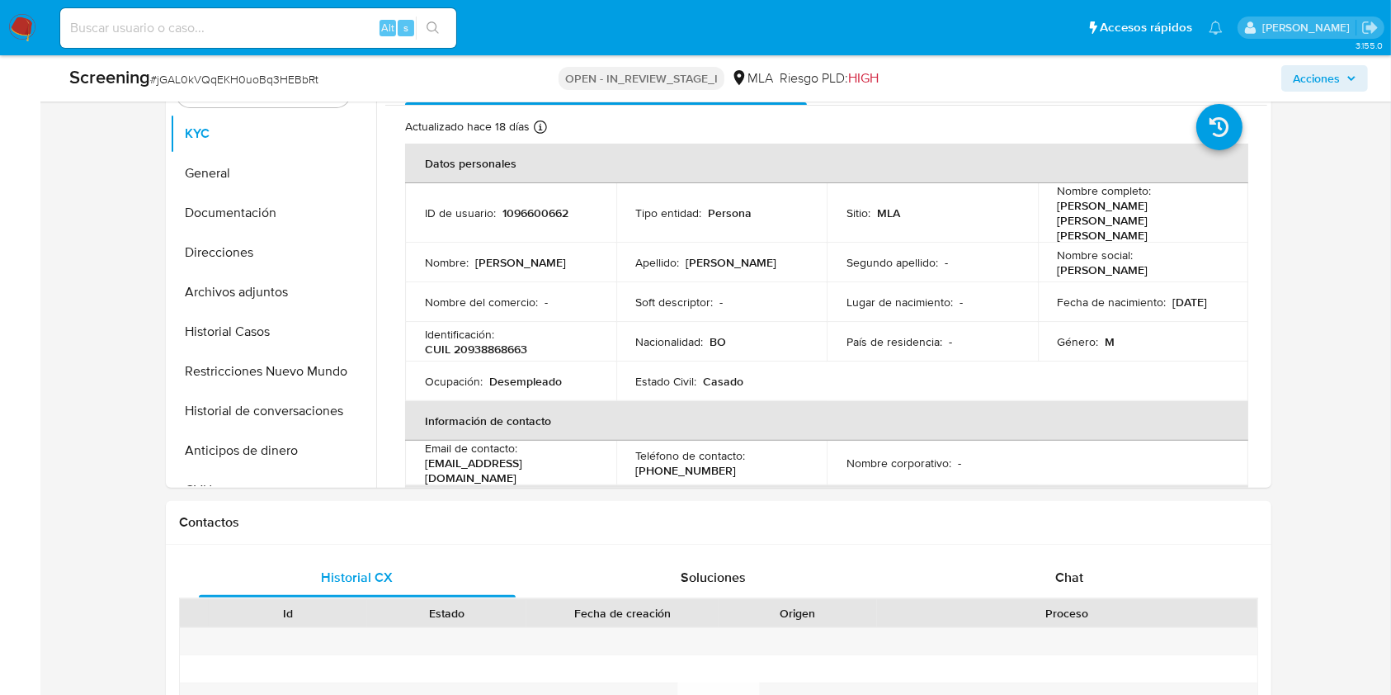
scroll to position [236, 0]
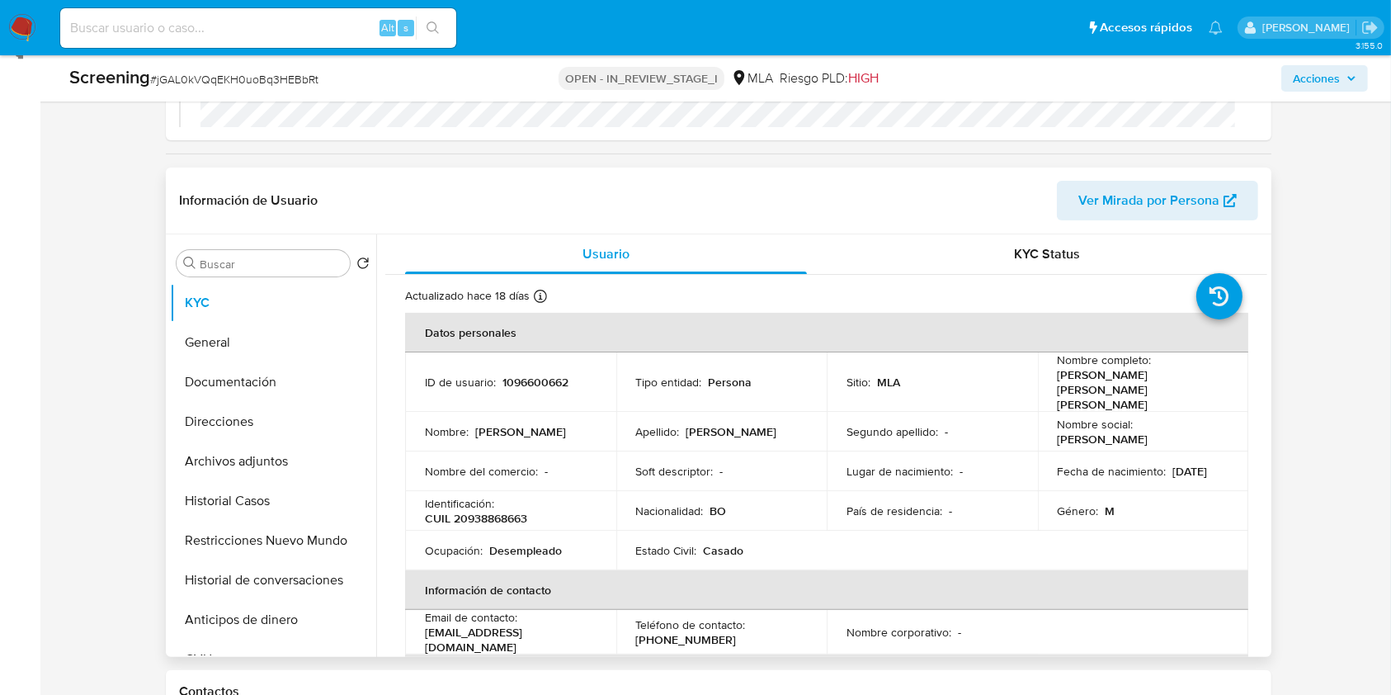
click at [1170, 197] on span "Ver Mirada por Persona" at bounding box center [1149, 201] width 141 height 40
click at [267, 545] on button "Restricciones Nuevo Mundo" at bounding box center [266, 541] width 193 height 40
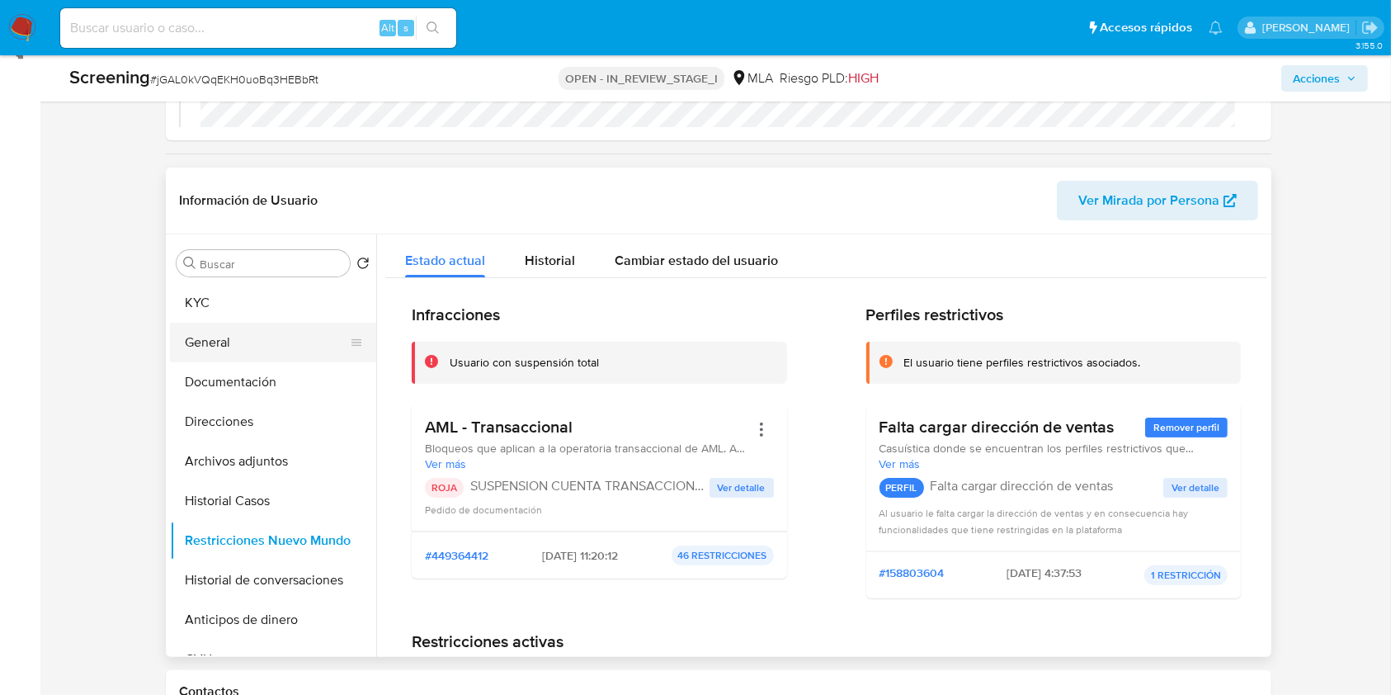
click at [260, 342] on button "General" at bounding box center [266, 343] width 193 height 40
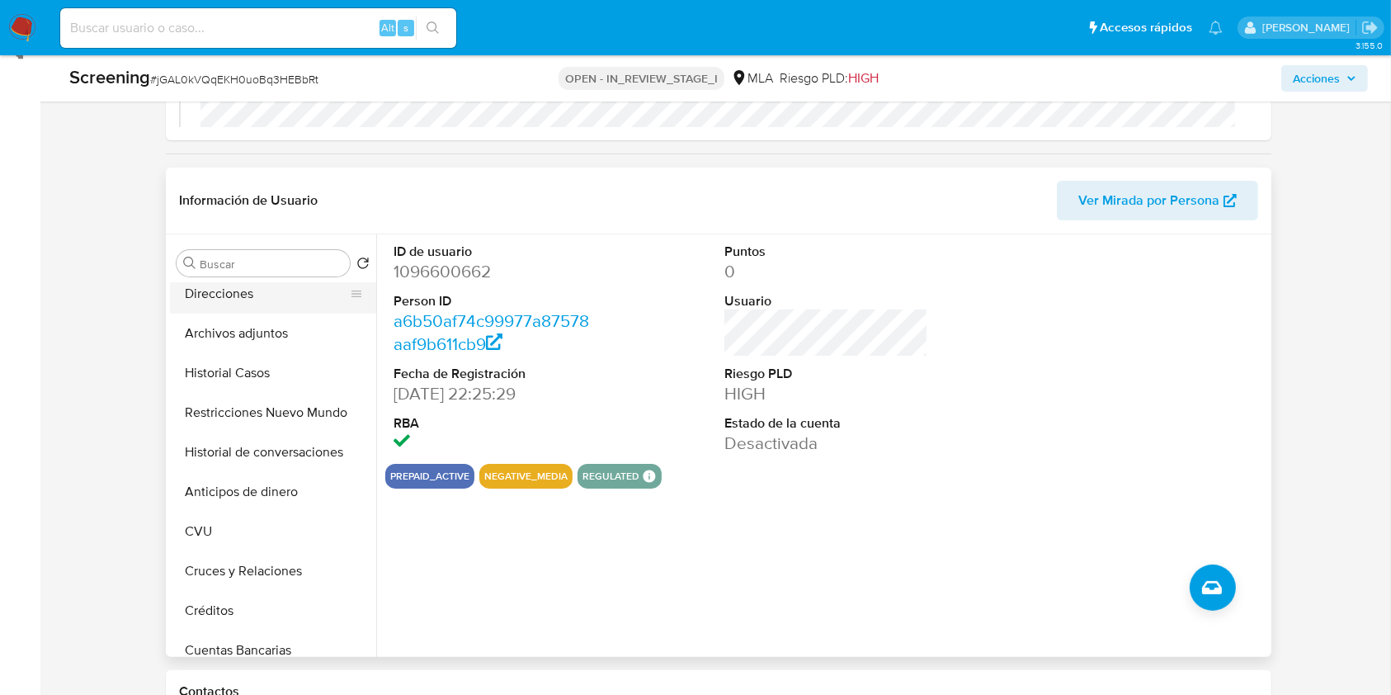
scroll to position [0, 0]
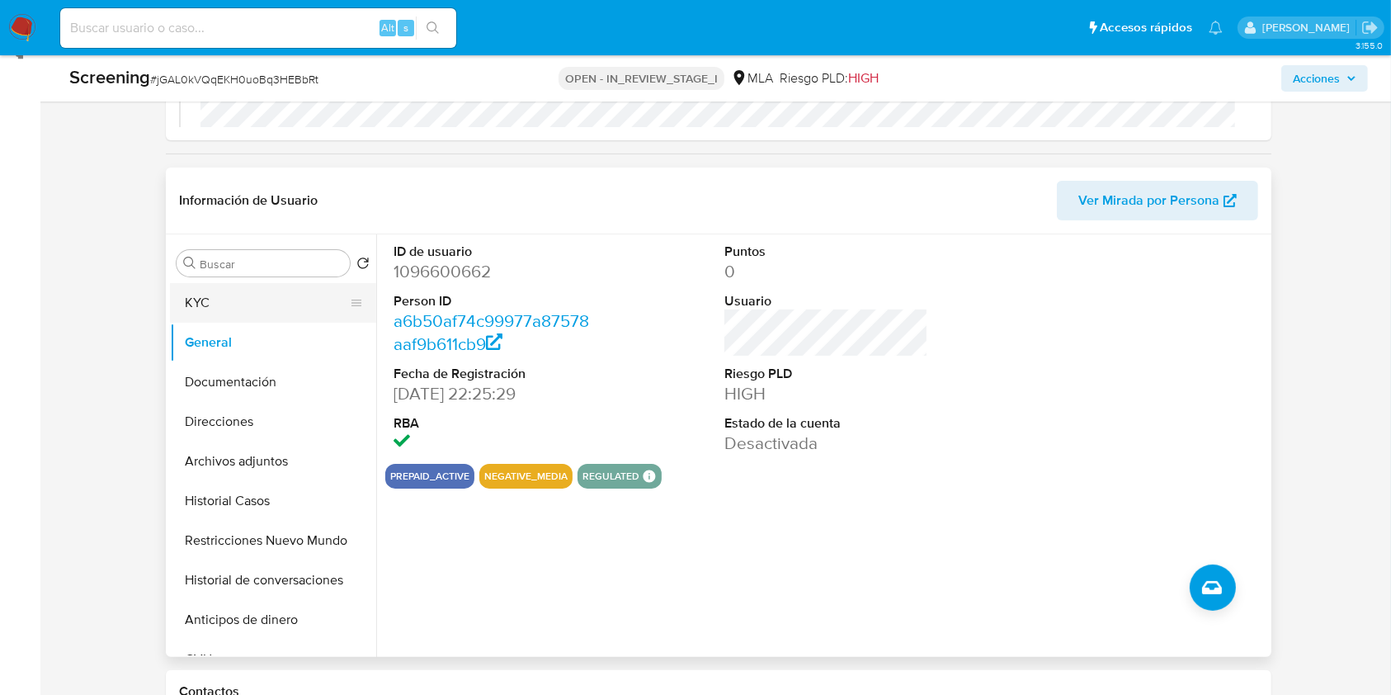
click at [275, 305] on button "KYC" at bounding box center [266, 303] width 193 height 40
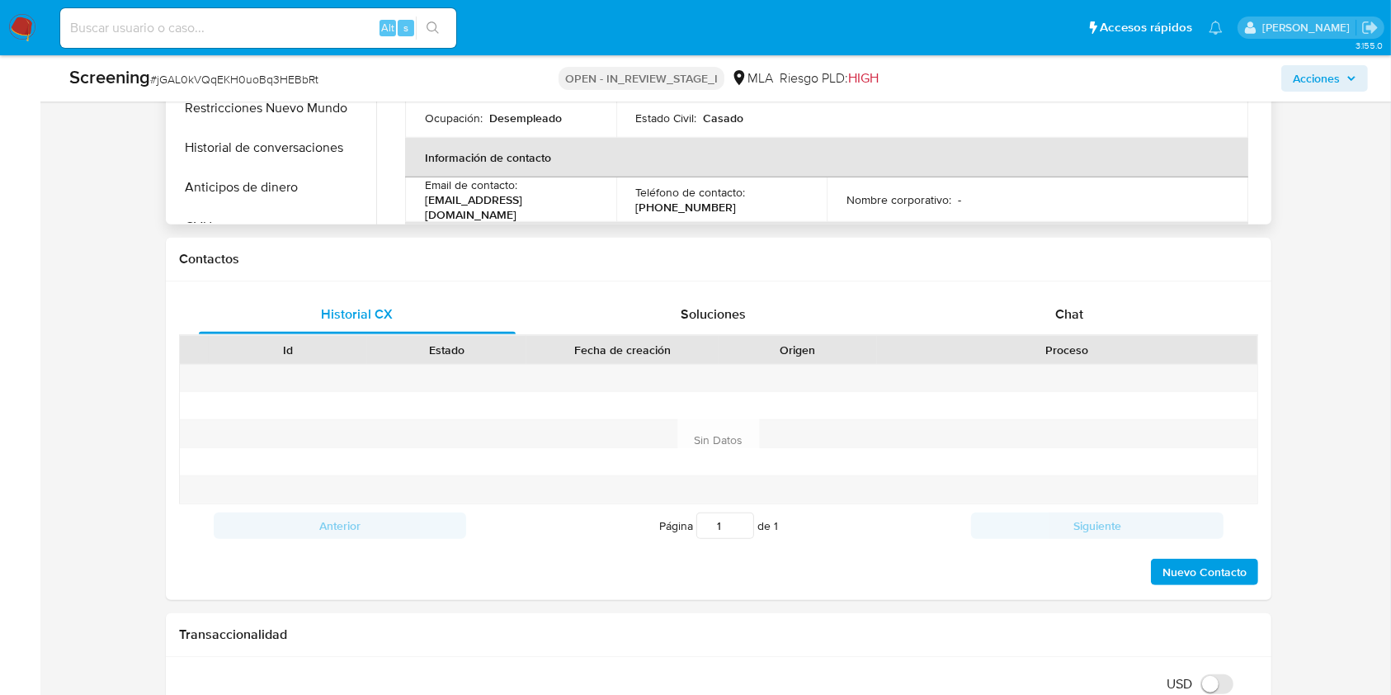
scroll to position [346, 0]
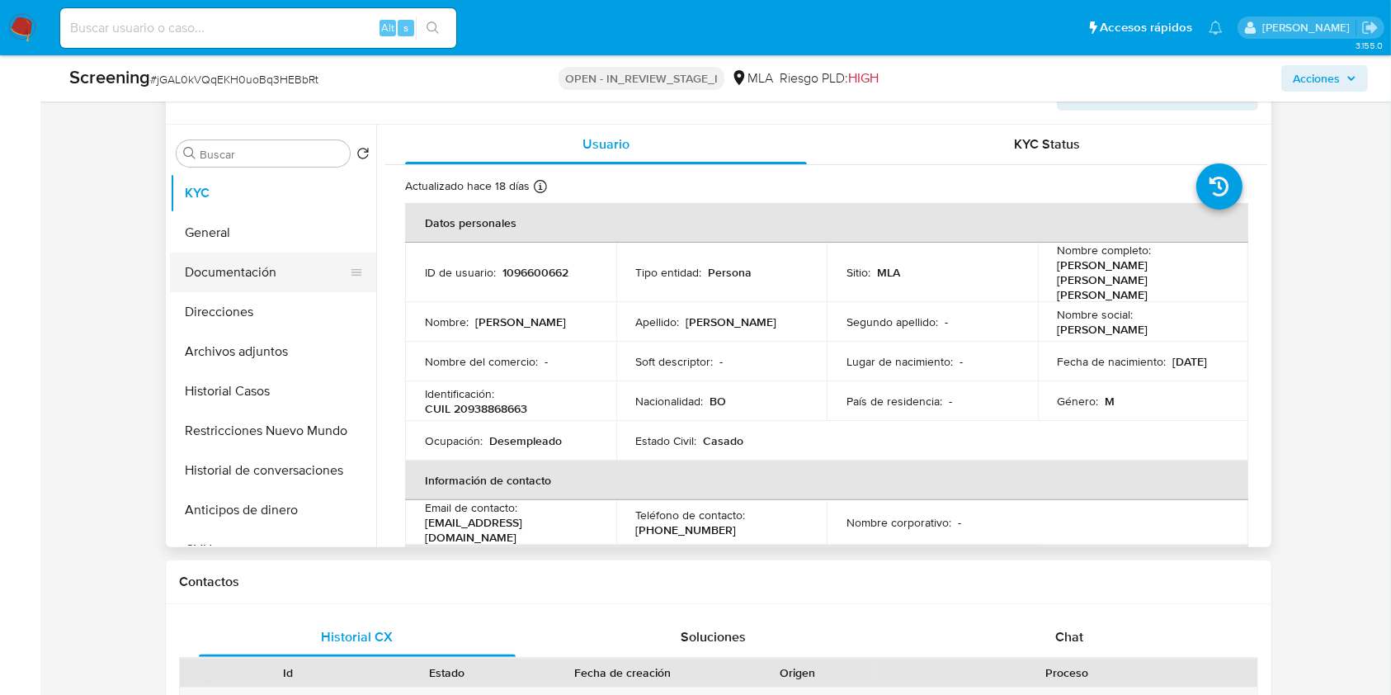
click at [257, 261] on button "Documentación" at bounding box center [266, 273] width 193 height 40
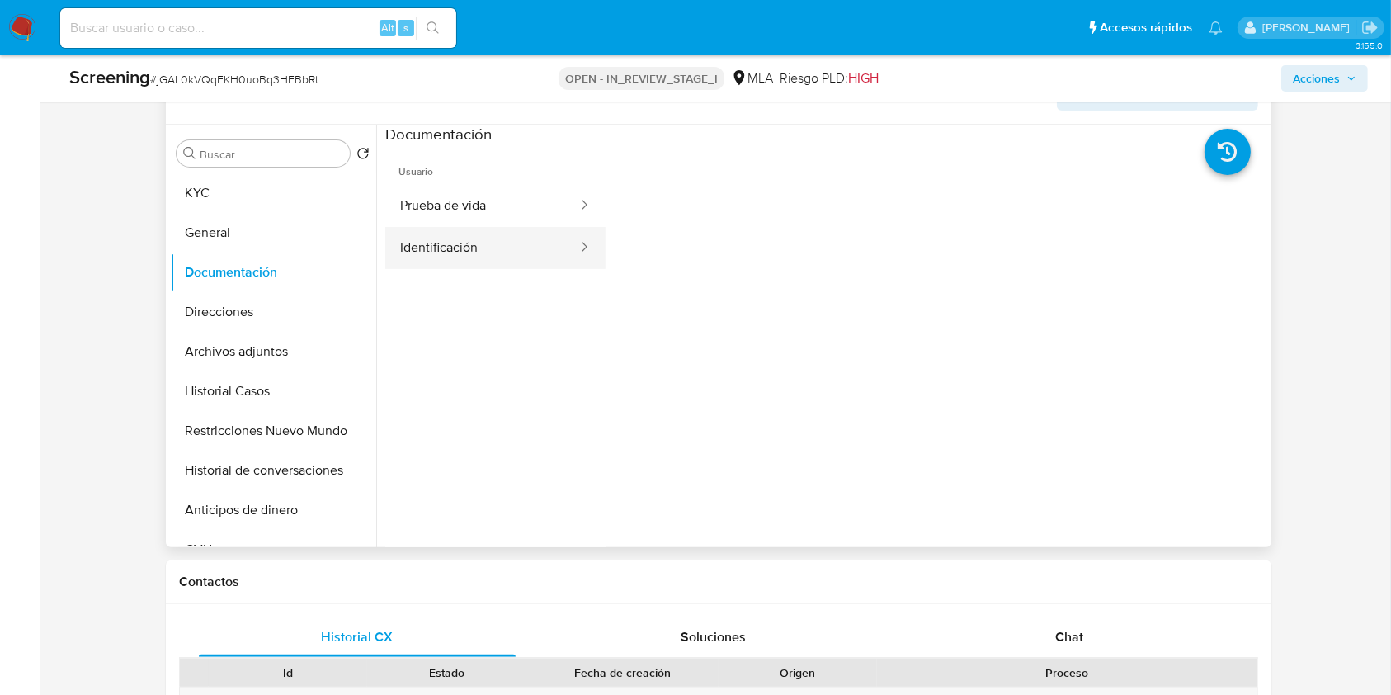
click at [536, 243] on button "Identificación" at bounding box center [482, 248] width 194 height 42
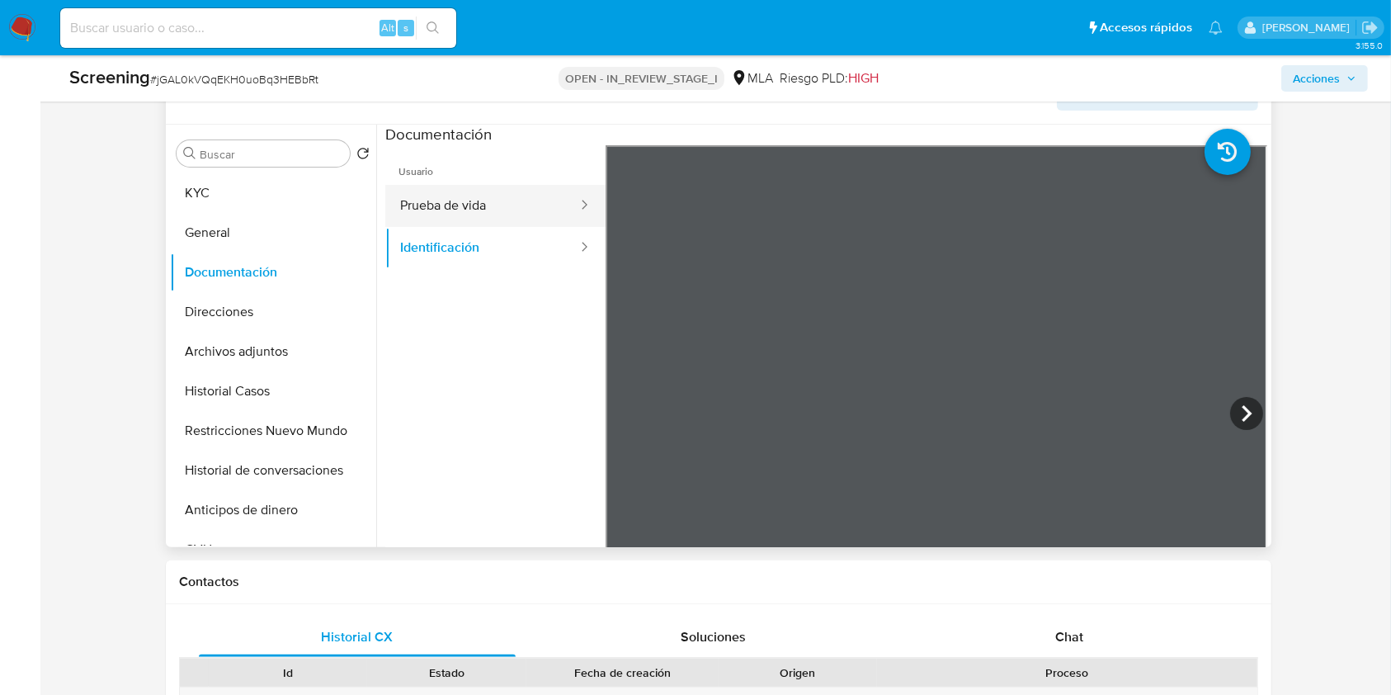
click at [540, 204] on button "Prueba de vida" at bounding box center [482, 206] width 194 height 42
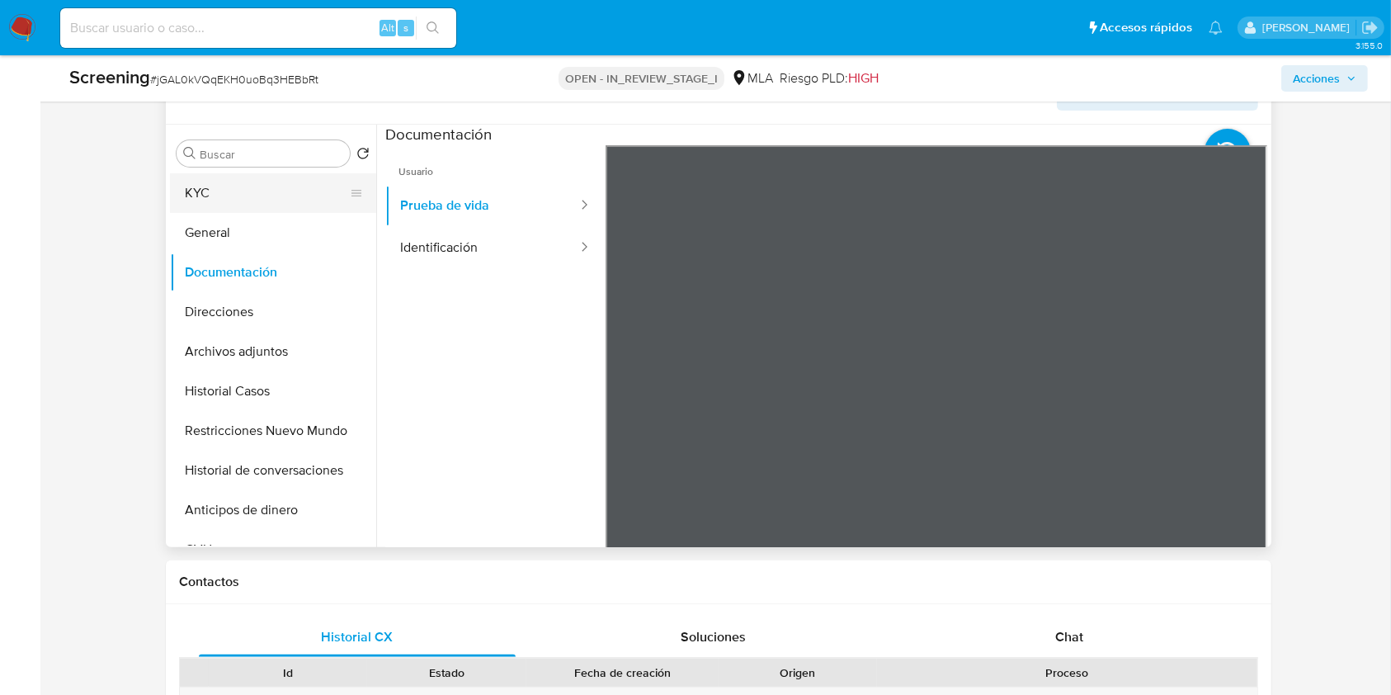
click at [284, 193] on button "KYC" at bounding box center [266, 193] width 193 height 40
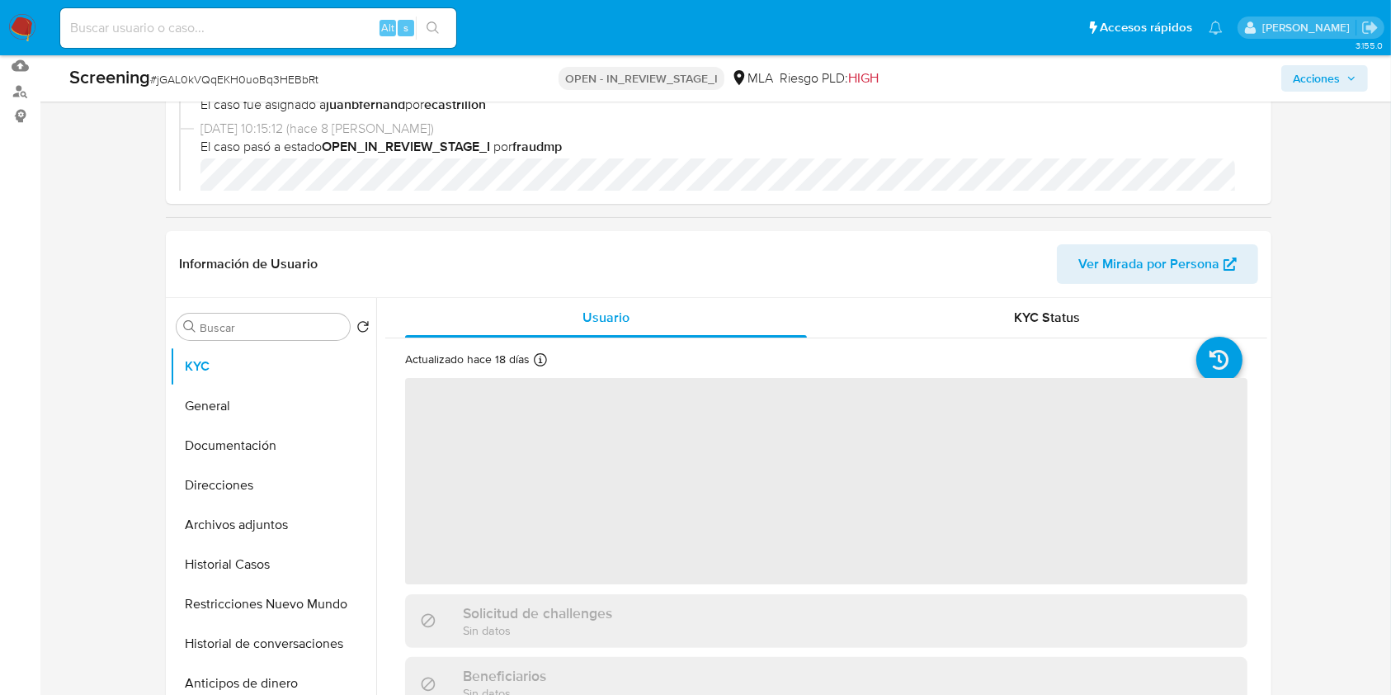
scroll to position [0, 0]
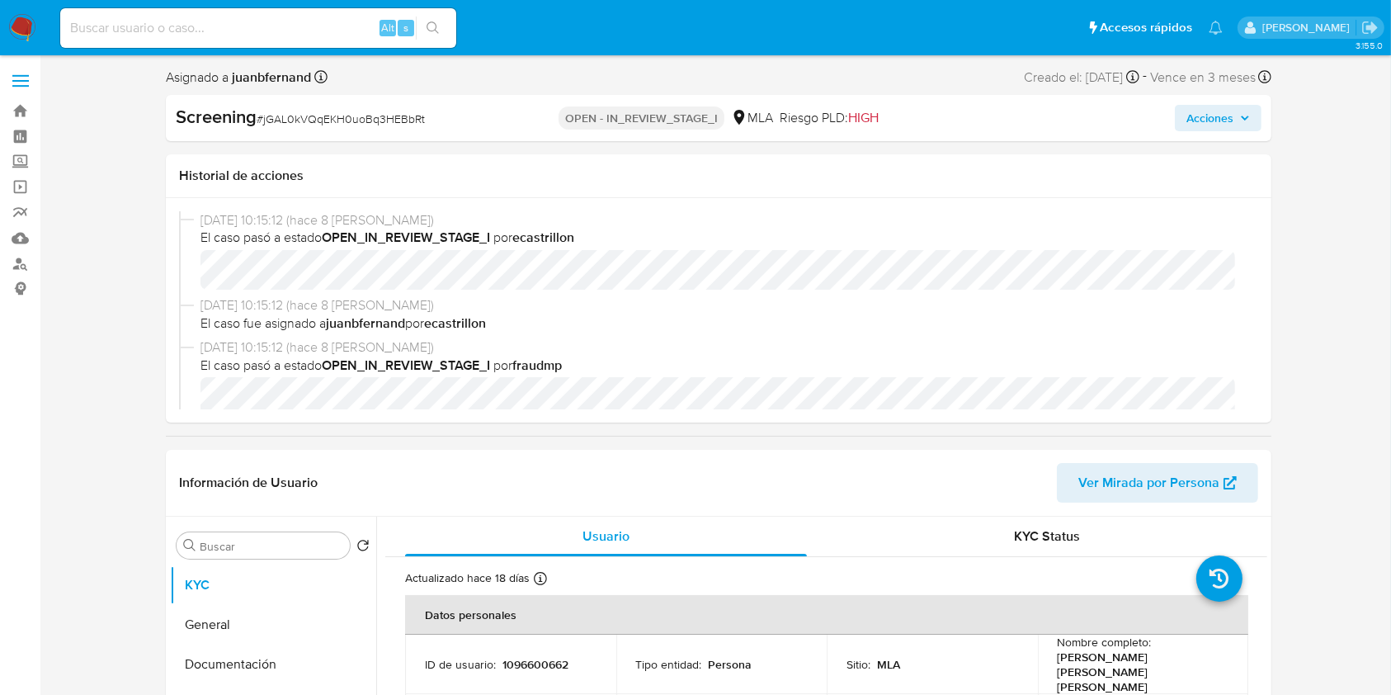
click at [1228, 116] on span "Acciones" at bounding box center [1210, 118] width 47 height 26
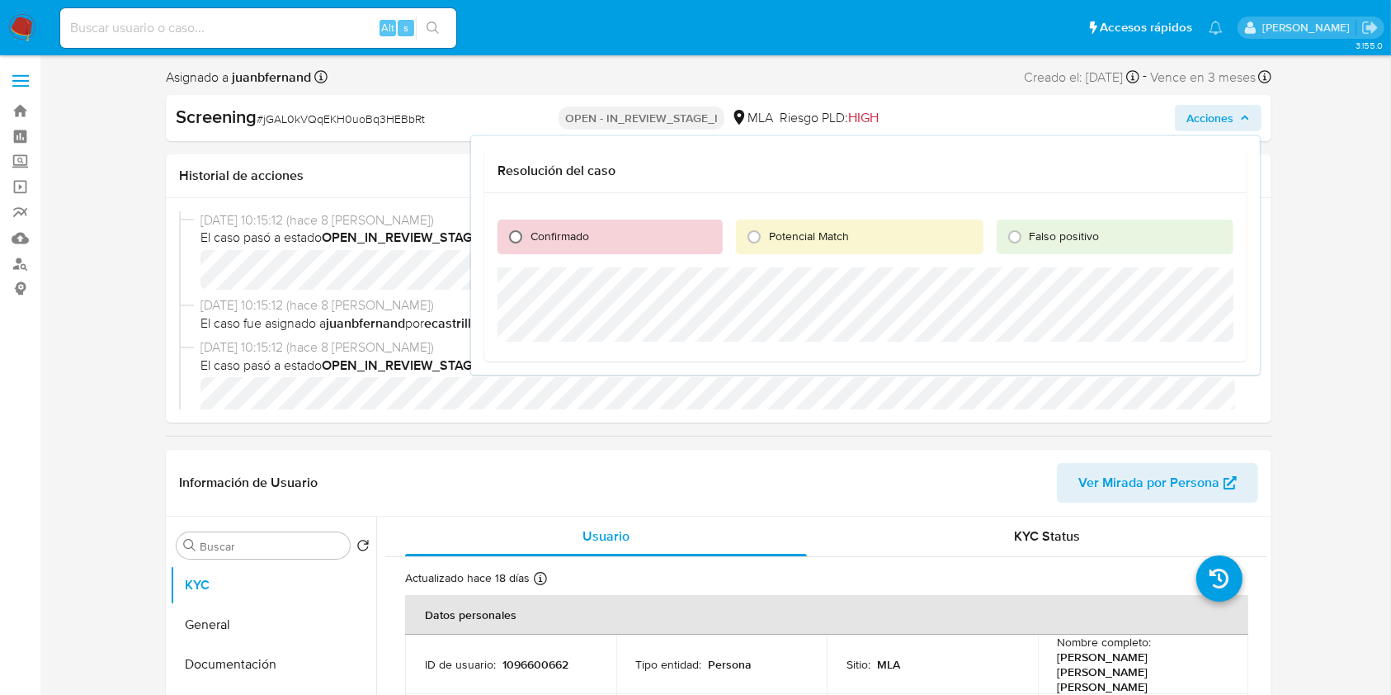
click at [519, 237] on input "Confirmado" at bounding box center [516, 237] width 26 height 26
radio input "true"
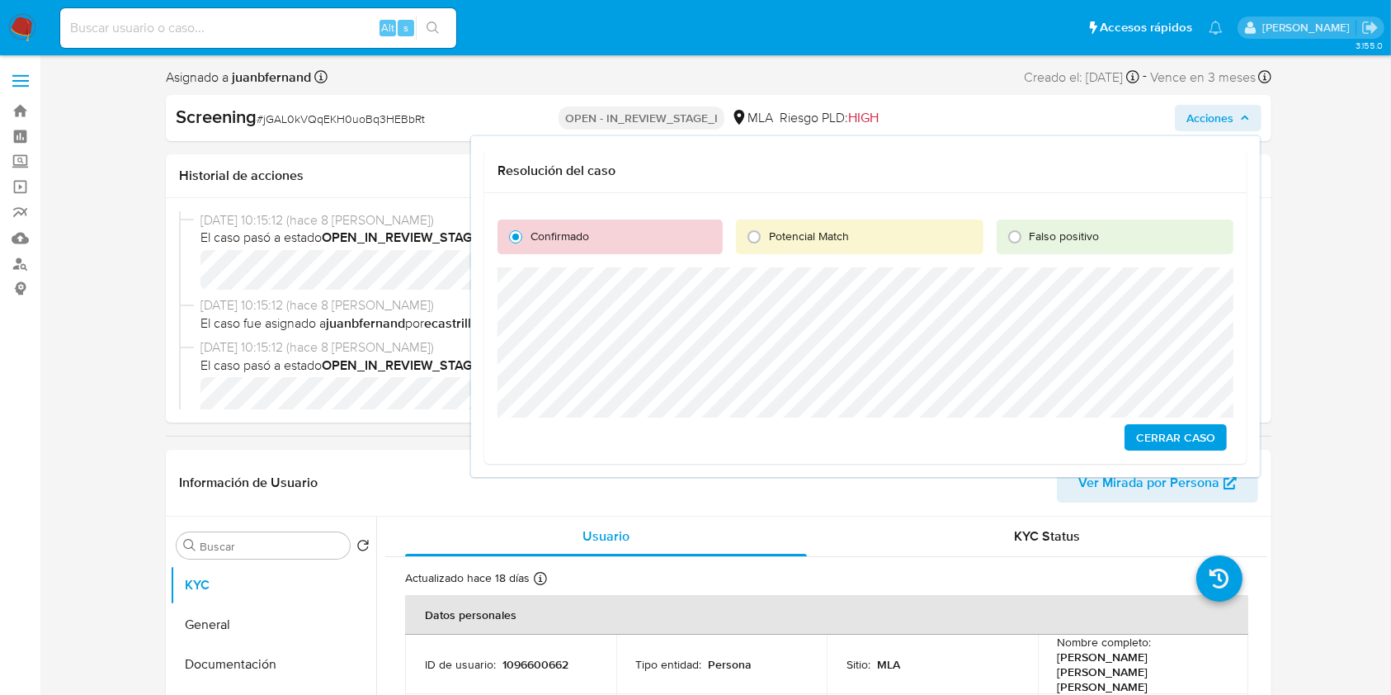
click at [1176, 438] on span "Cerrar Caso" at bounding box center [1175, 437] width 79 height 23
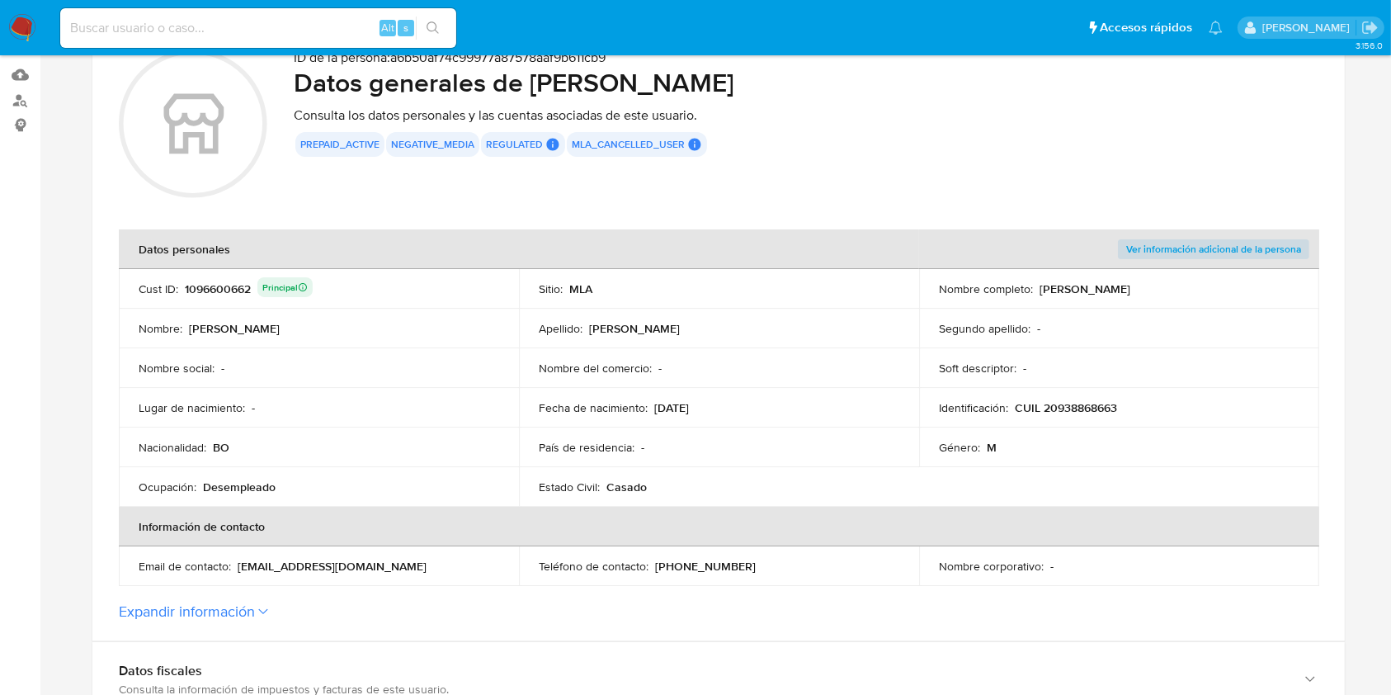
scroll to position [440, 0]
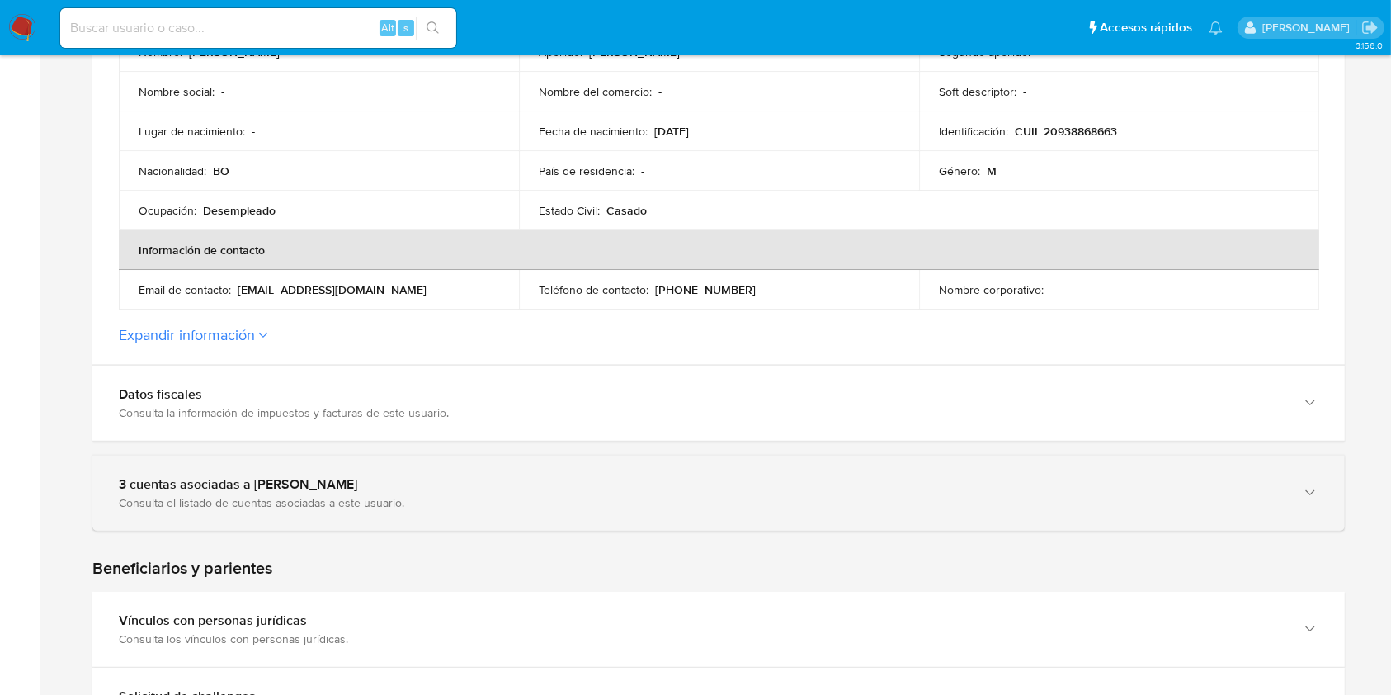
click at [406, 467] on div "3 cuentas asociadas a [PERSON_NAME] Consulta el listado de cuentas asociadas a …" at bounding box center [718, 493] width 1253 height 75
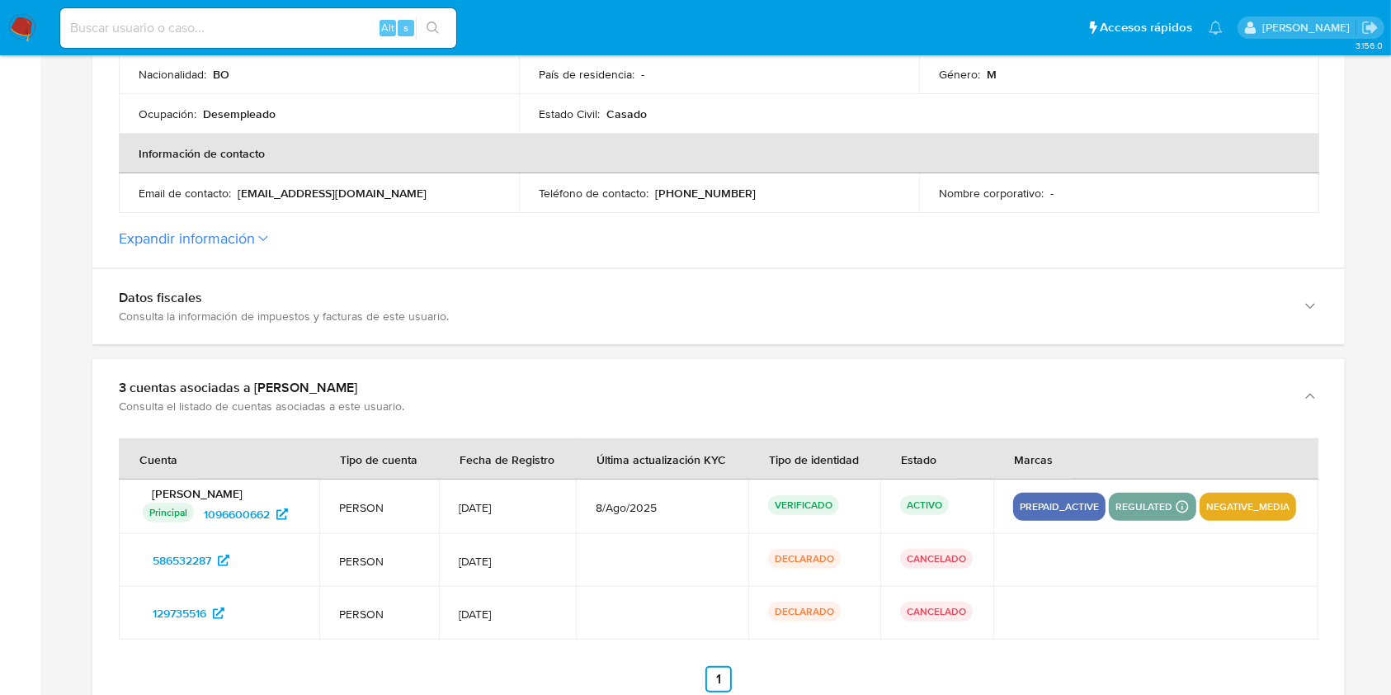
scroll to position [660, 0]
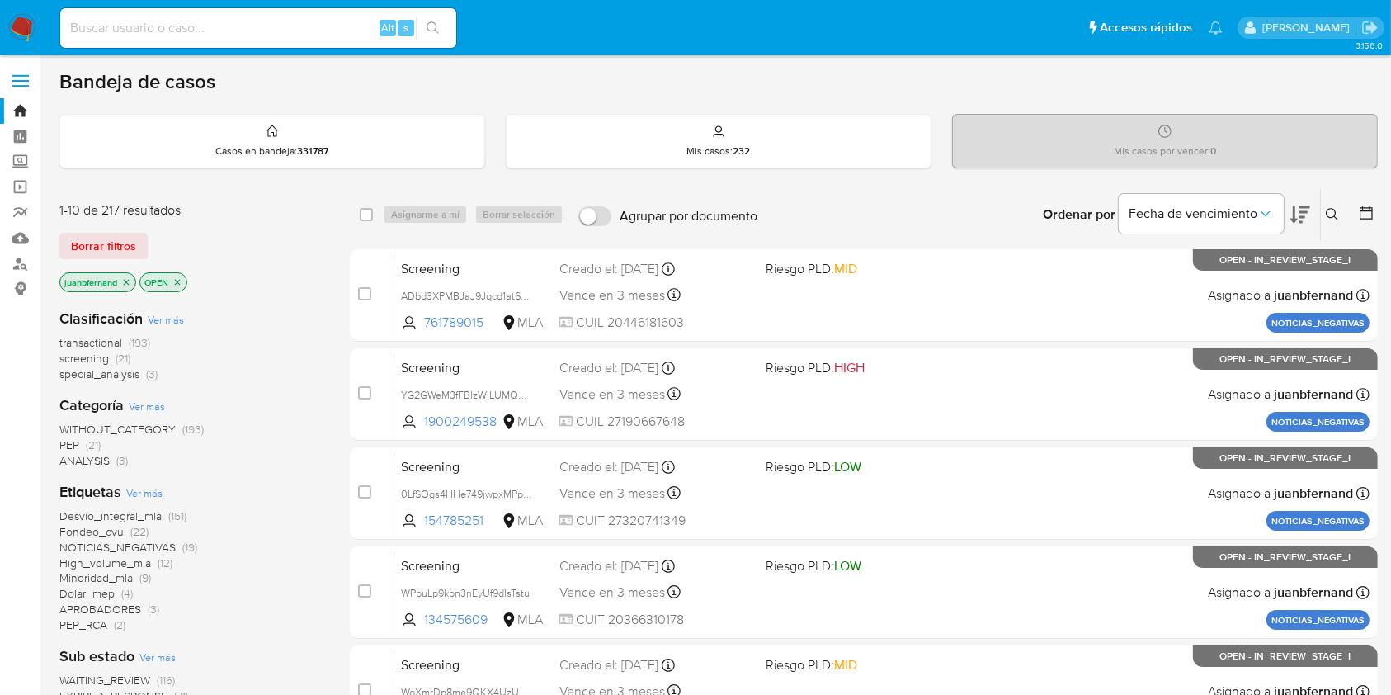
click at [298, 30] on input at bounding box center [258, 27] width 396 height 21
paste input "eF4opY5oHLx112QOBUqY3hWU"
type input "eF4opY5oHLx112QOBUqY3hWU"
click at [437, 21] on icon "search-icon" at bounding box center [433, 27] width 13 height 13
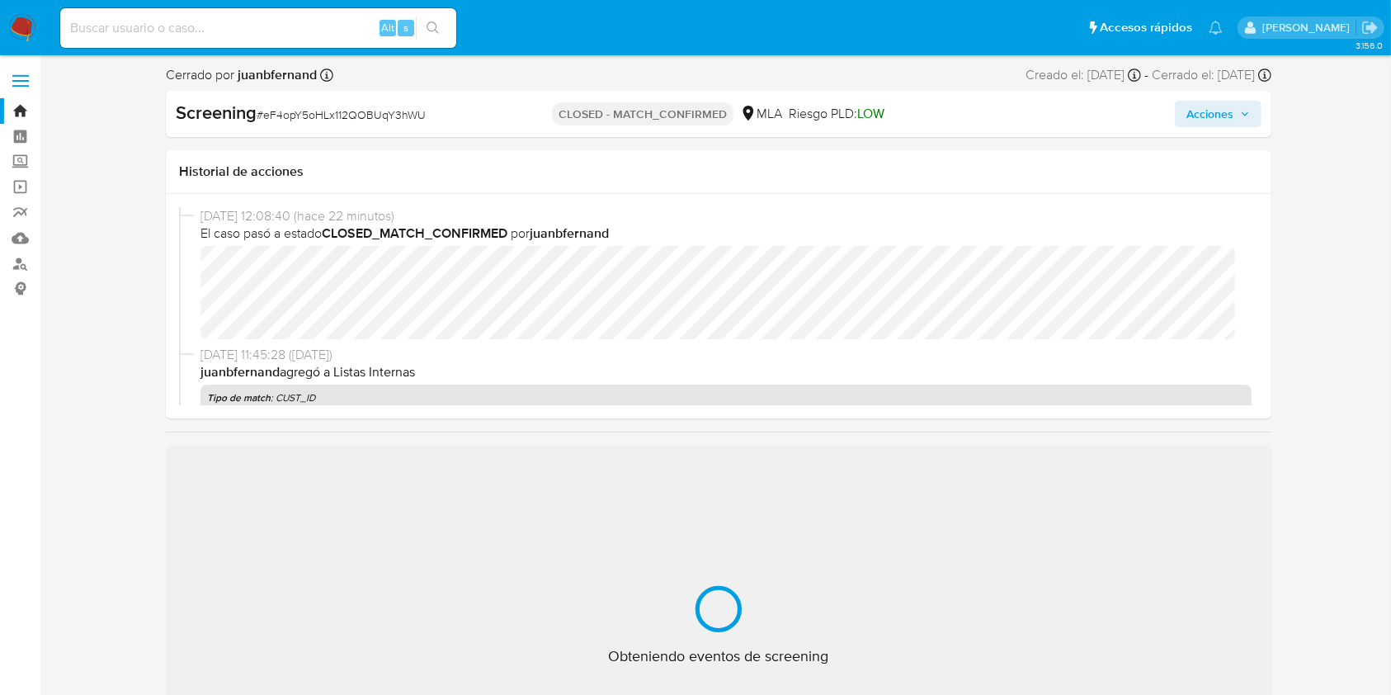
select select "10"
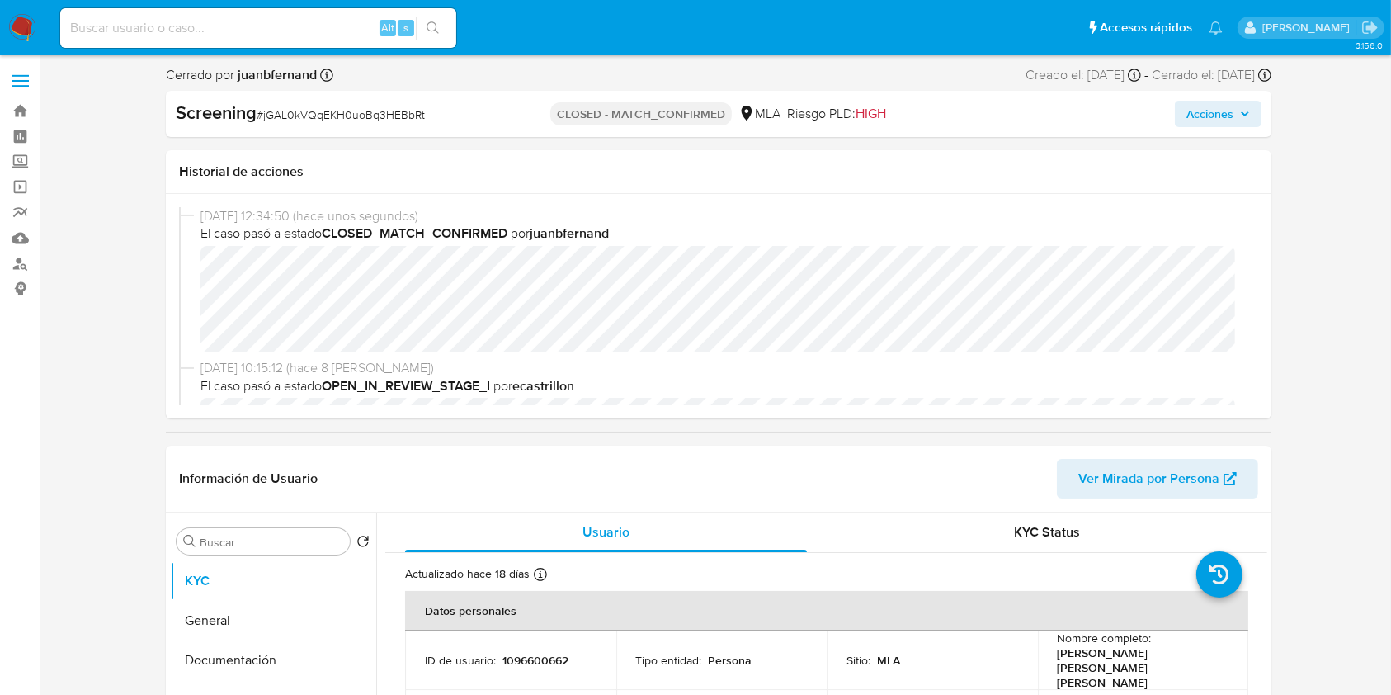
select select "10"
click at [338, 29] on input at bounding box center [258, 27] width 396 height 21
paste input "1IBroDzGzx6aYMcqMrNDOJwK"
type input "1IBroDzGzx6aYMcqMrNDOJwK"
click at [434, 26] on icon "search-icon" at bounding box center [433, 27] width 13 height 13
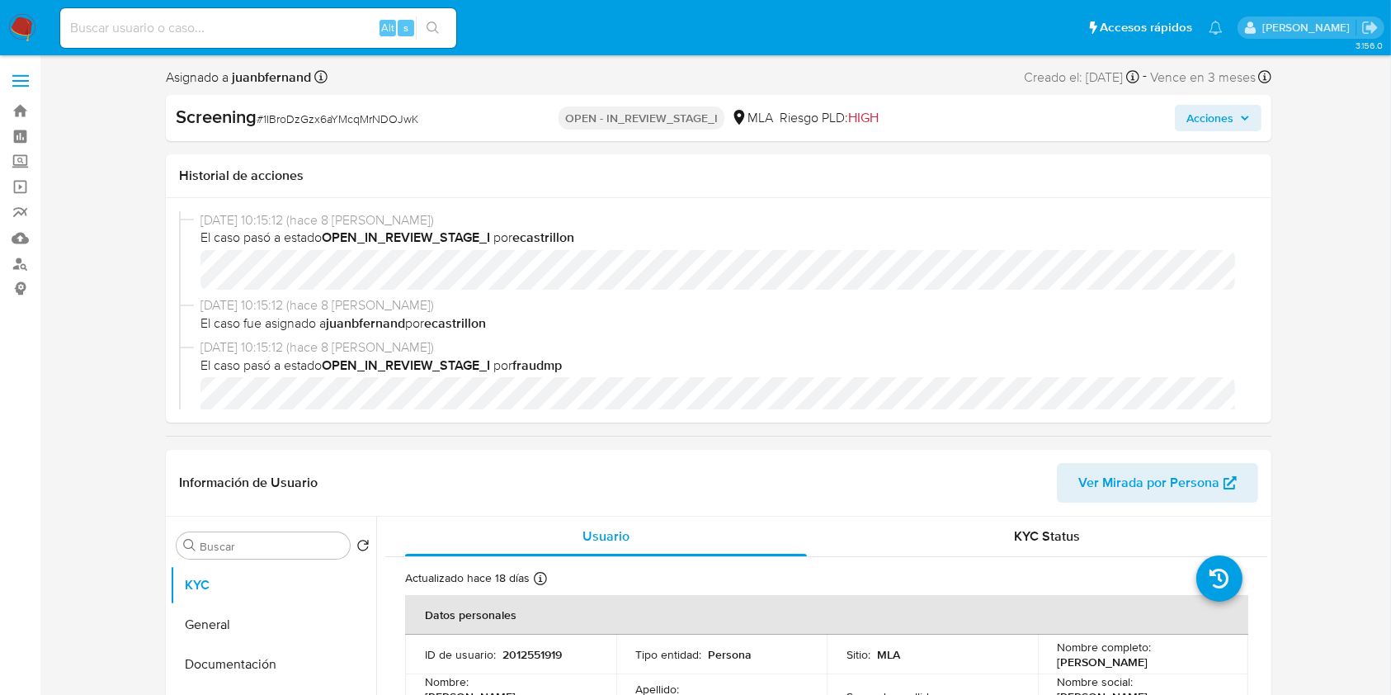
select select "10"
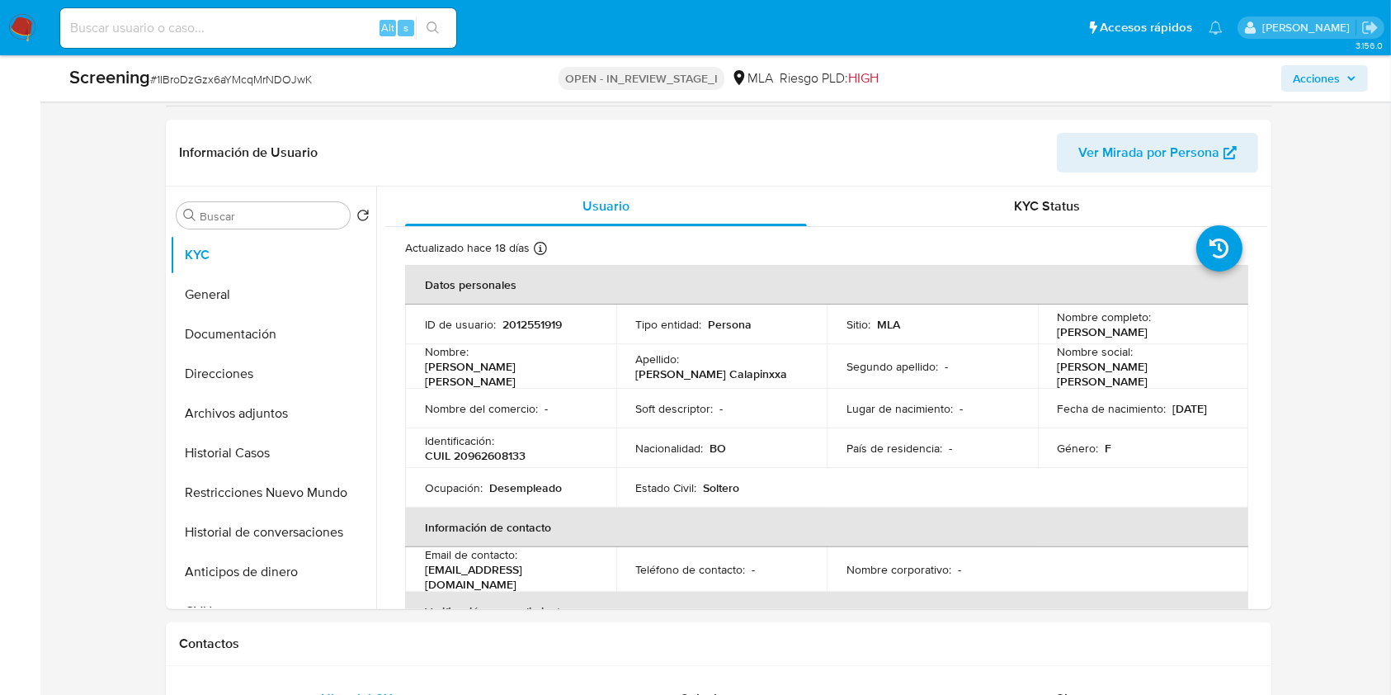
scroll to position [330, 0]
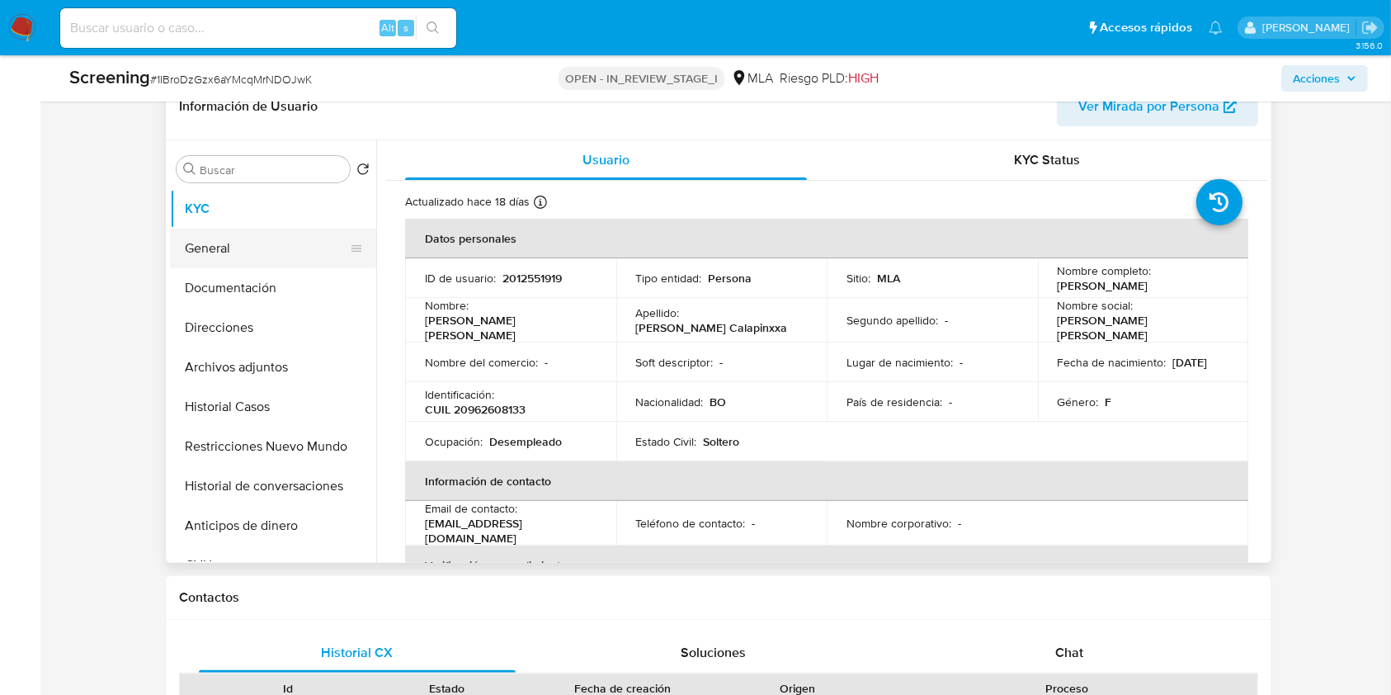
click at [249, 247] on button "General" at bounding box center [266, 249] width 193 height 40
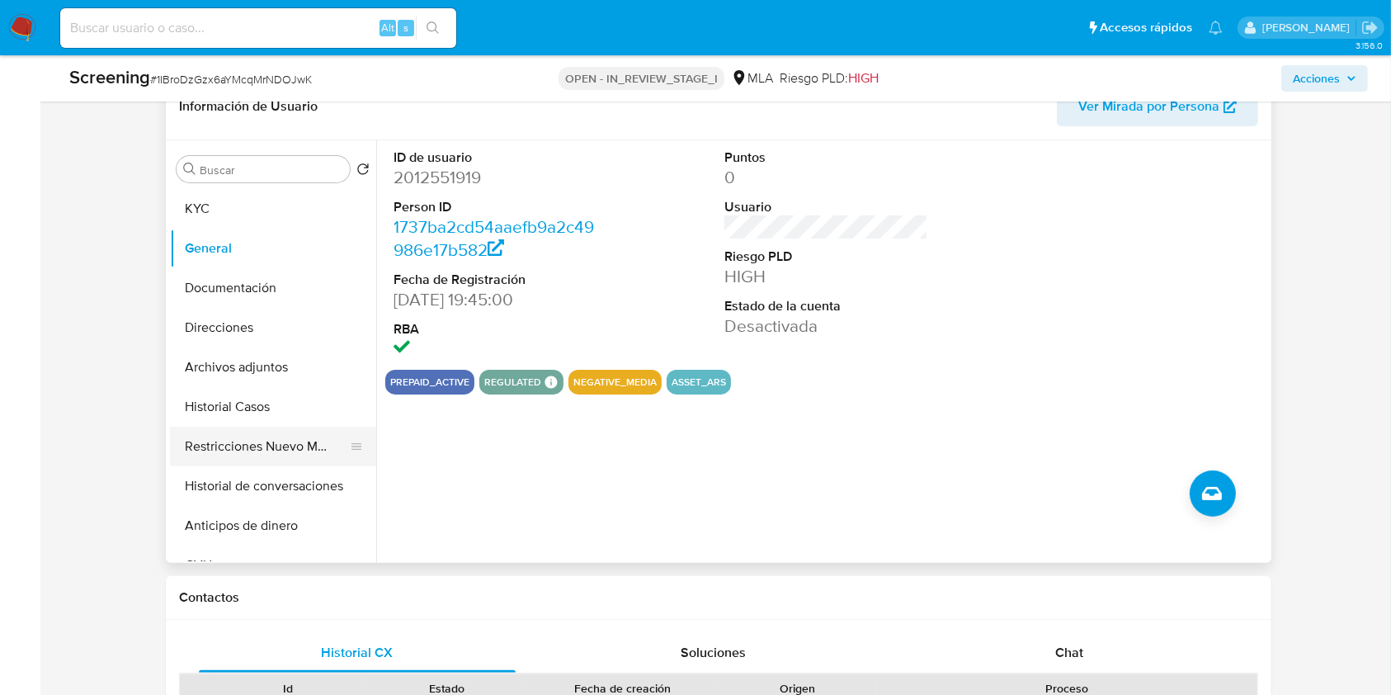
click at [214, 441] on button "Restricciones Nuevo Mundo" at bounding box center [266, 447] width 193 height 40
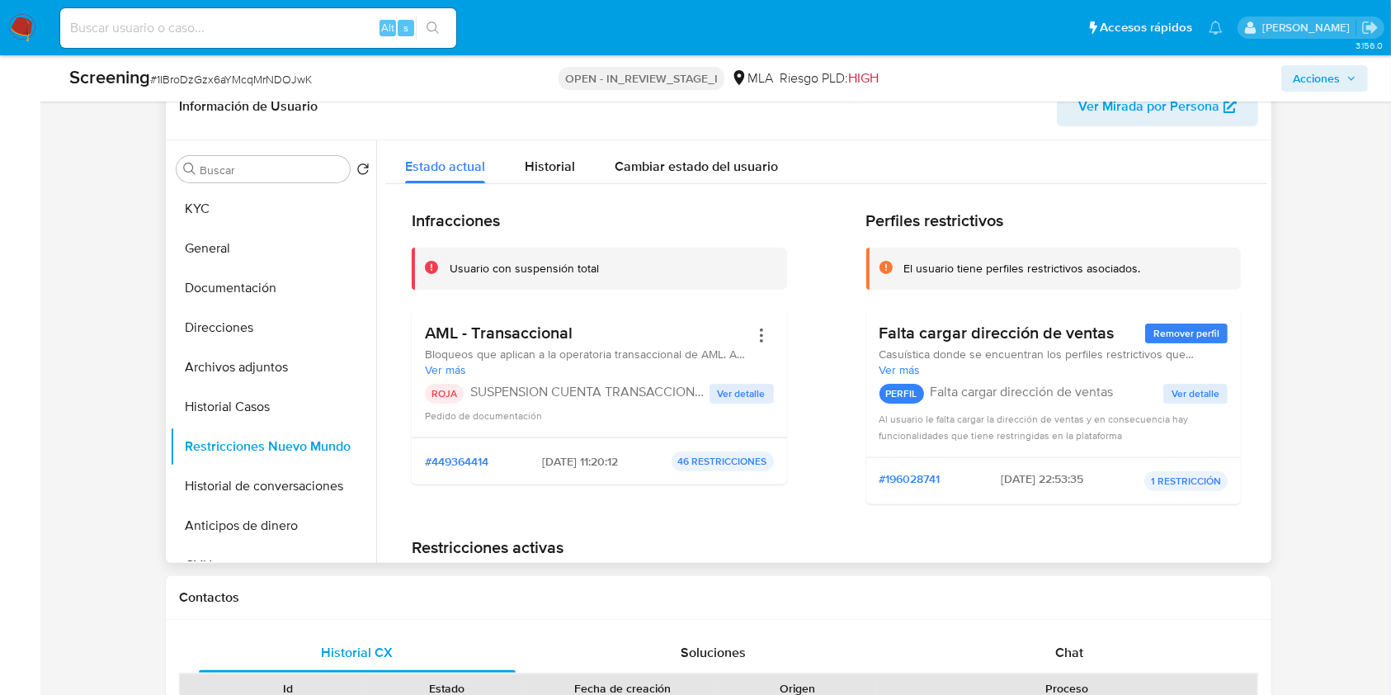
click at [1197, 104] on span "Ver Mirada por Persona" at bounding box center [1149, 107] width 141 height 40
click at [262, 256] on button "General" at bounding box center [266, 249] width 193 height 40
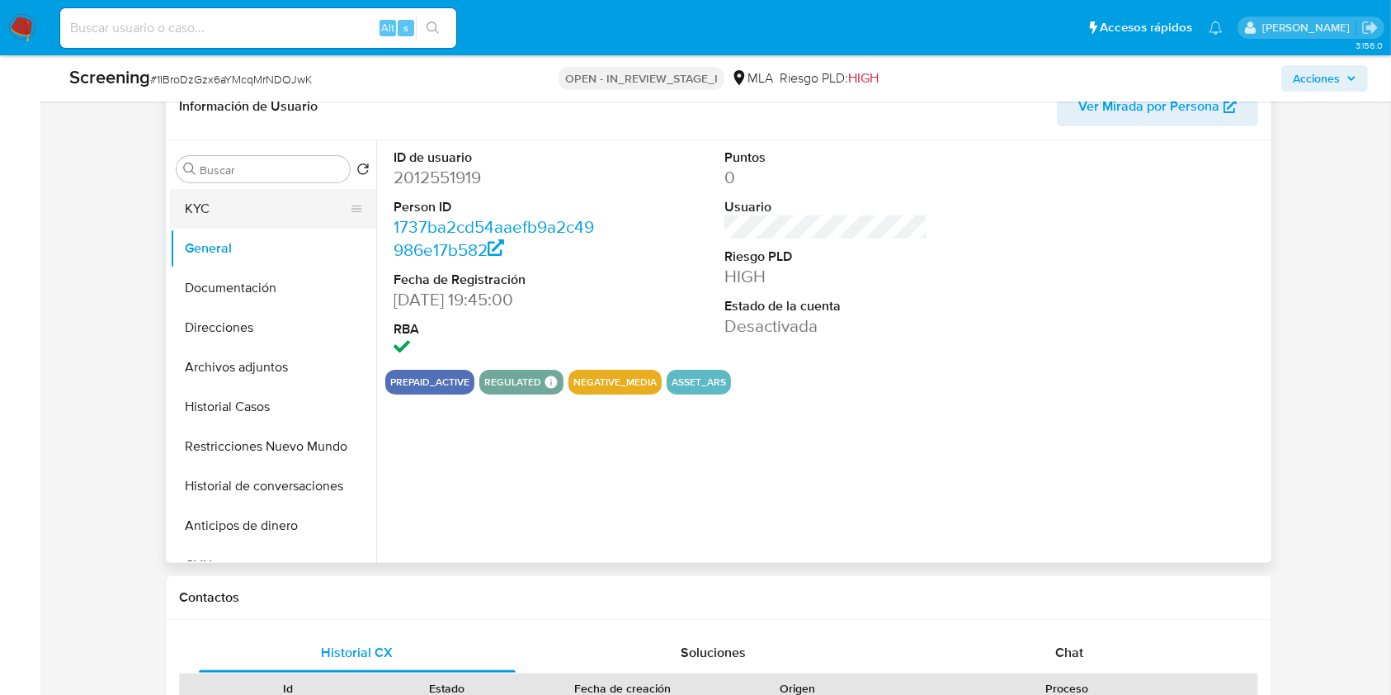
click at [266, 217] on button "KYC" at bounding box center [266, 209] width 193 height 40
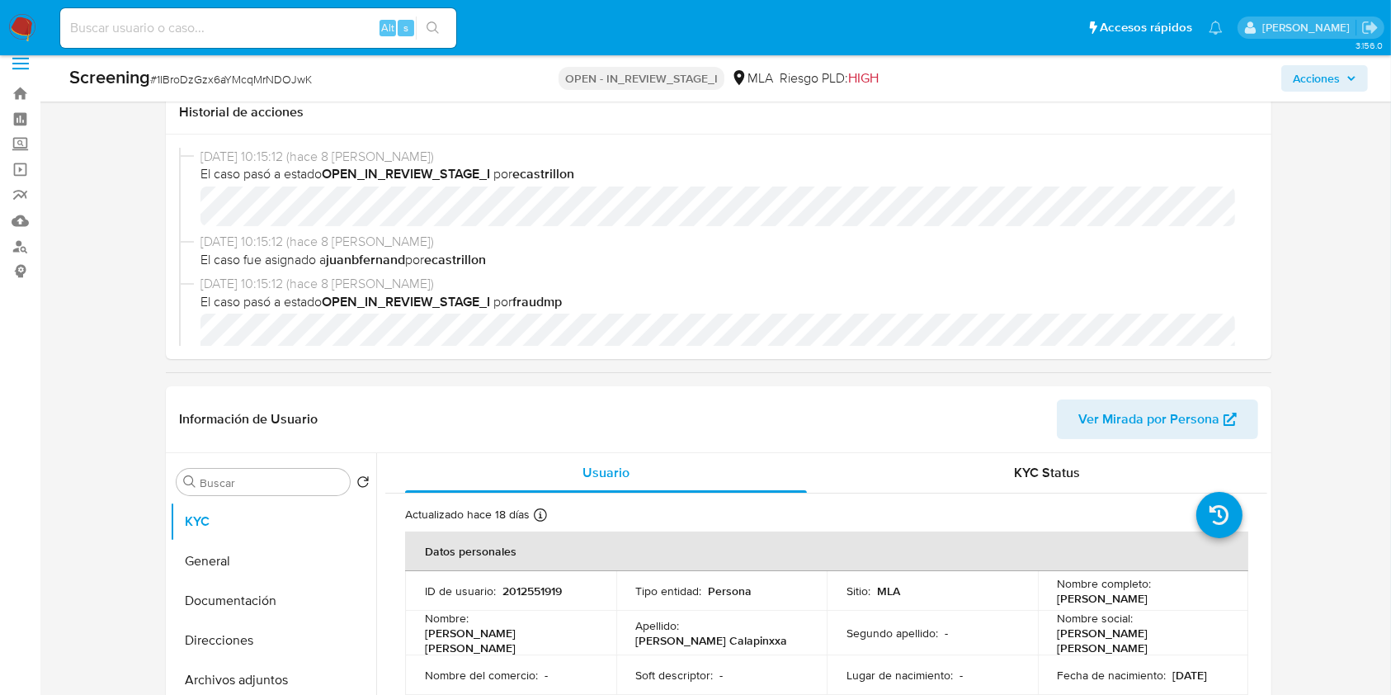
scroll to position [0, 0]
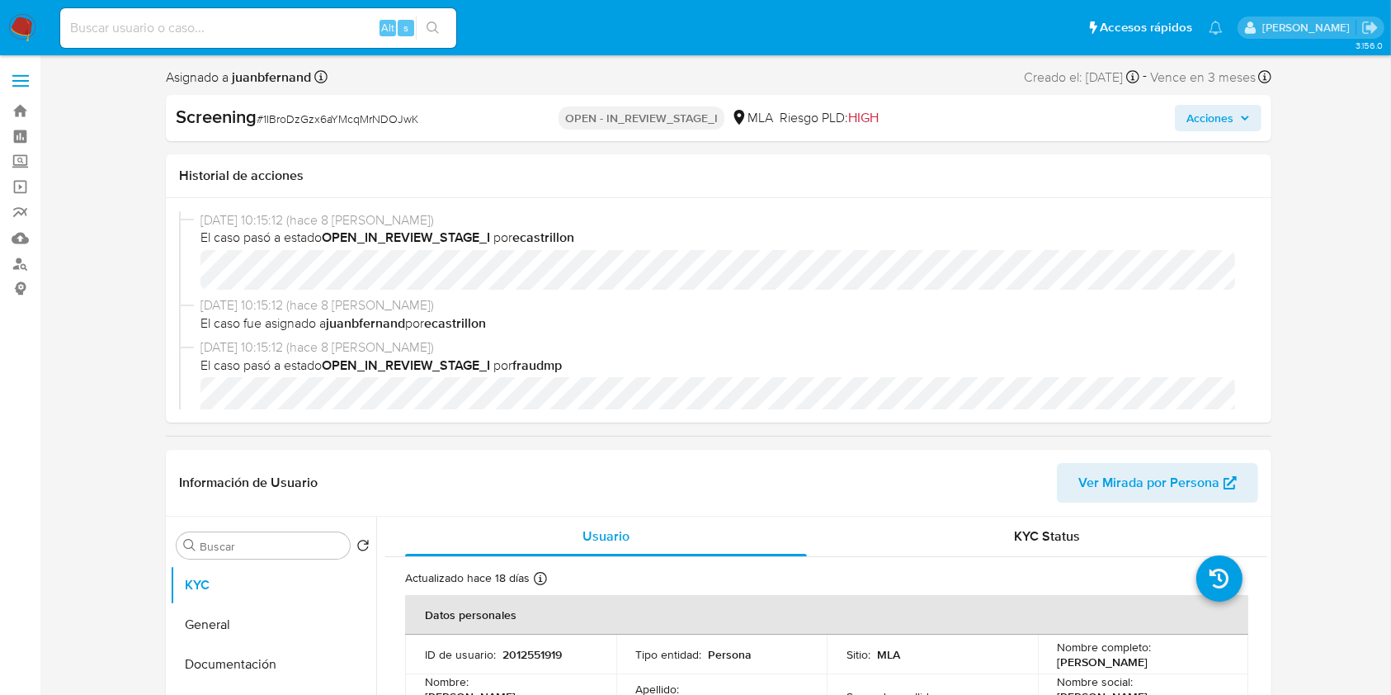
click at [1216, 120] on span "Acciones" at bounding box center [1210, 118] width 47 height 26
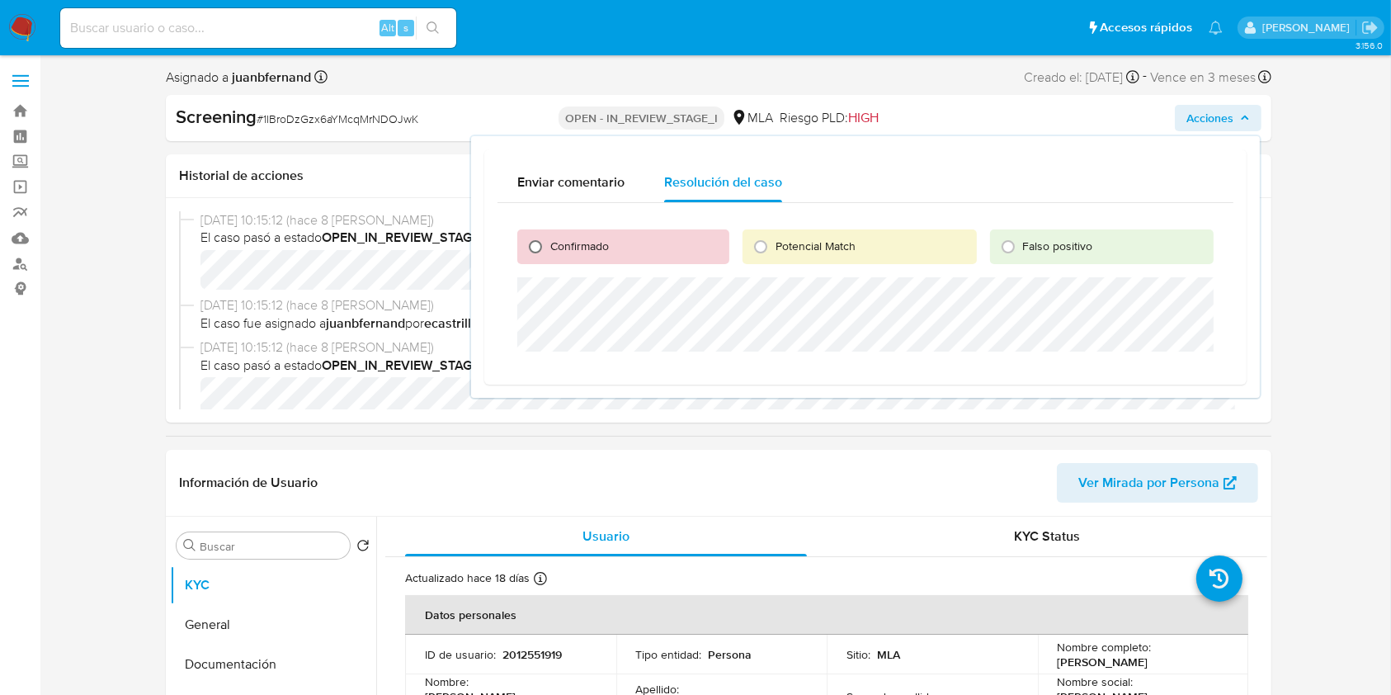
click at [539, 248] on input "Confirmado" at bounding box center [535, 247] width 26 height 26
radio input "true"
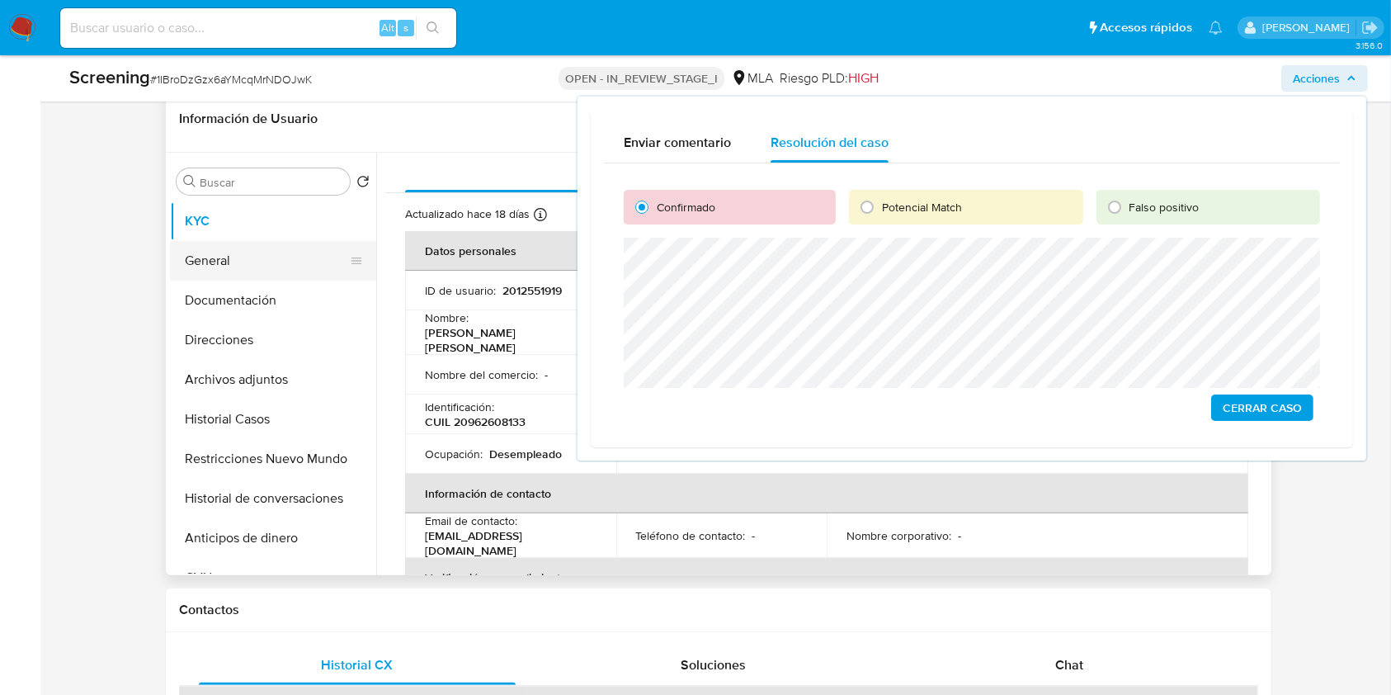
scroll to position [330, 0]
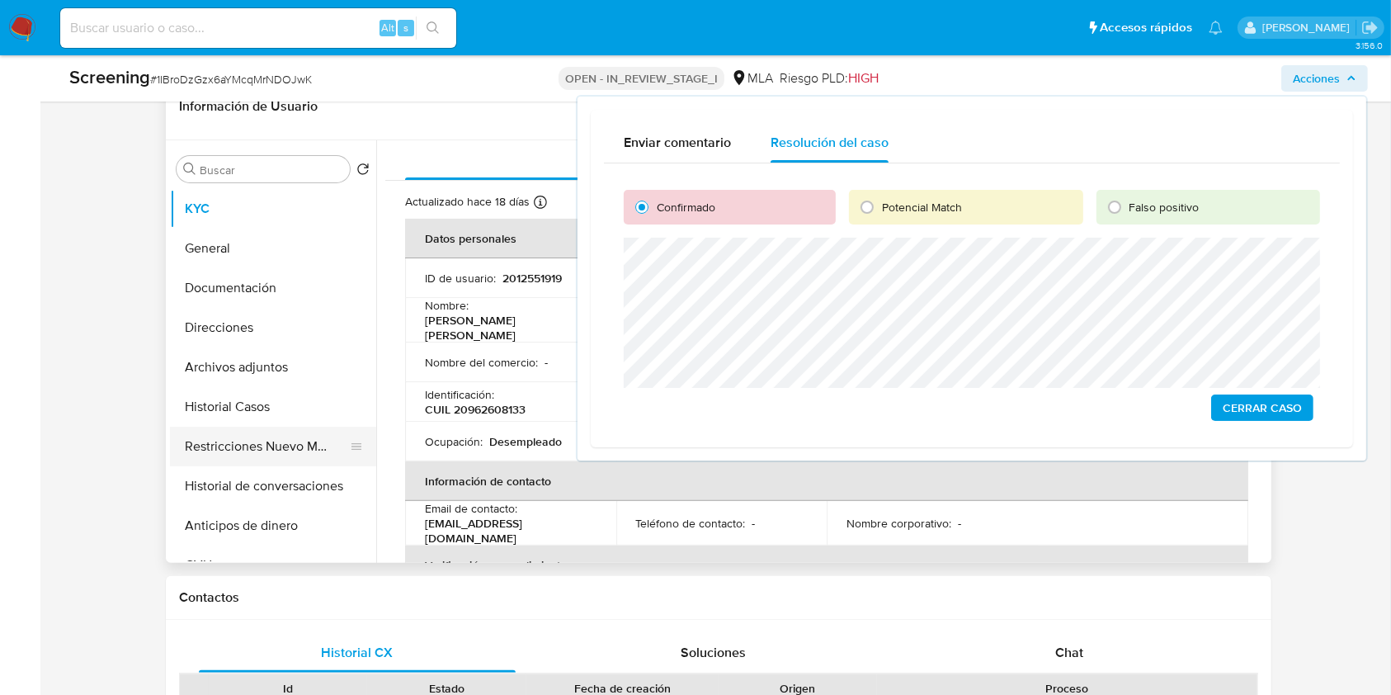
click at [253, 439] on button "Restricciones Nuevo Mundo" at bounding box center [266, 447] width 193 height 40
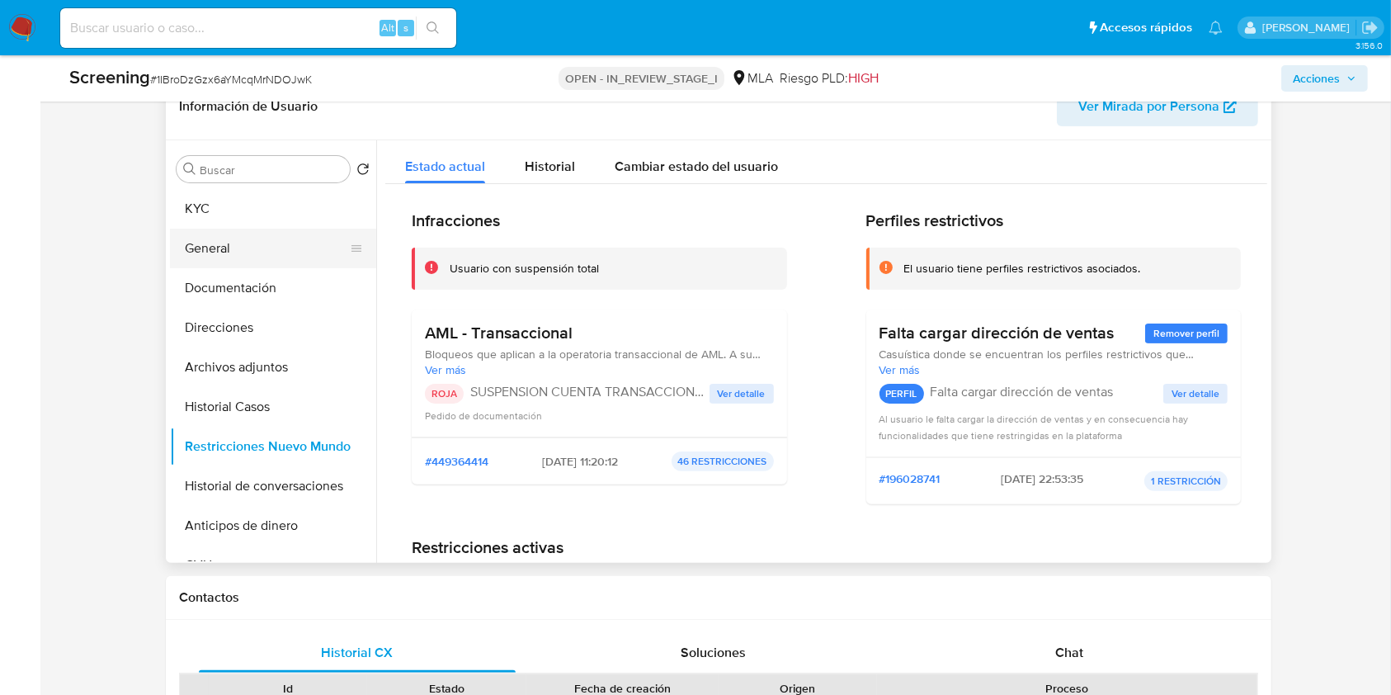
click at [274, 247] on button "General" at bounding box center [266, 249] width 193 height 40
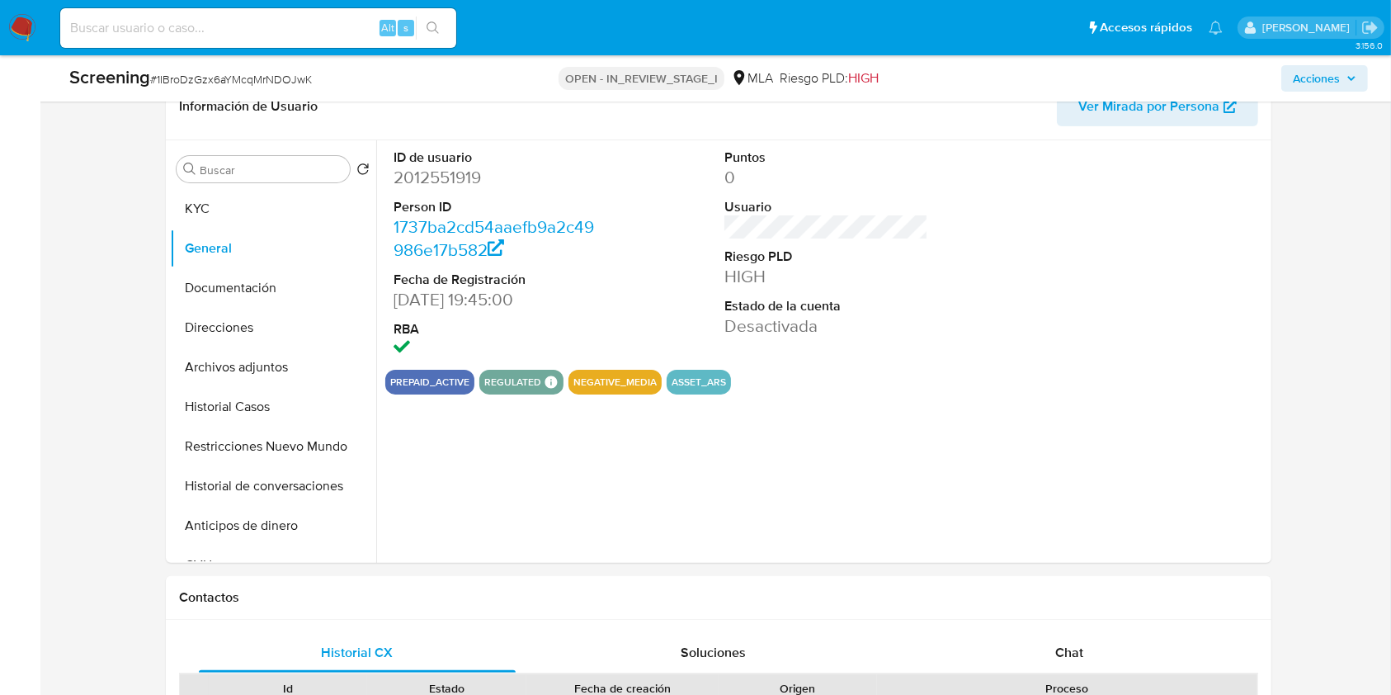
click at [1343, 75] on span "Acciones" at bounding box center [1325, 78] width 64 height 23
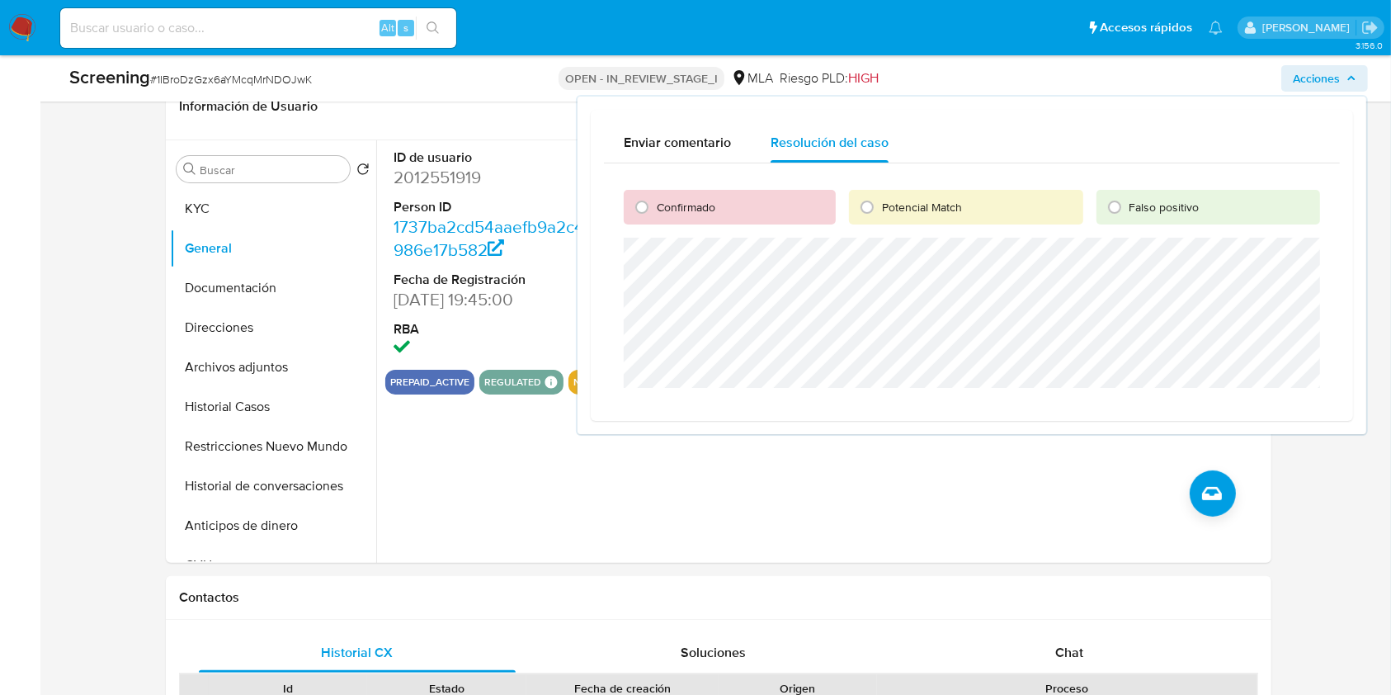
click at [717, 213] on div "Confirmado" at bounding box center [730, 207] width 212 height 35
click at [640, 203] on input "Confirmado" at bounding box center [642, 207] width 26 height 26
radio input "true"
click at [235, 215] on button "KYC" at bounding box center [266, 209] width 193 height 40
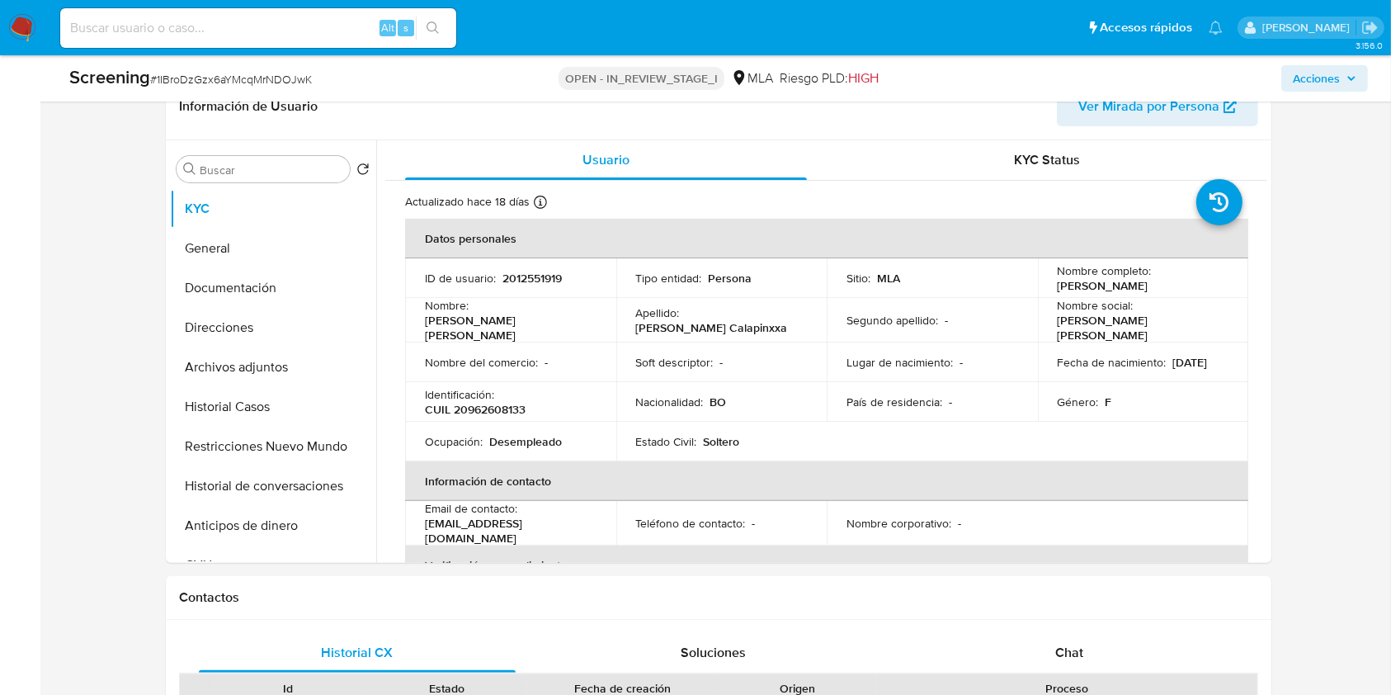
click at [1346, 80] on span "Acciones" at bounding box center [1325, 78] width 64 height 23
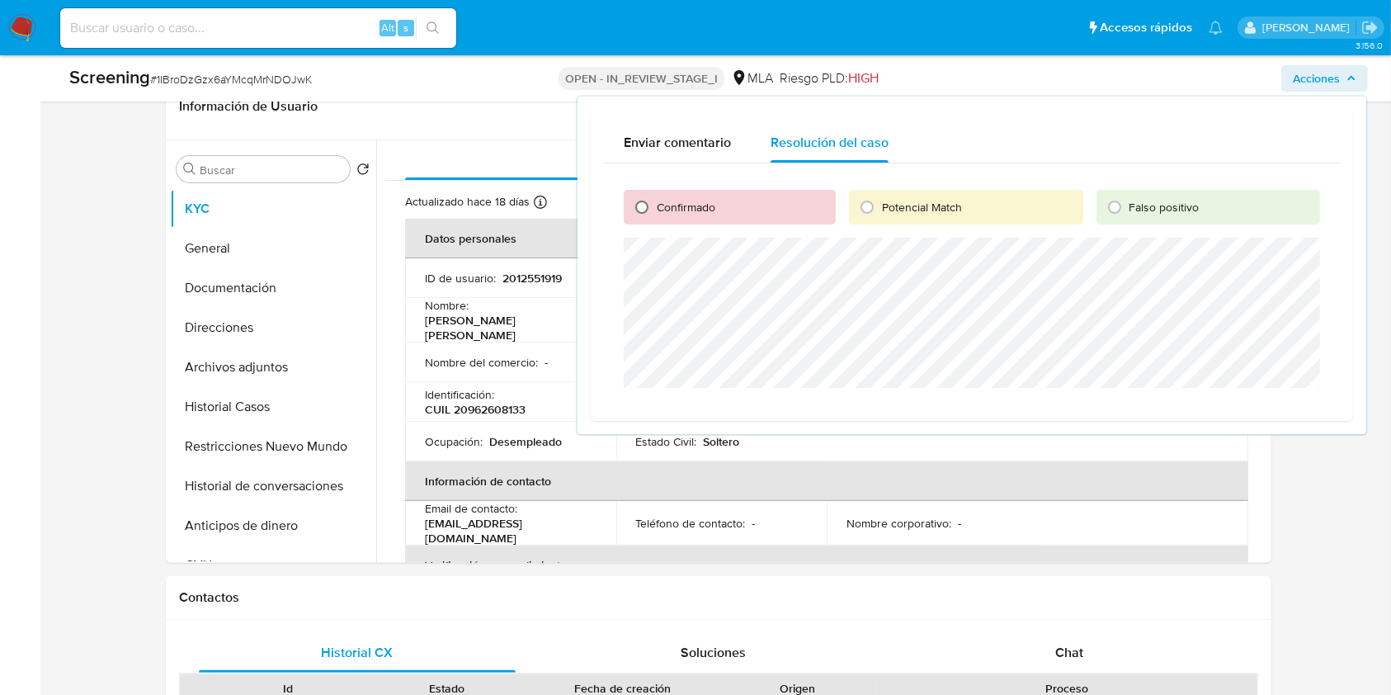
click at [652, 208] on input "Confirmado" at bounding box center [642, 207] width 26 height 26
radio input "true"
click at [1287, 409] on span "Cerrar Caso" at bounding box center [1262, 407] width 79 height 23
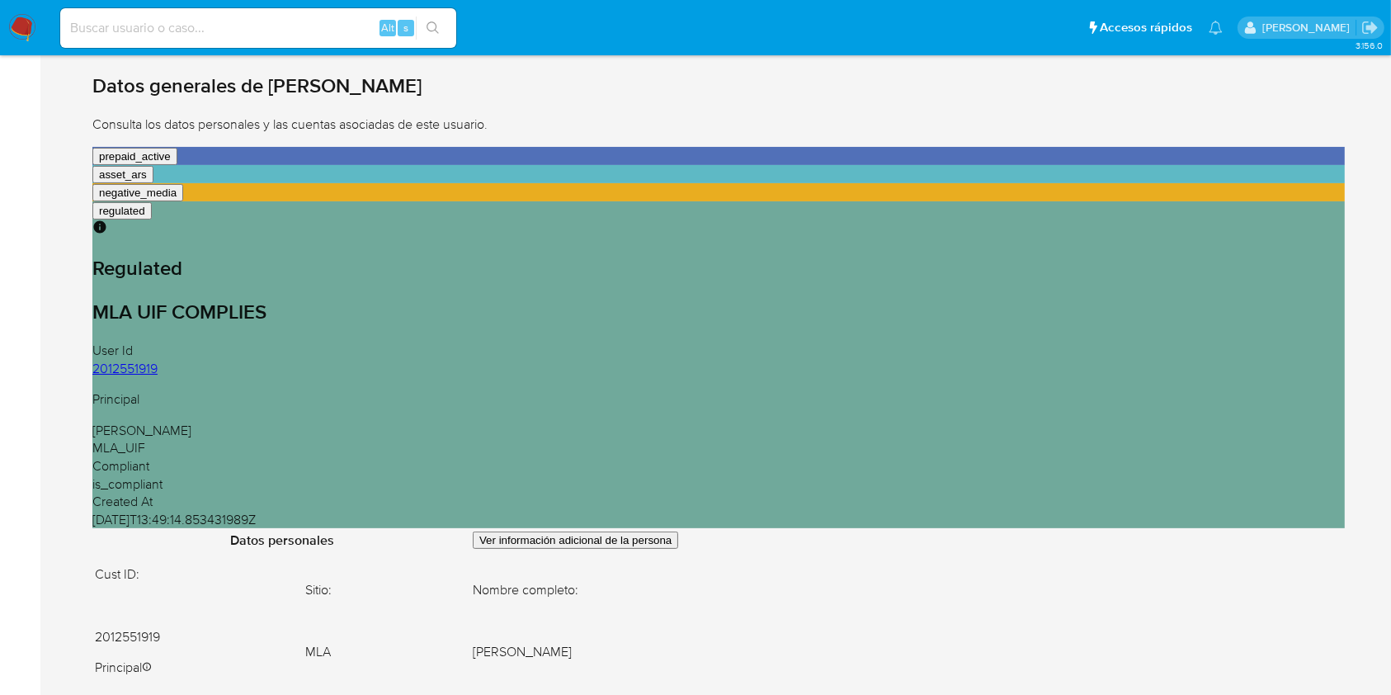
scroll to position [330, 0]
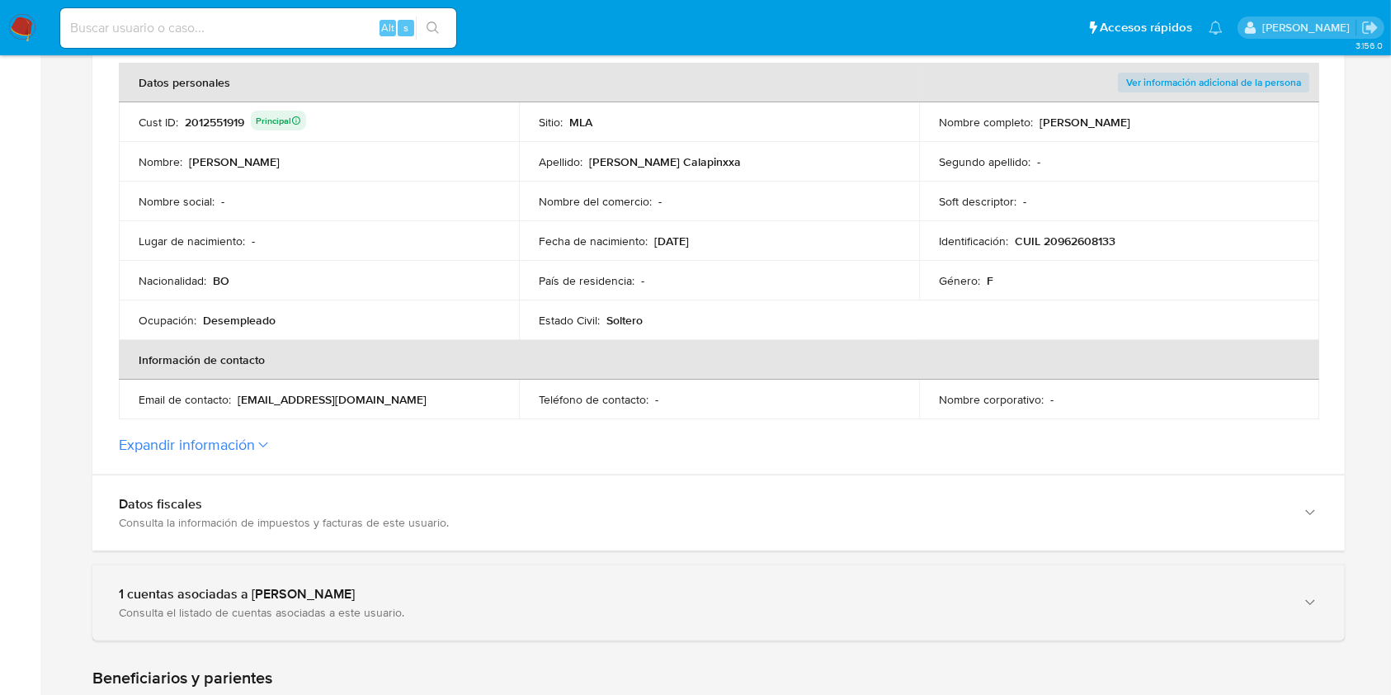
click at [387, 578] on div "1 cuentas asociadas a Laura Fabiola Betancur Calapinxxa Consulta el listado de …" at bounding box center [718, 602] width 1253 height 75
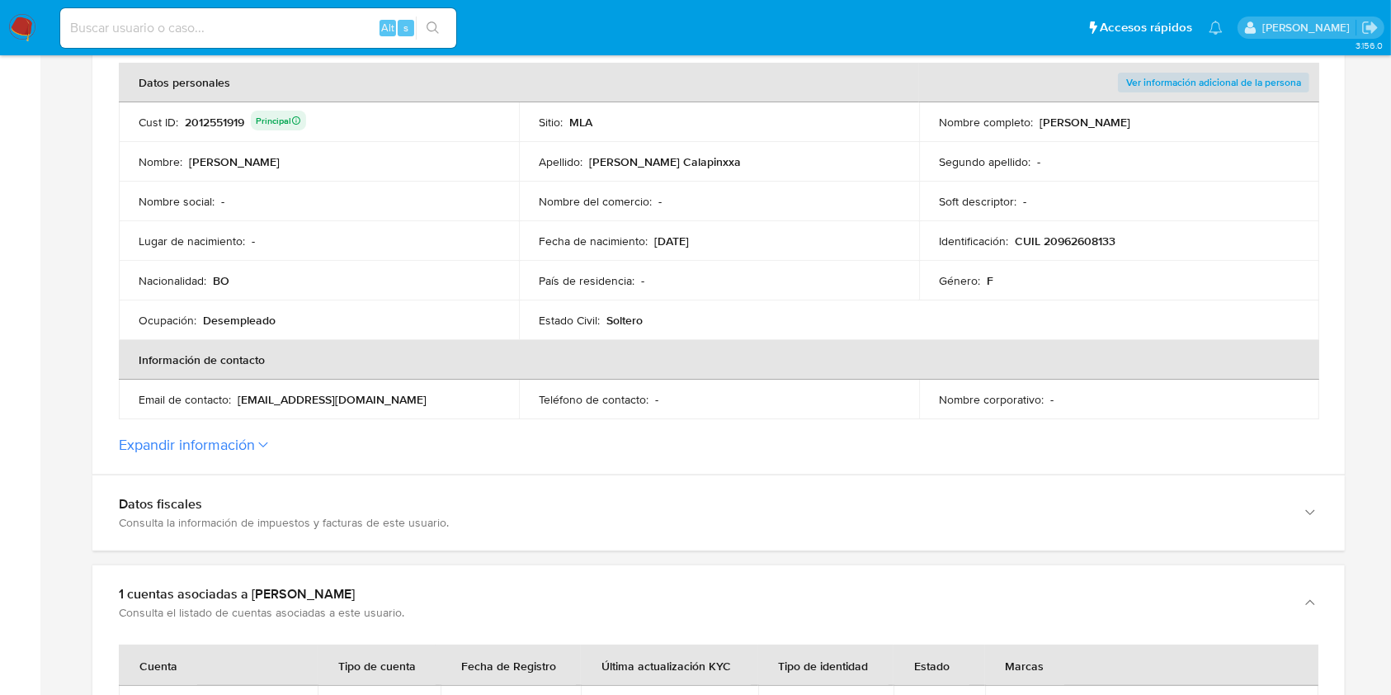
scroll to position [440, 0]
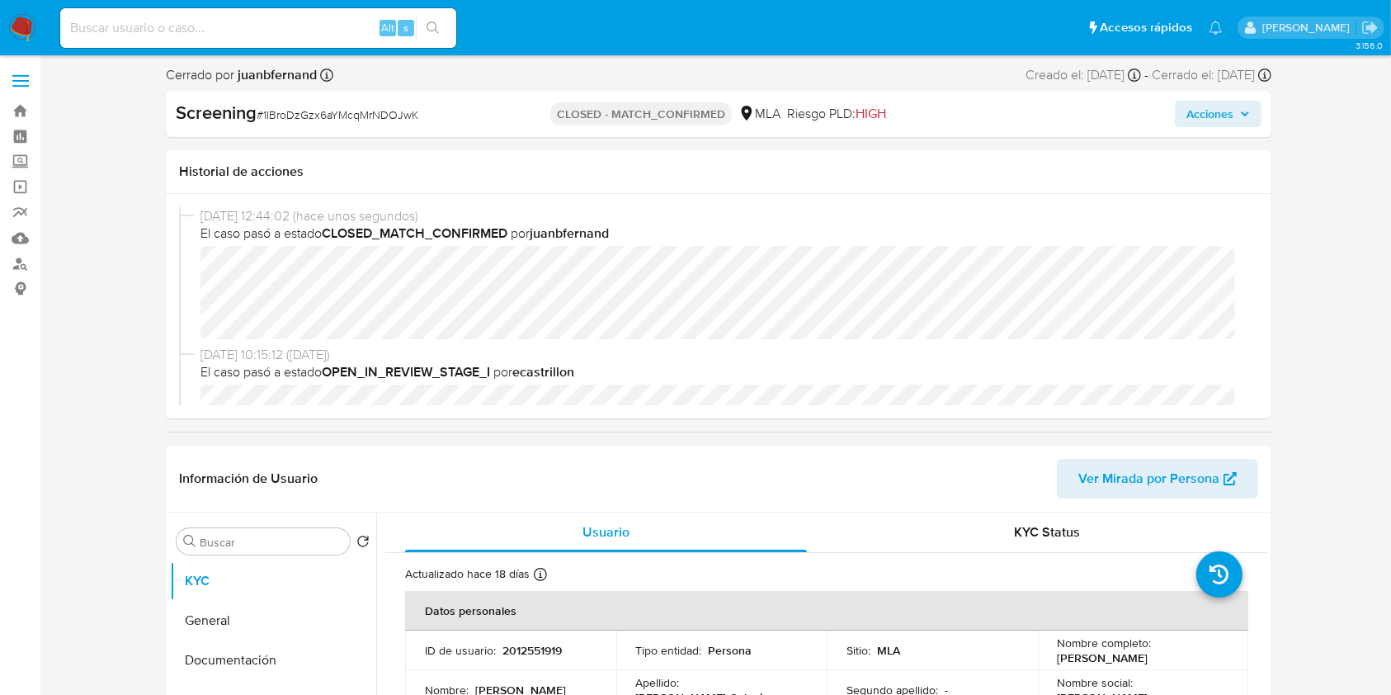
select select "10"
click at [315, 22] on input at bounding box center [258, 27] width 396 height 21
paste input "fFo4vzvvhofayBwtUu8RxMsS"
type input "fFo4vzvvhofayBwtUu8RxMsS"
click at [423, 28] on button "search-icon" at bounding box center [433, 28] width 34 height 23
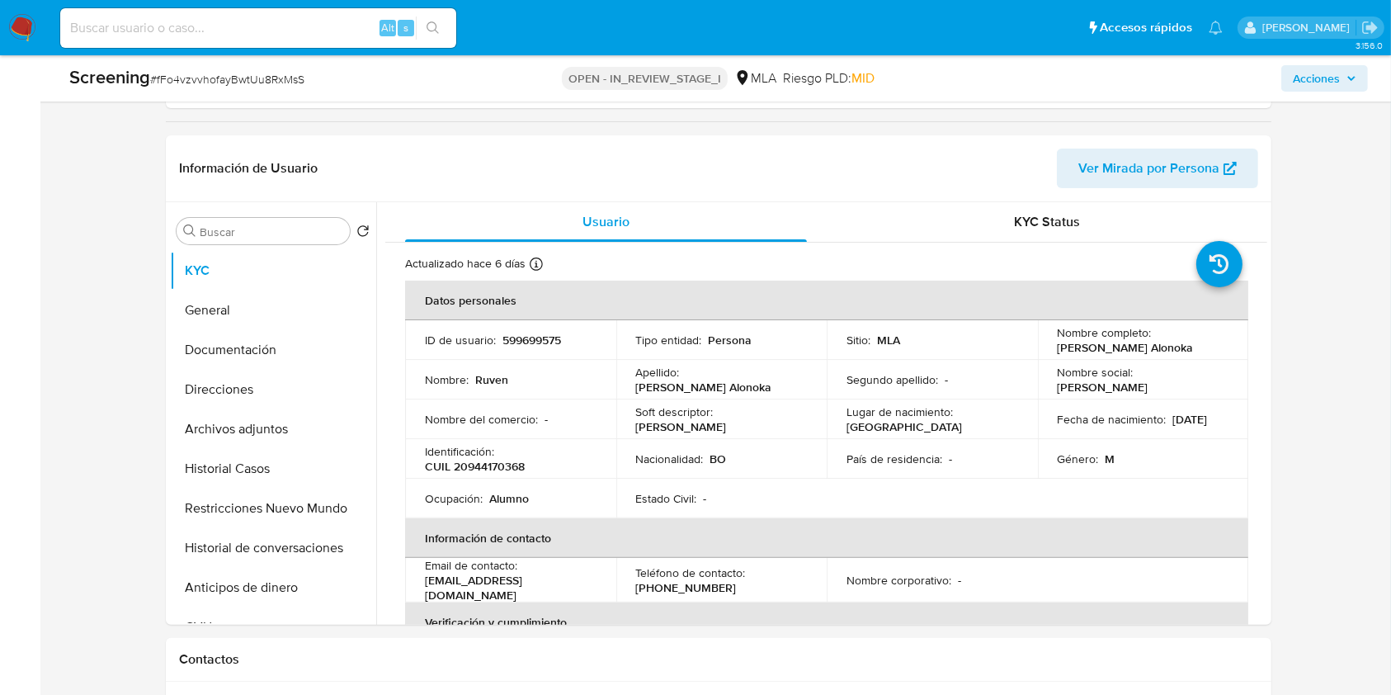
scroll to position [330, 0]
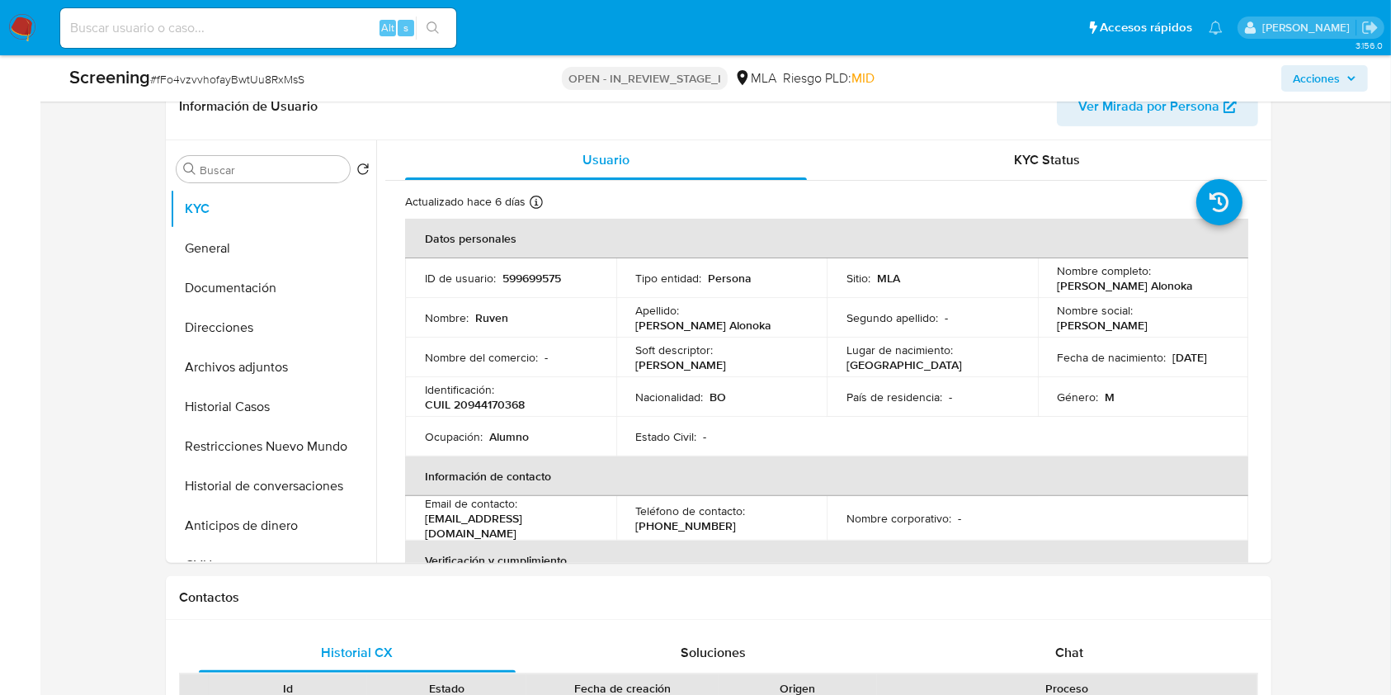
select select "10"
click at [267, 252] on button "General" at bounding box center [266, 249] width 193 height 40
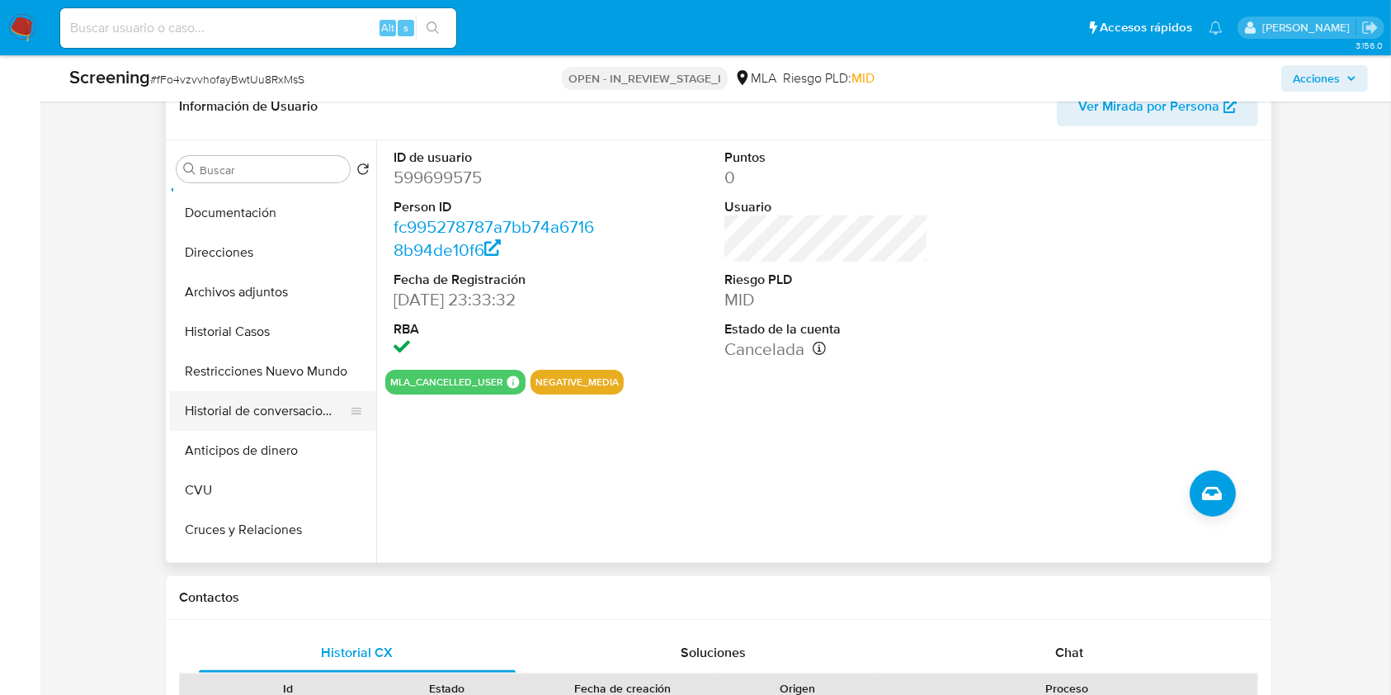
scroll to position [110, 0]
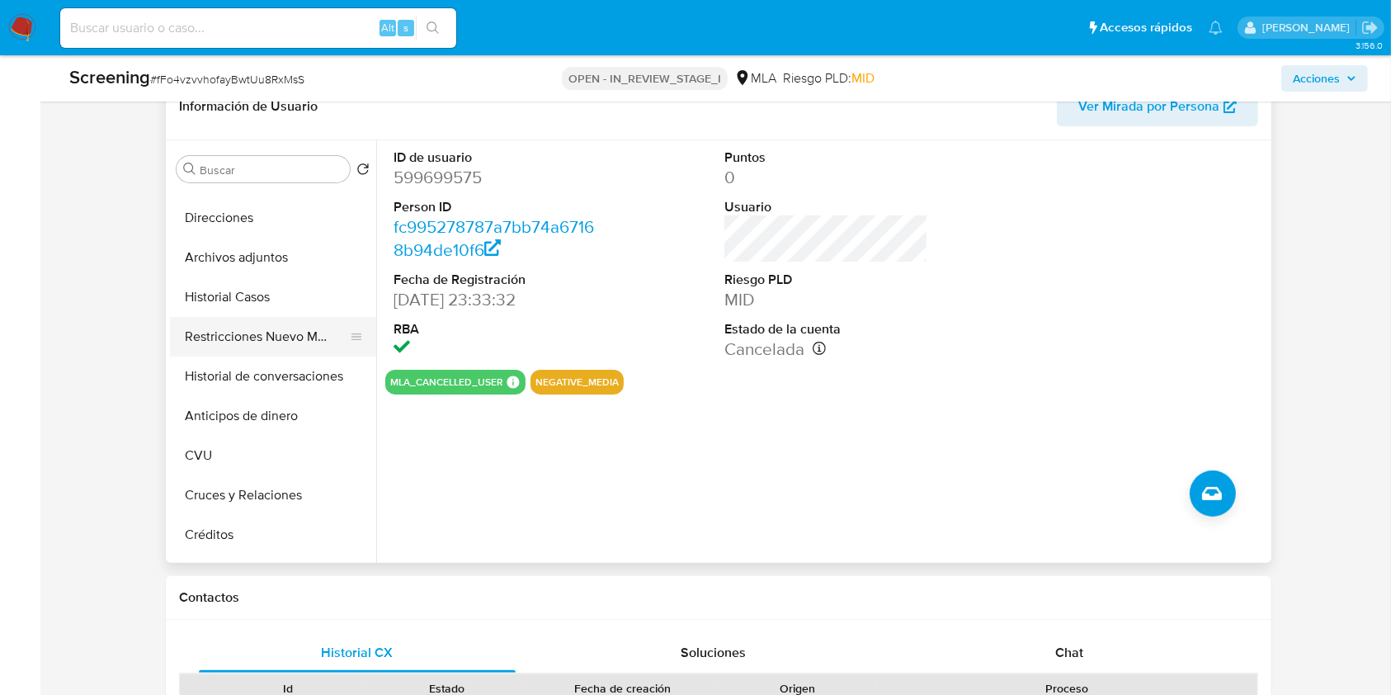
click at [281, 340] on button "Restricciones Nuevo Mundo" at bounding box center [266, 337] width 193 height 40
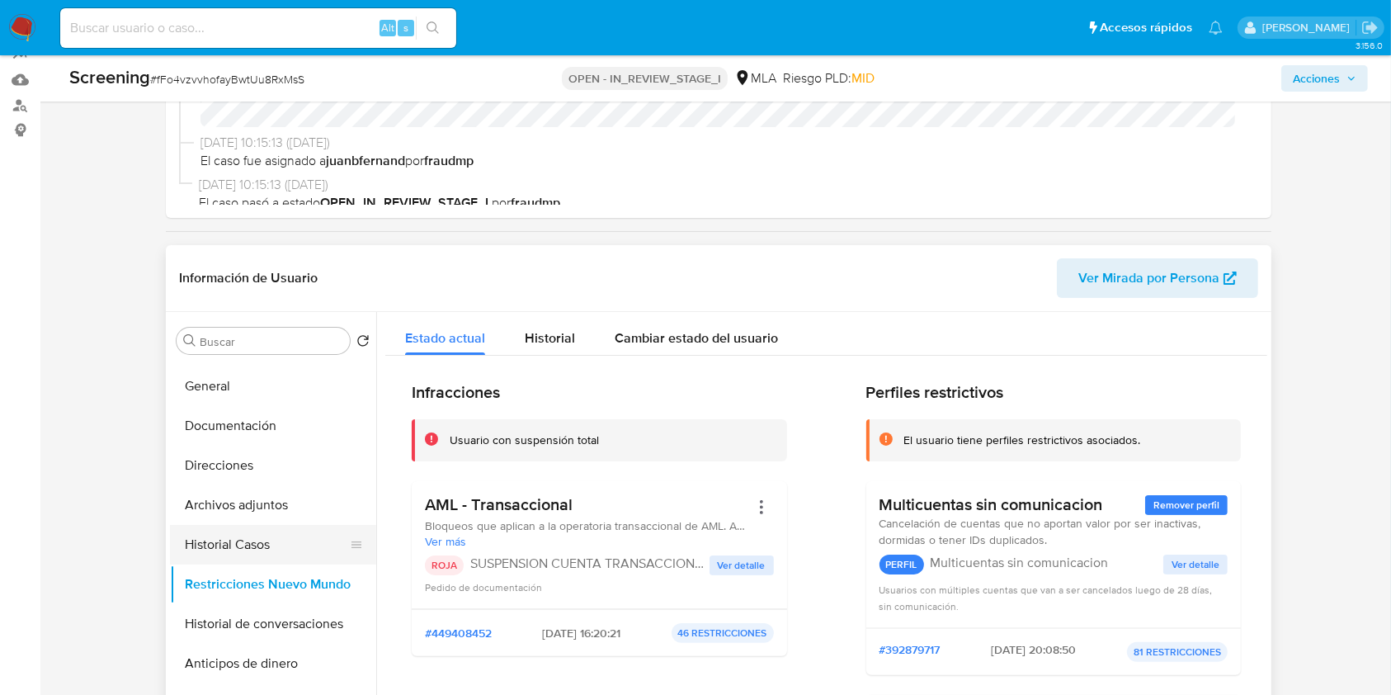
scroll to position [0, 0]
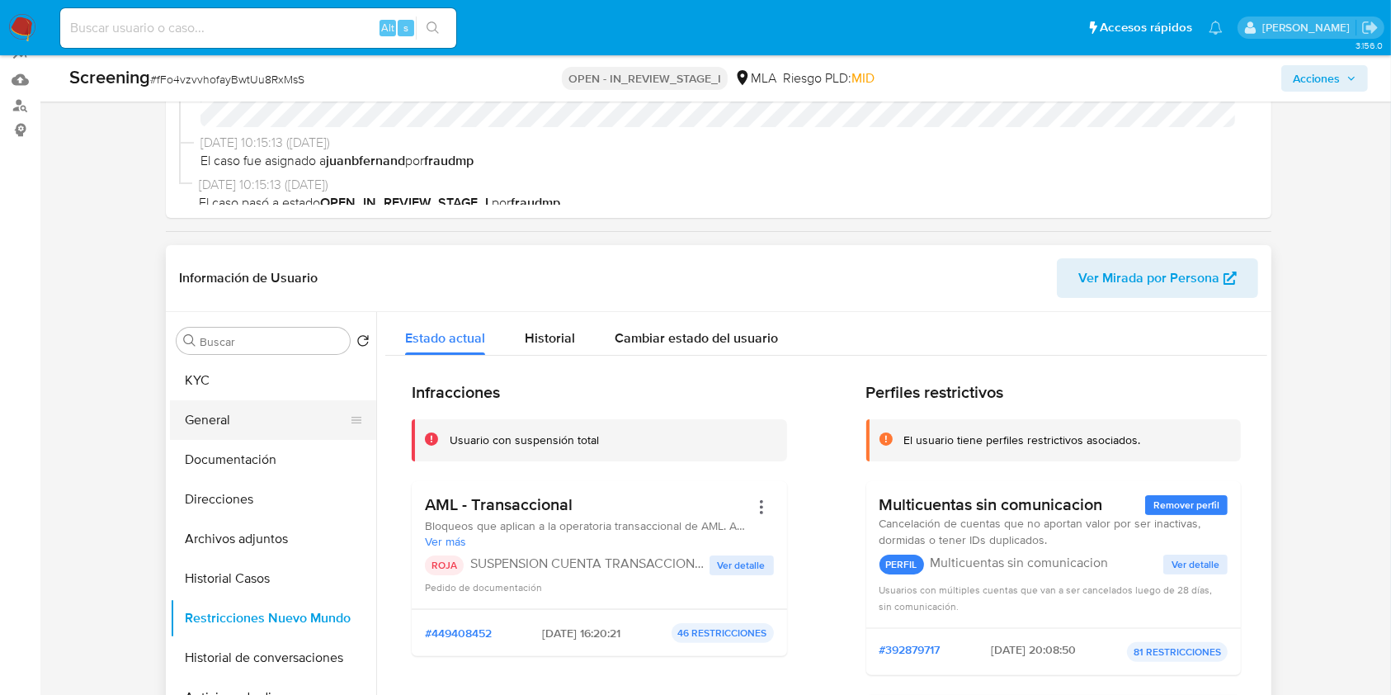
click at [262, 408] on button "General" at bounding box center [266, 420] width 193 height 40
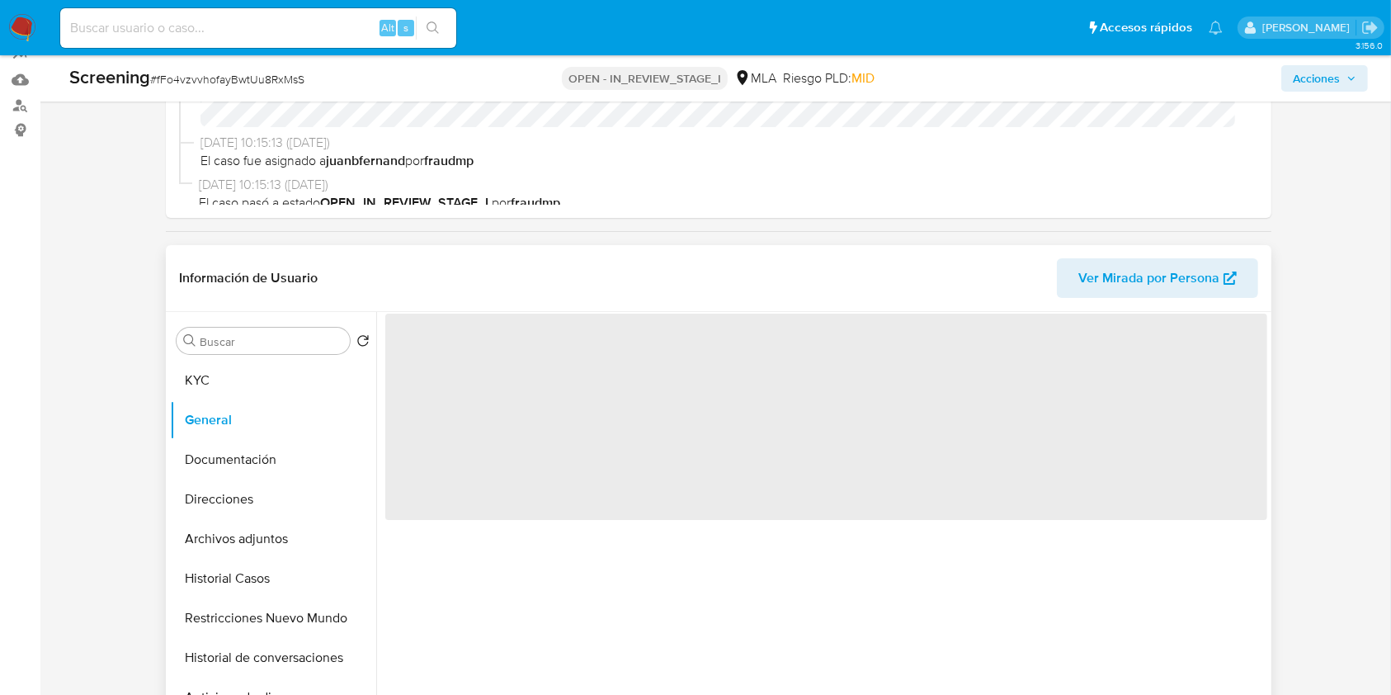
click at [1169, 287] on span "Ver Mirada por Persona" at bounding box center [1149, 278] width 141 height 40
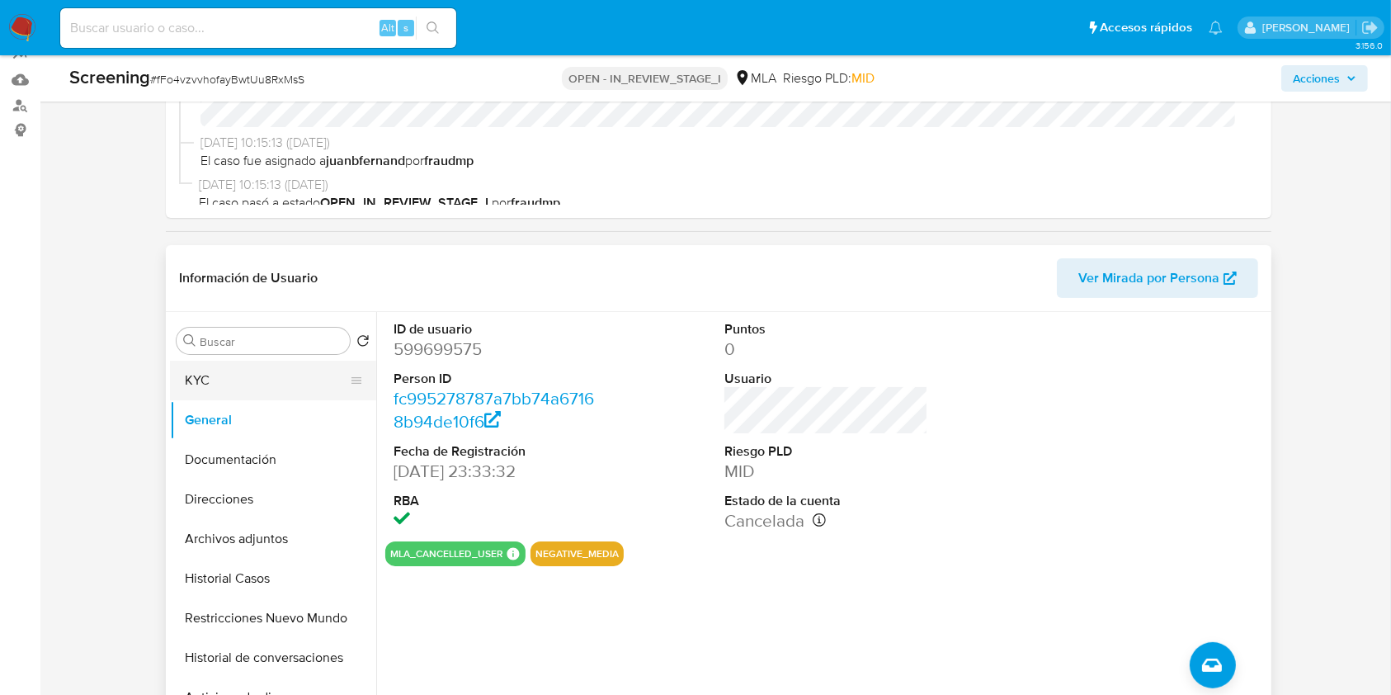
click at [244, 380] on button "KYC" at bounding box center [266, 381] width 193 height 40
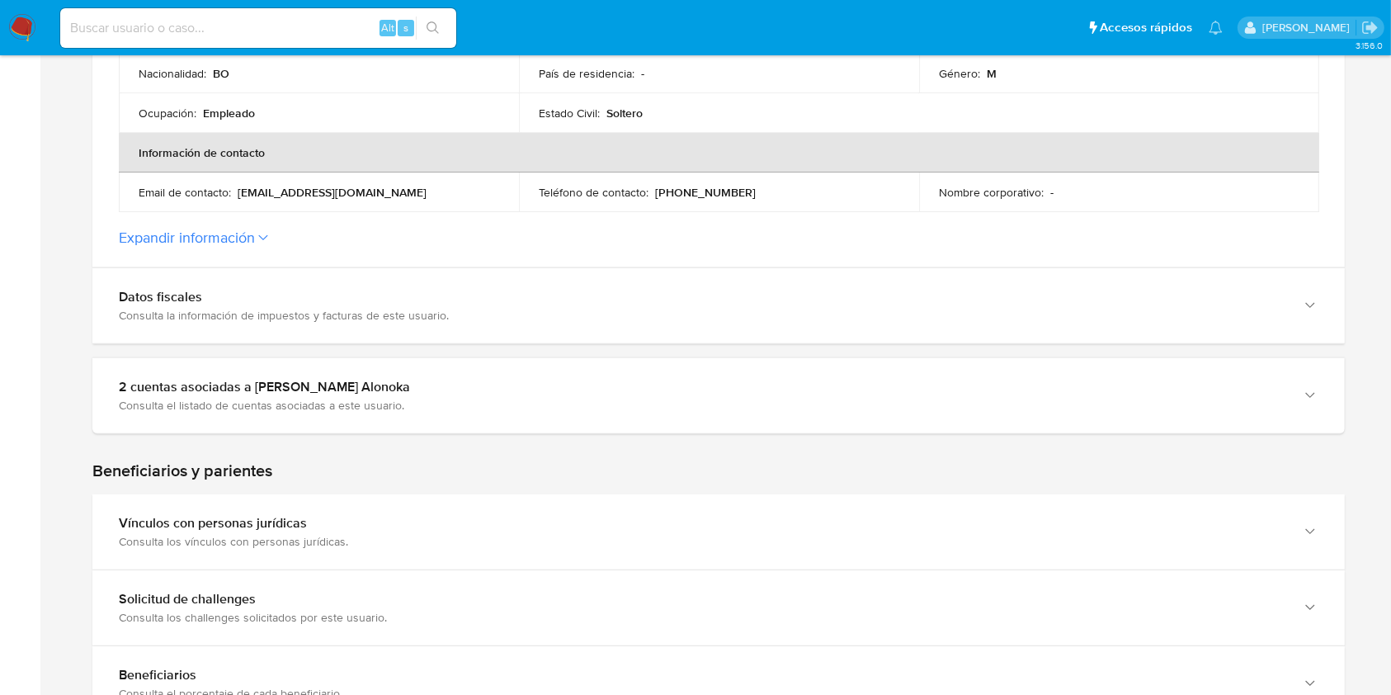
scroll to position [550, 0]
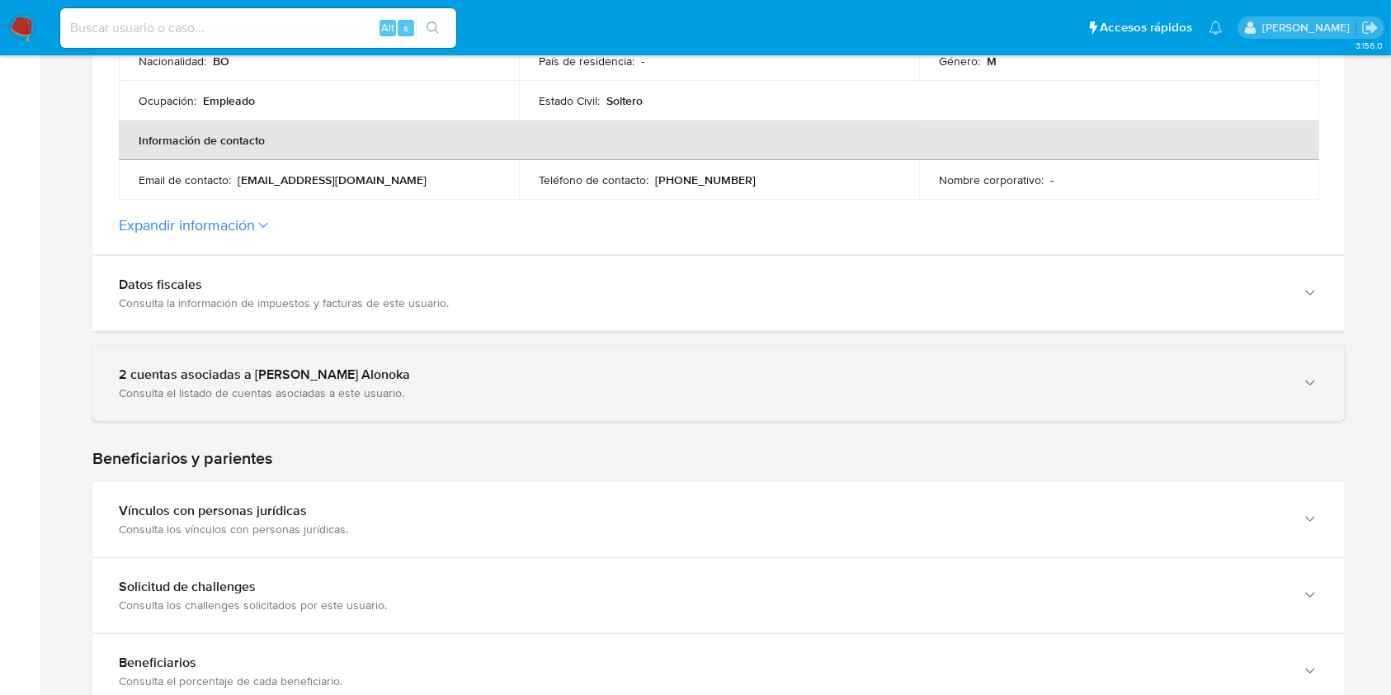
click at [508, 390] on div "Consulta el listado de cuentas asociadas a este usuario." at bounding box center [702, 392] width 1167 height 15
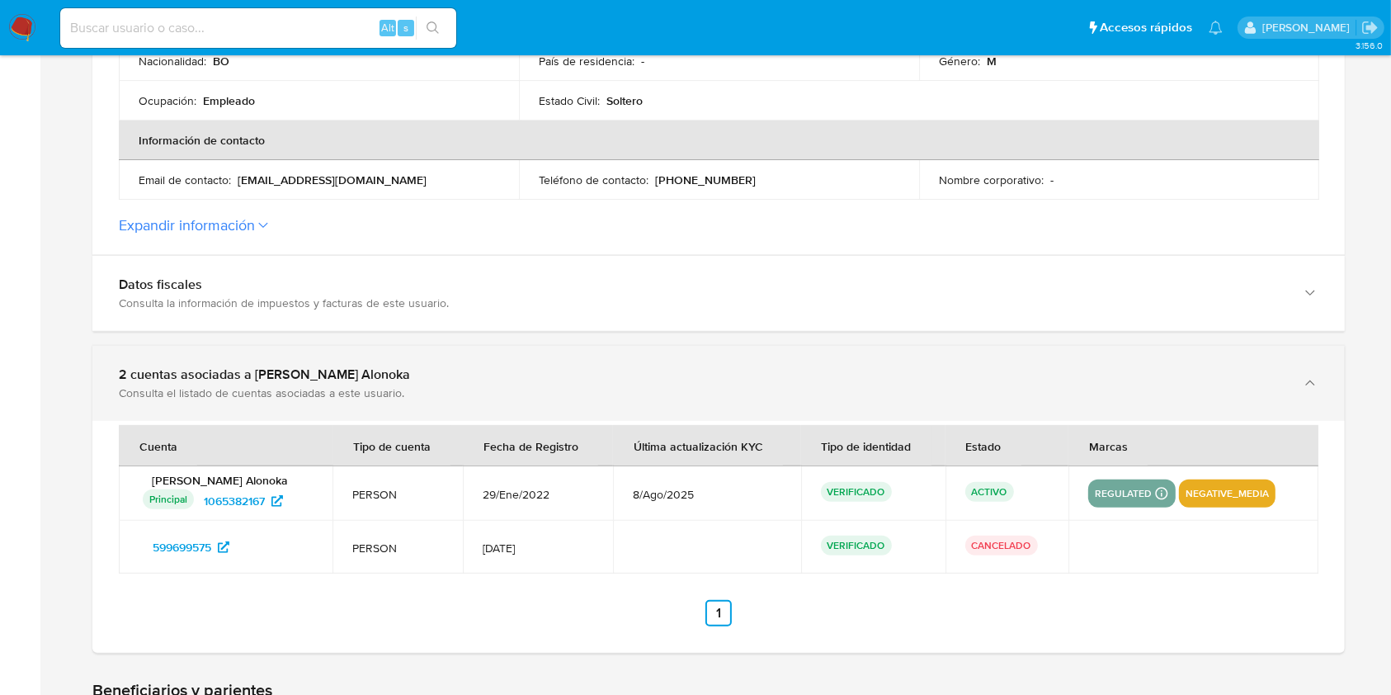
scroll to position [660, 0]
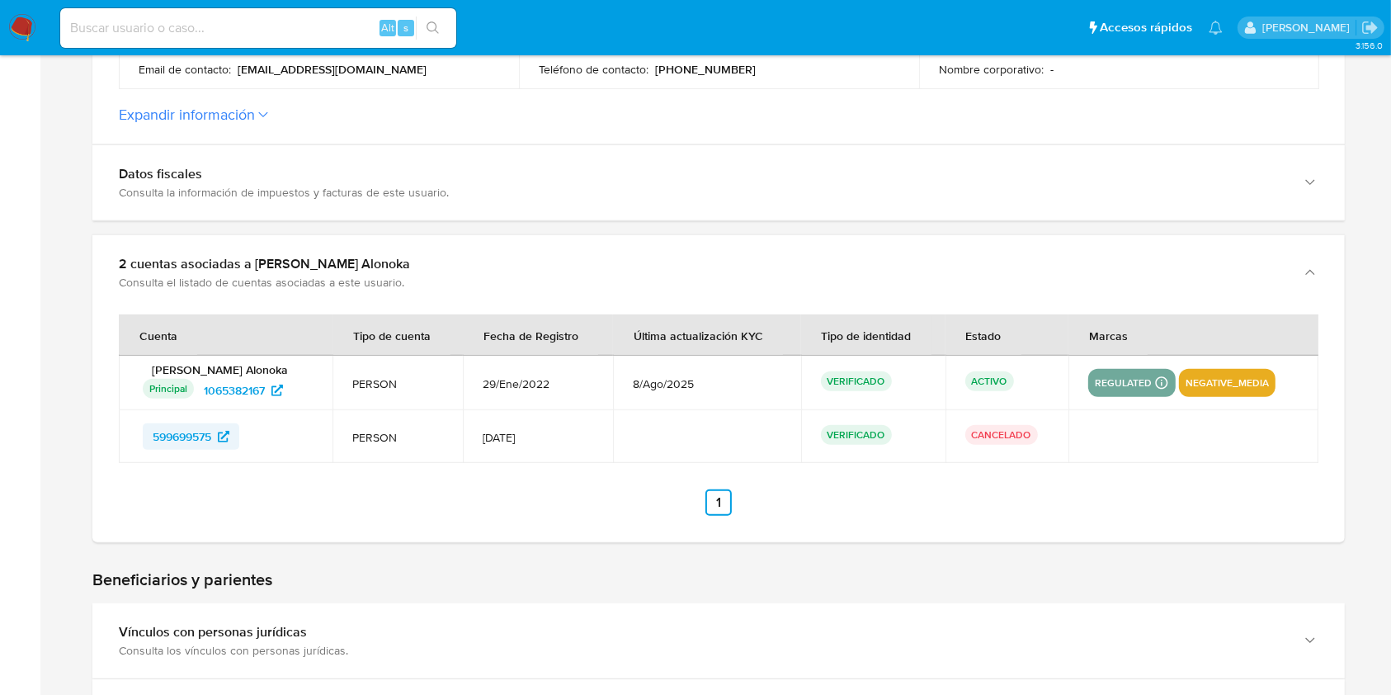
click at [189, 432] on span "599699575" at bounding box center [182, 436] width 59 height 26
click at [254, 386] on span "1065382167" at bounding box center [234, 390] width 61 height 26
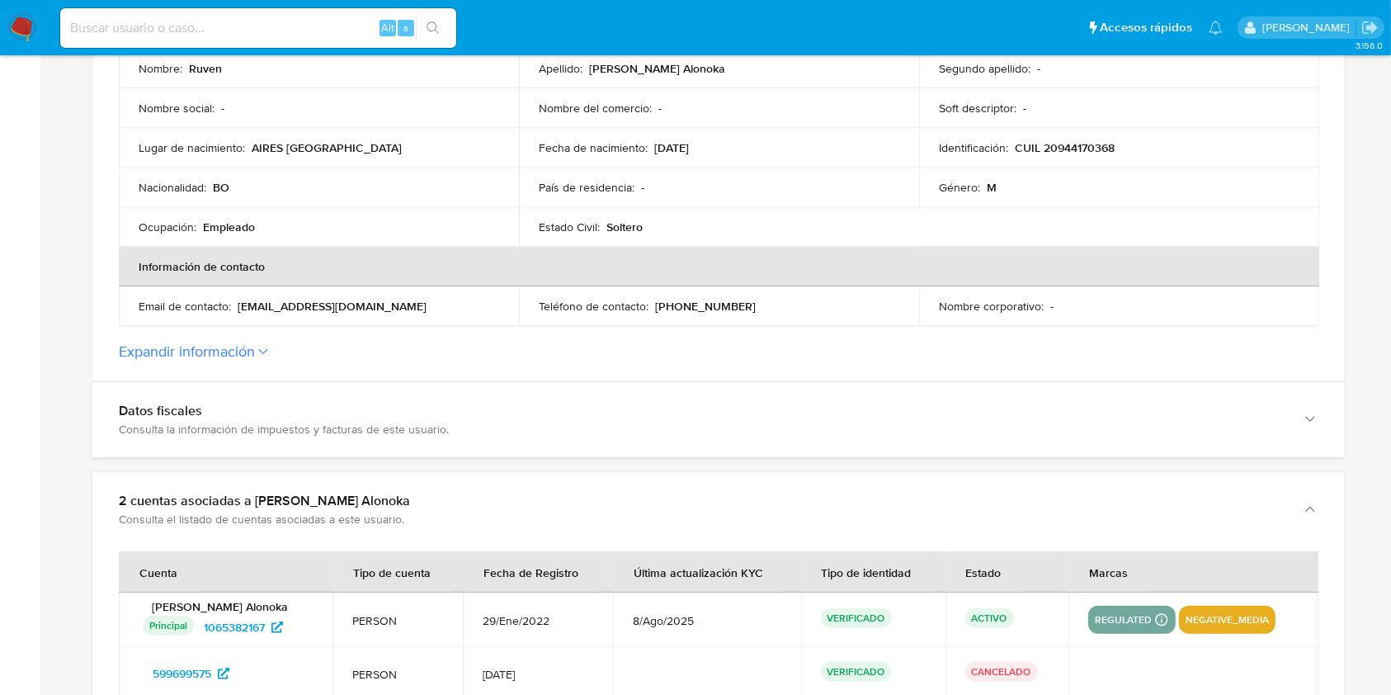
scroll to position [110, 0]
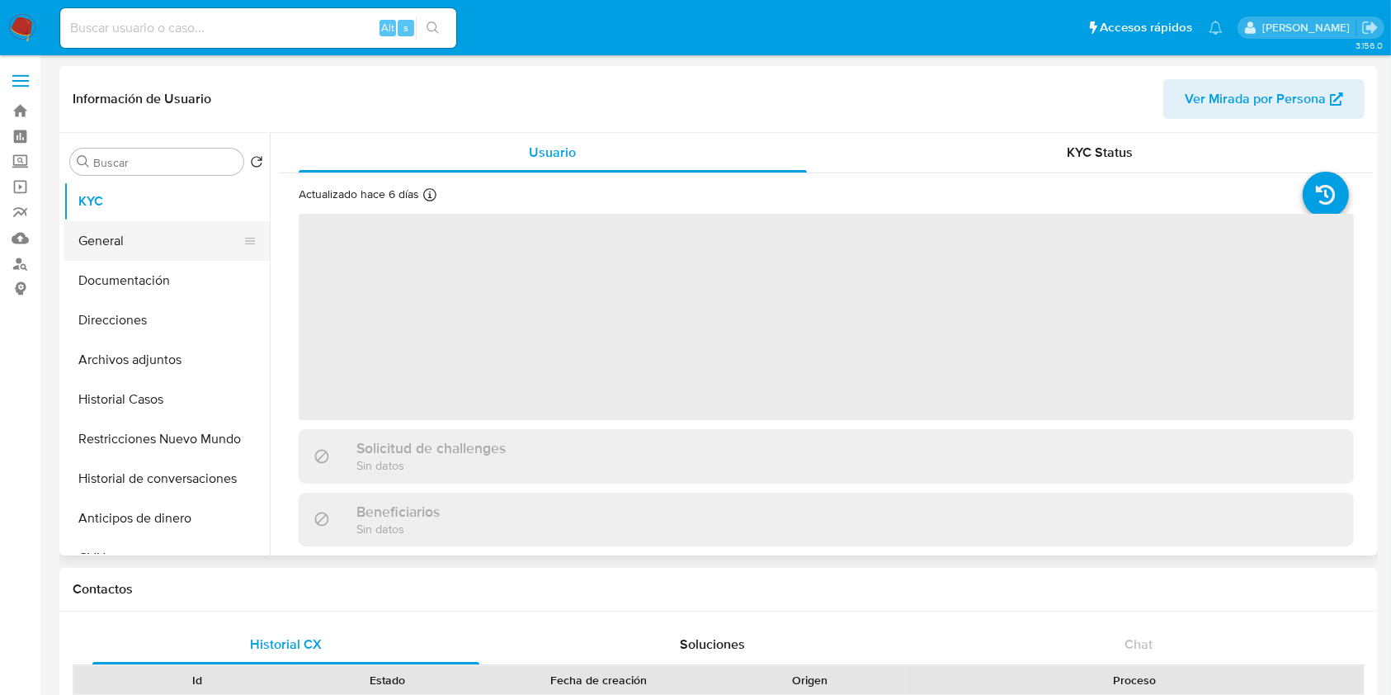
click at [132, 249] on button "General" at bounding box center [160, 241] width 193 height 40
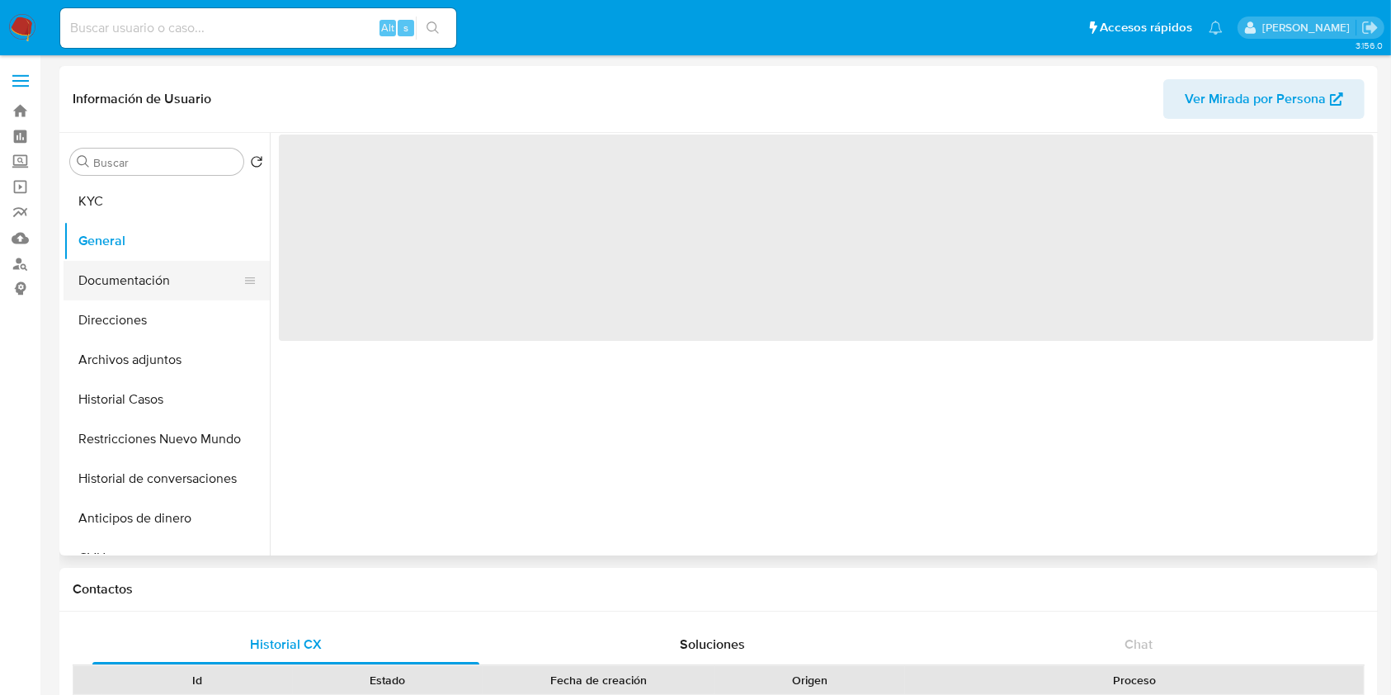
select select "10"
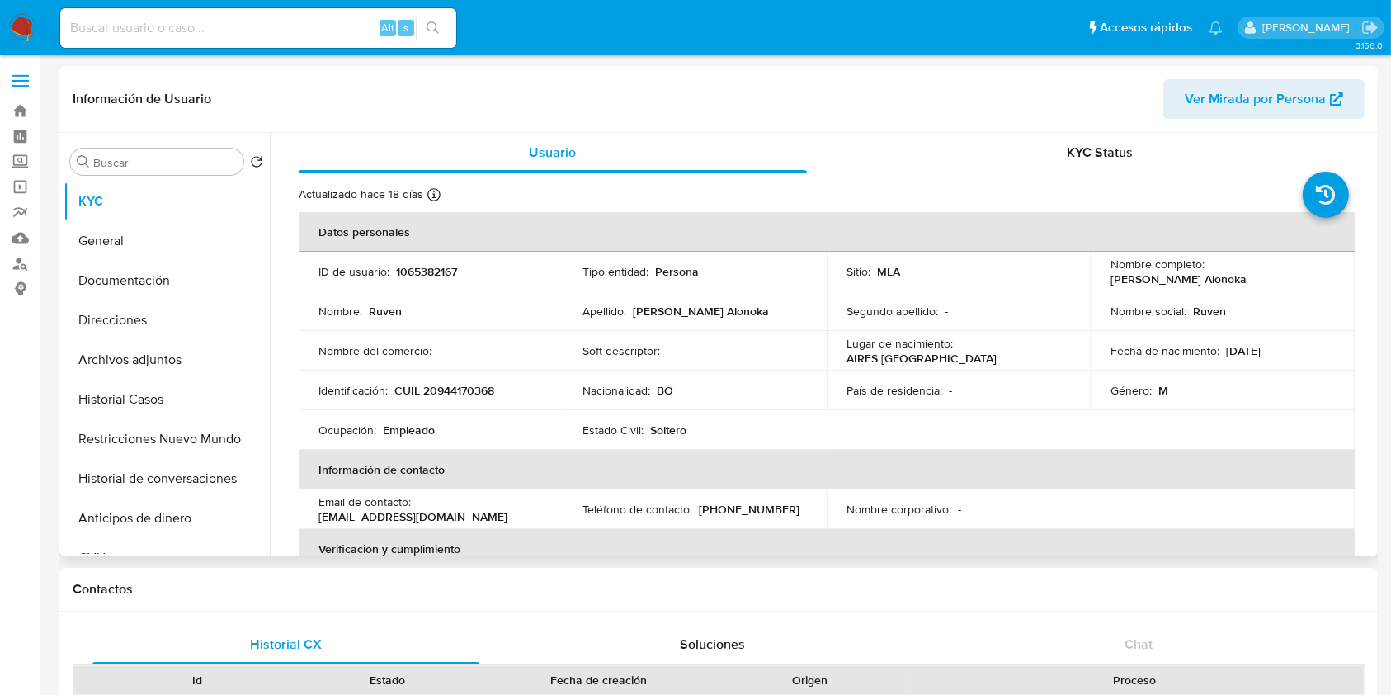
select select "10"
click at [151, 235] on button "General" at bounding box center [160, 241] width 193 height 40
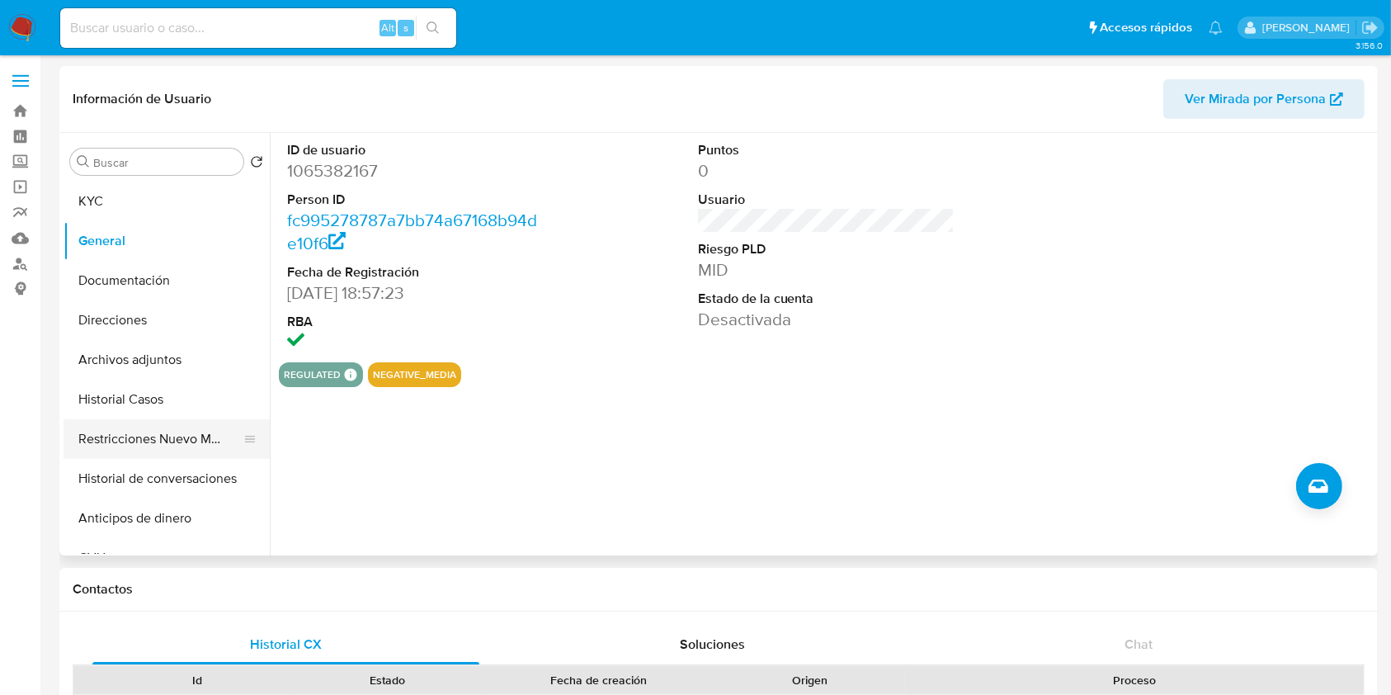
click at [178, 436] on button "Restricciones Nuevo Mundo" at bounding box center [160, 439] width 193 height 40
